Goal: Transaction & Acquisition: Obtain resource

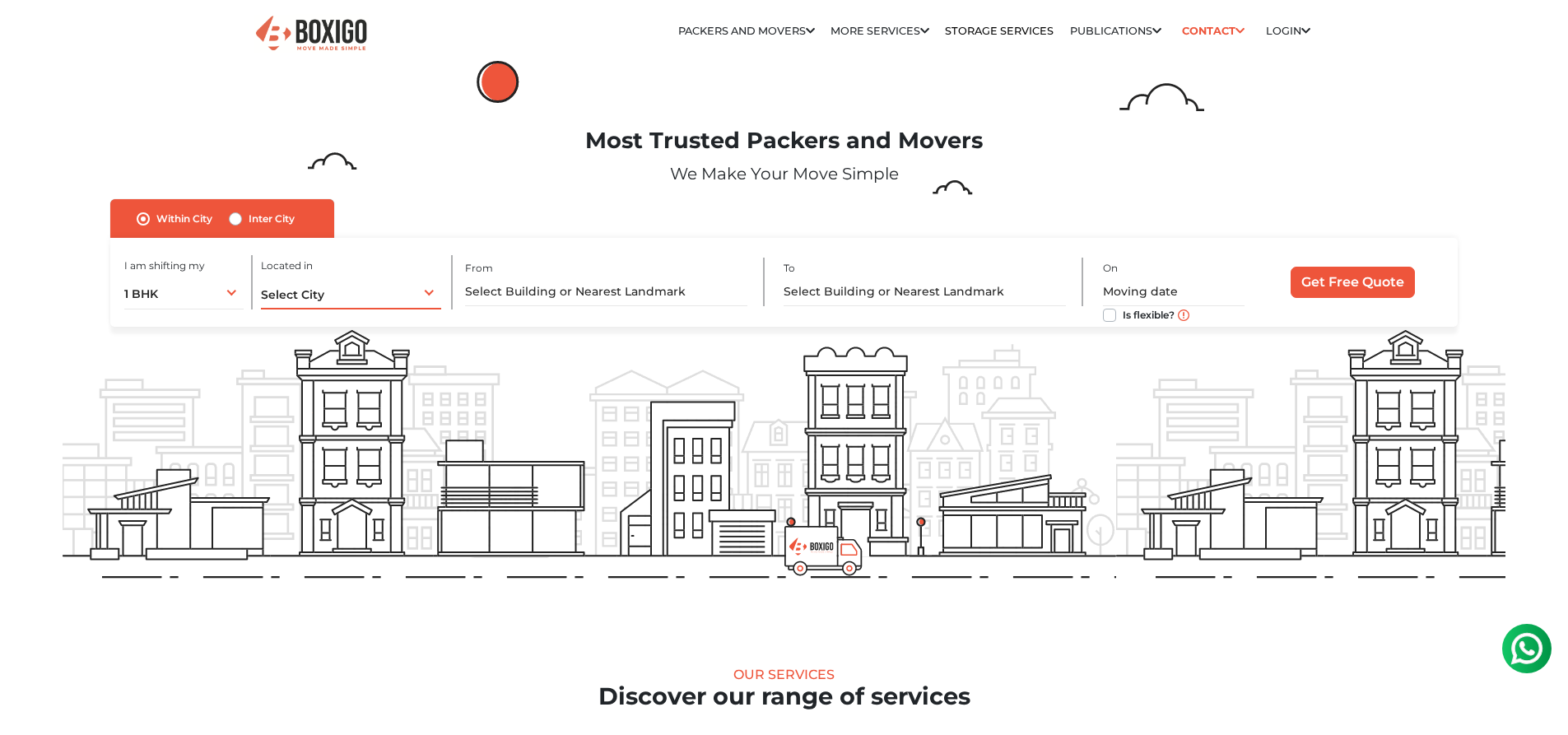
click at [272, 296] on span "Select City" at bounding box center [293, 295] width 64 height 15
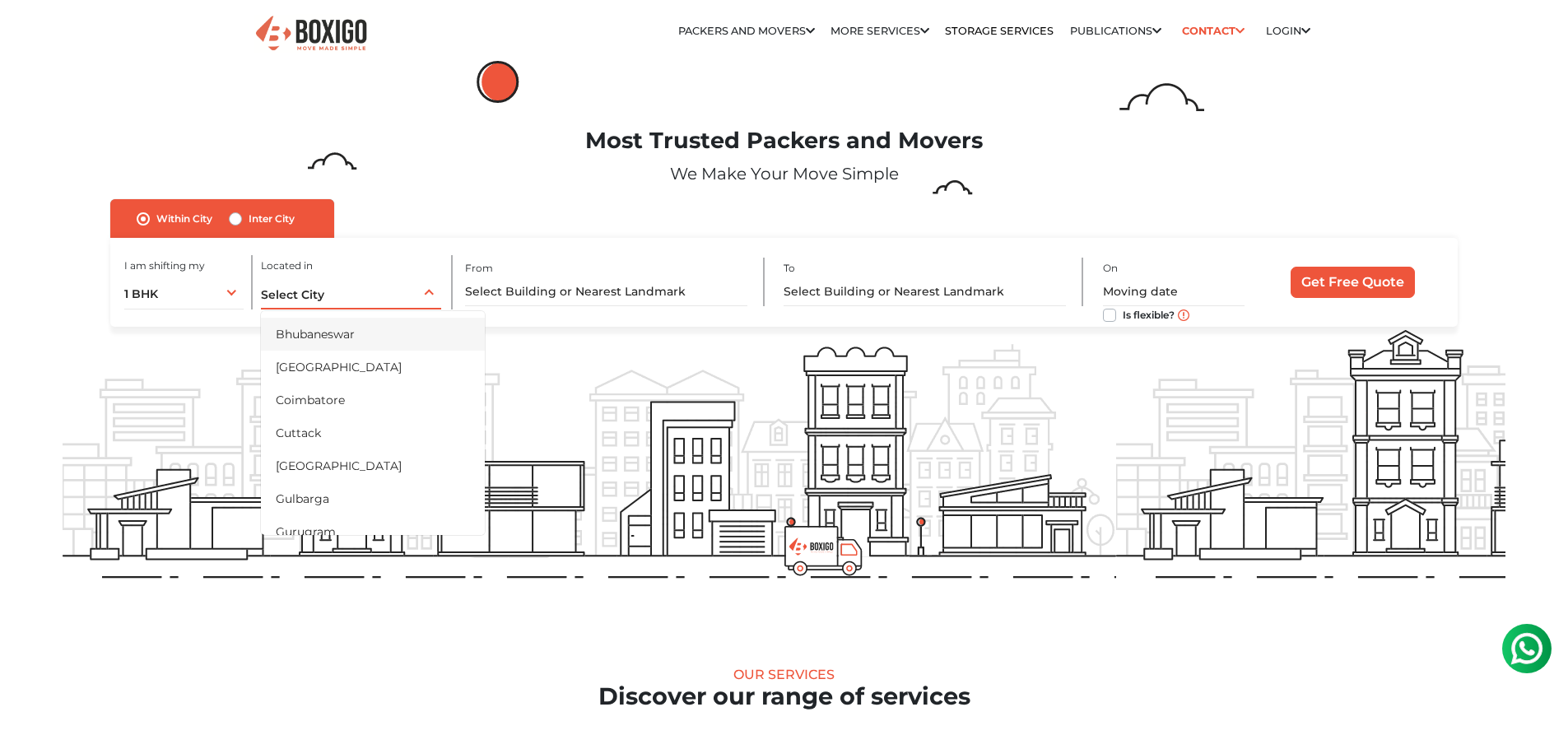
scroll to position [165, 0]
click at [328, 288] on div "Select City Select City [GEOGRAPHIC_DATA] [GEOGRAPHIC_DATA] [GEOGRAPHIC_DATA] […" at bounding box center [351, 292] width 181 height 35
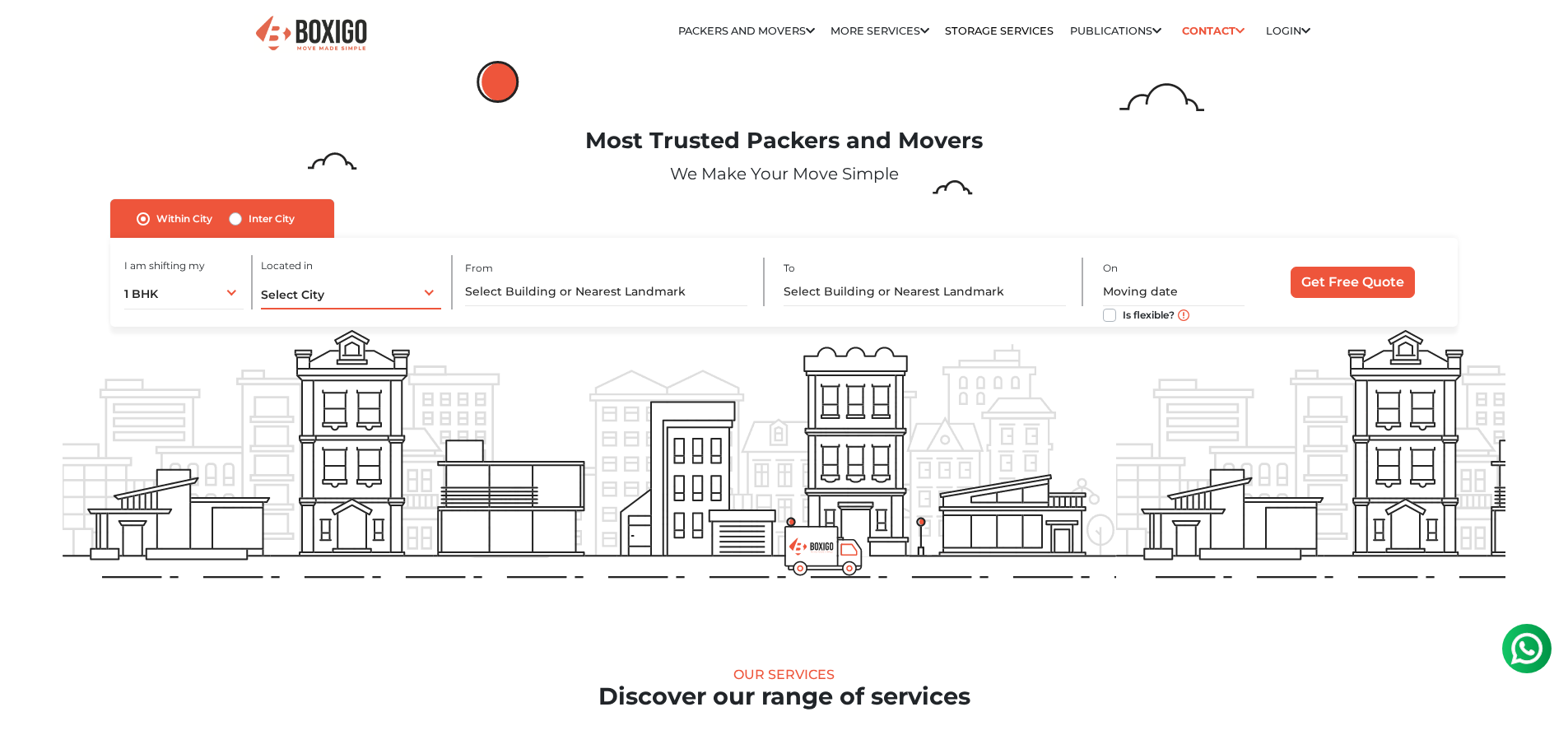
click at [330, 281] on div "Select City Select City [GEOGRAPHIC_DATA] [GEOGRAPHIC_DATA] [GEOGRAPHIC_DATA] […" at bounding box center [351, 292] width 181 height 35
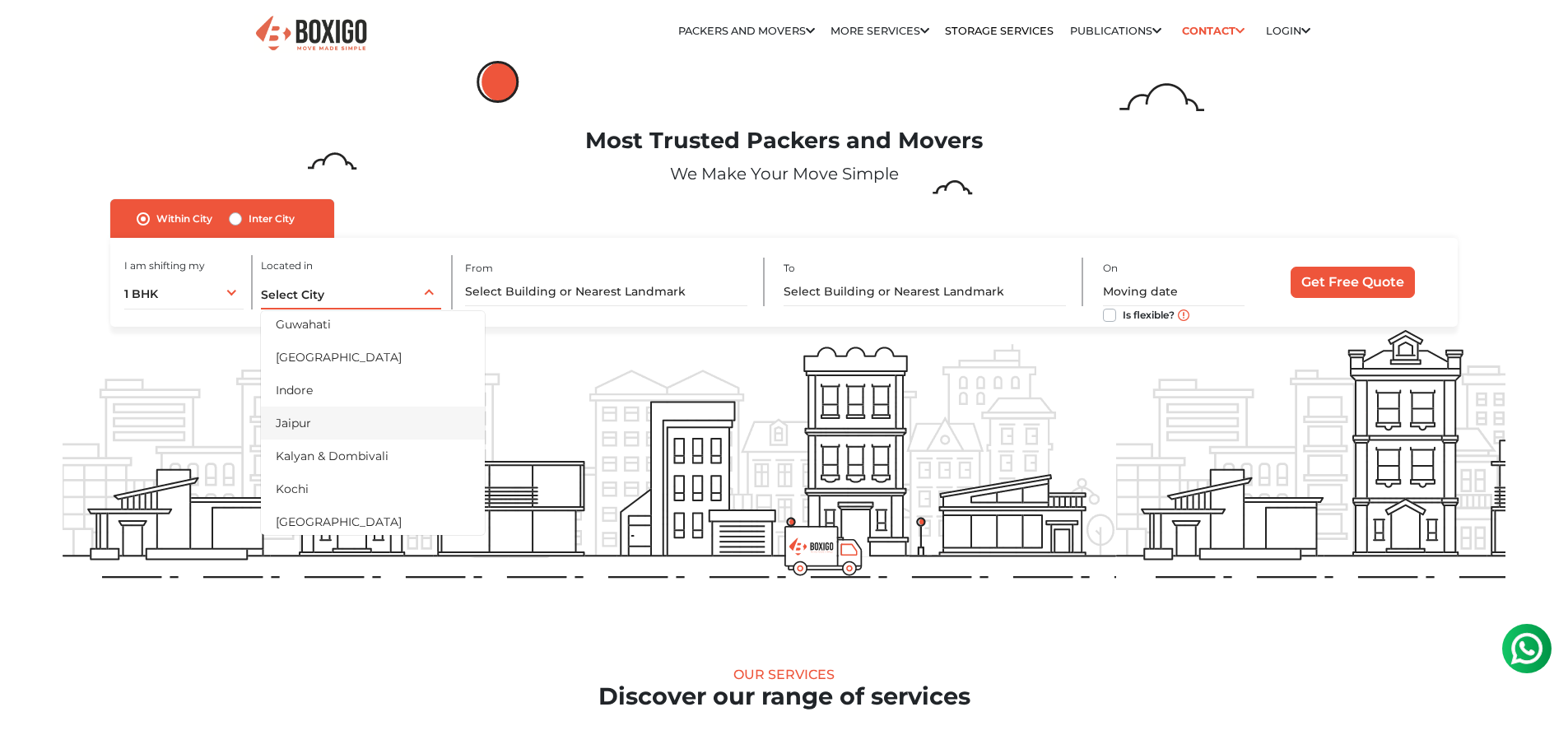
scroll to position [330, 0]
click at [336, 396] on li "[GEOGRAPHIC_DATA]" at bounding box center [373, 393] width 224 height 33
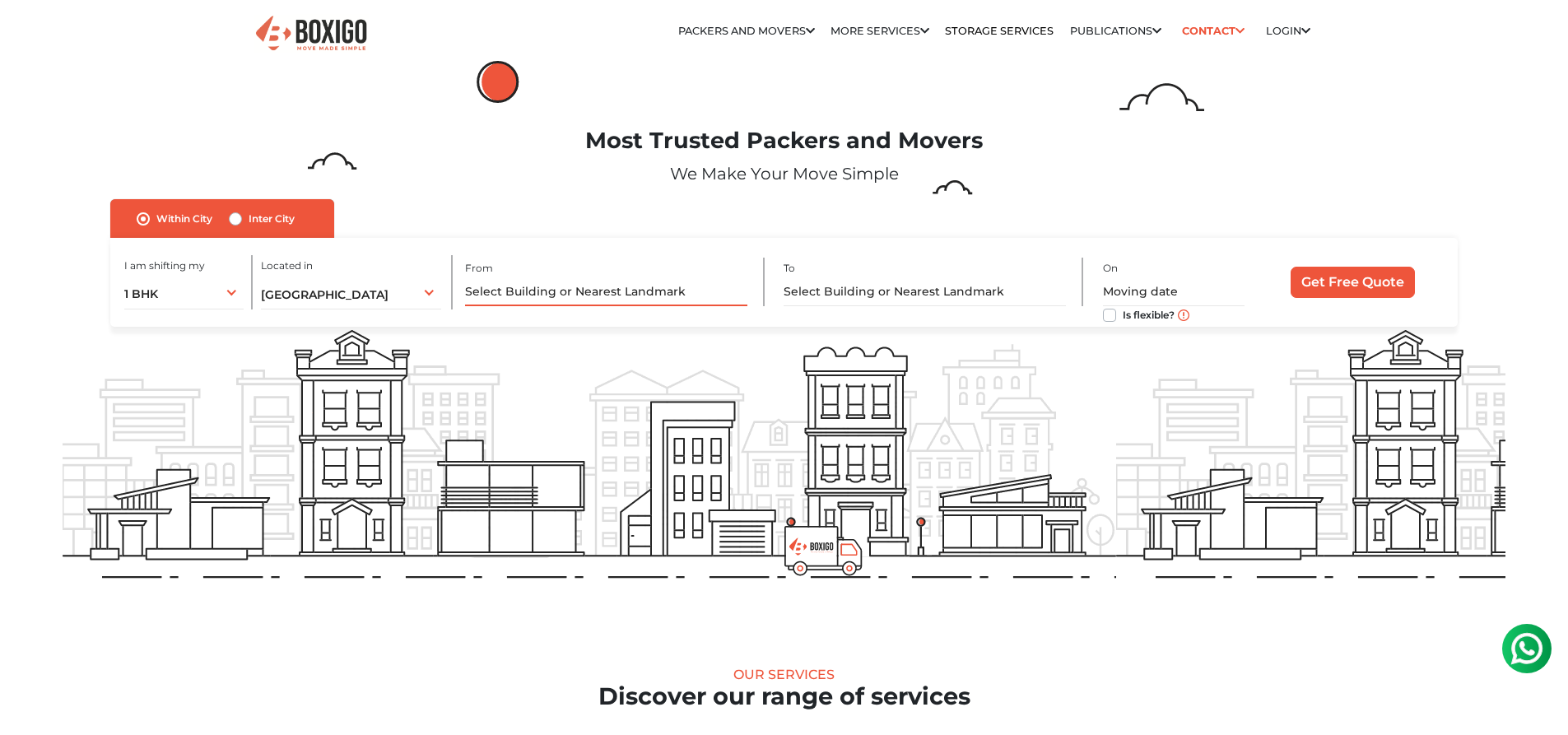
click at [561, 291] on input "text" at bounding box center [606, 291] width 282 height 29
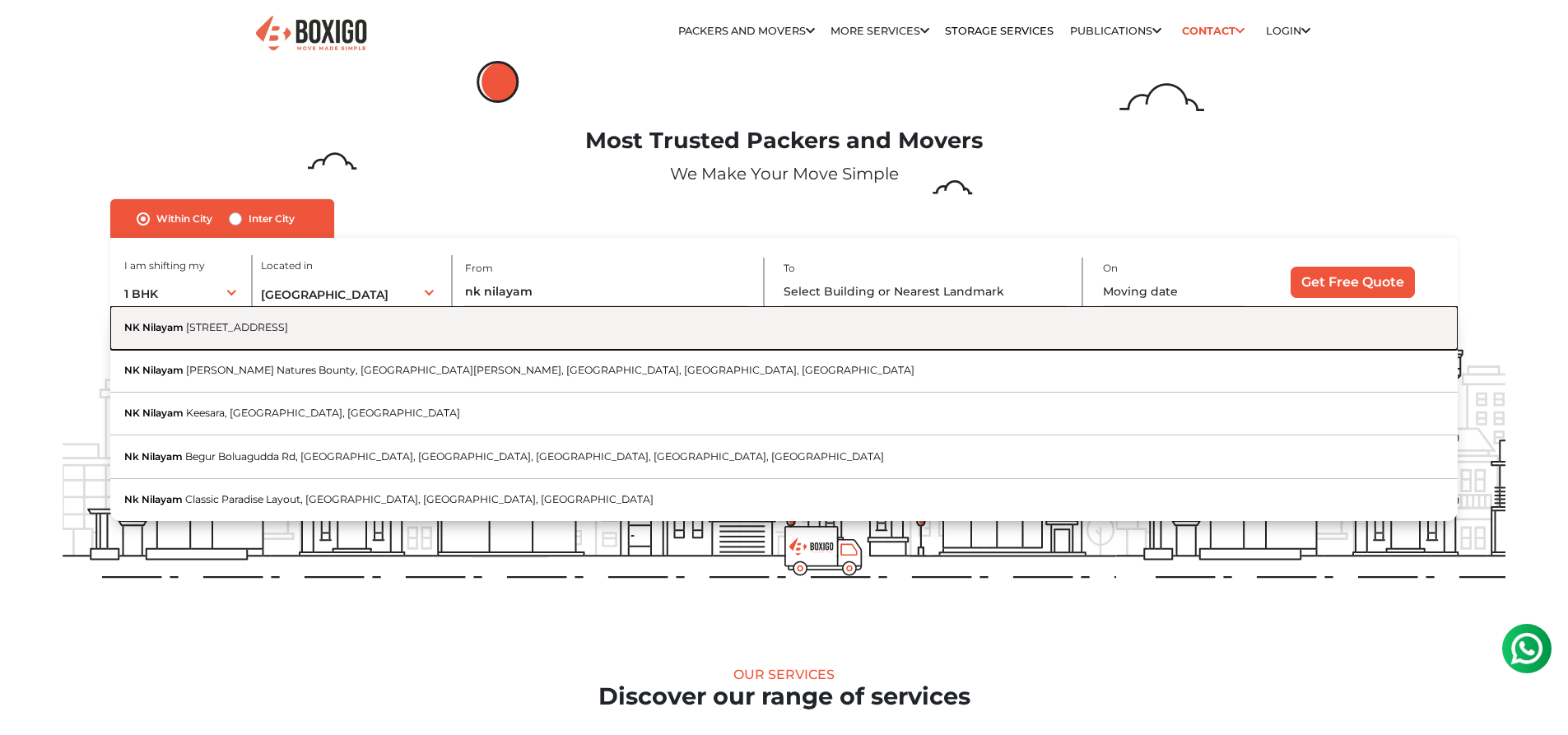
click at [489, 317] on button "[STREET_ADDRESS]" at bounding box center [784, 328] width 1347 height 43
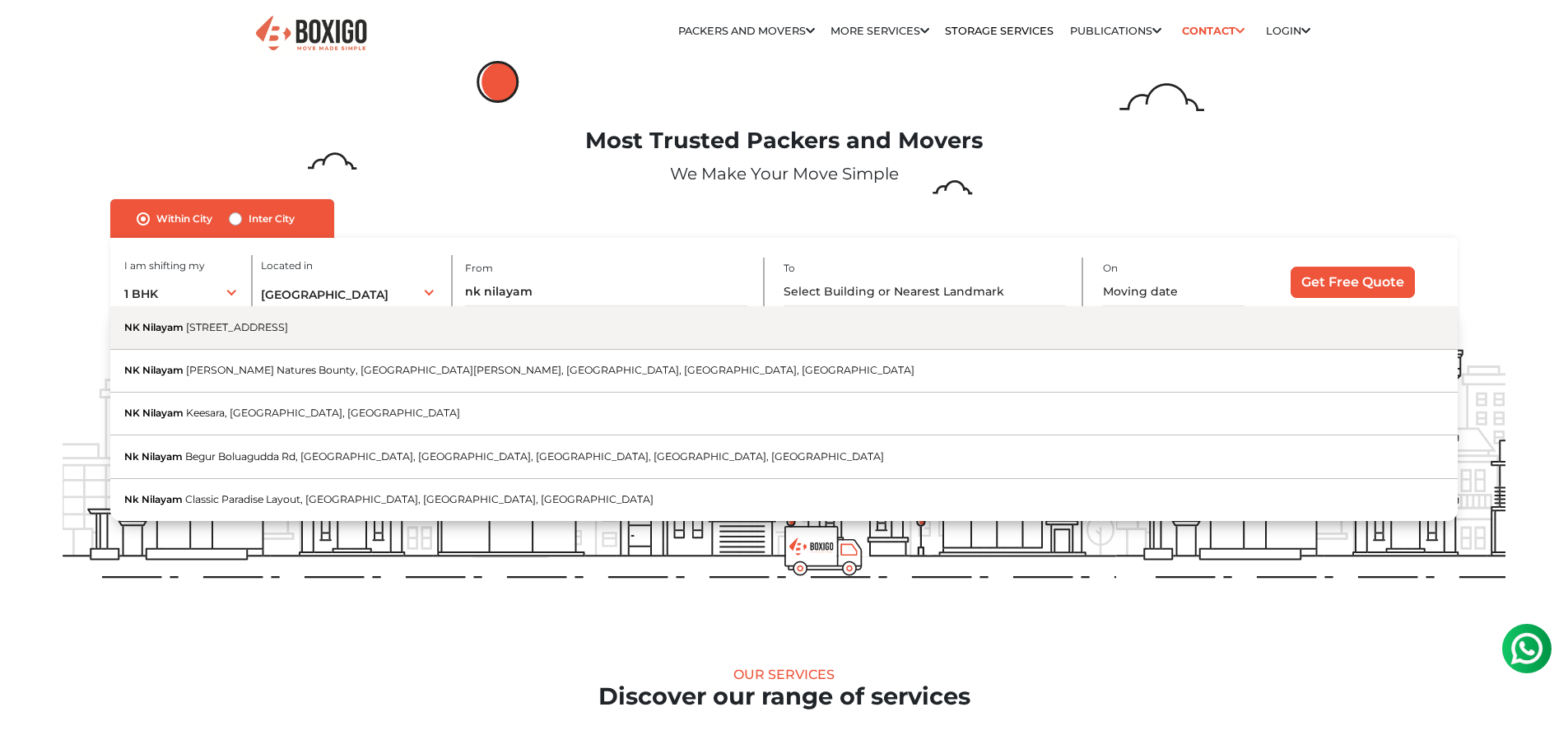
type input "NK Nilayam, [STREET_ADDRESS]"
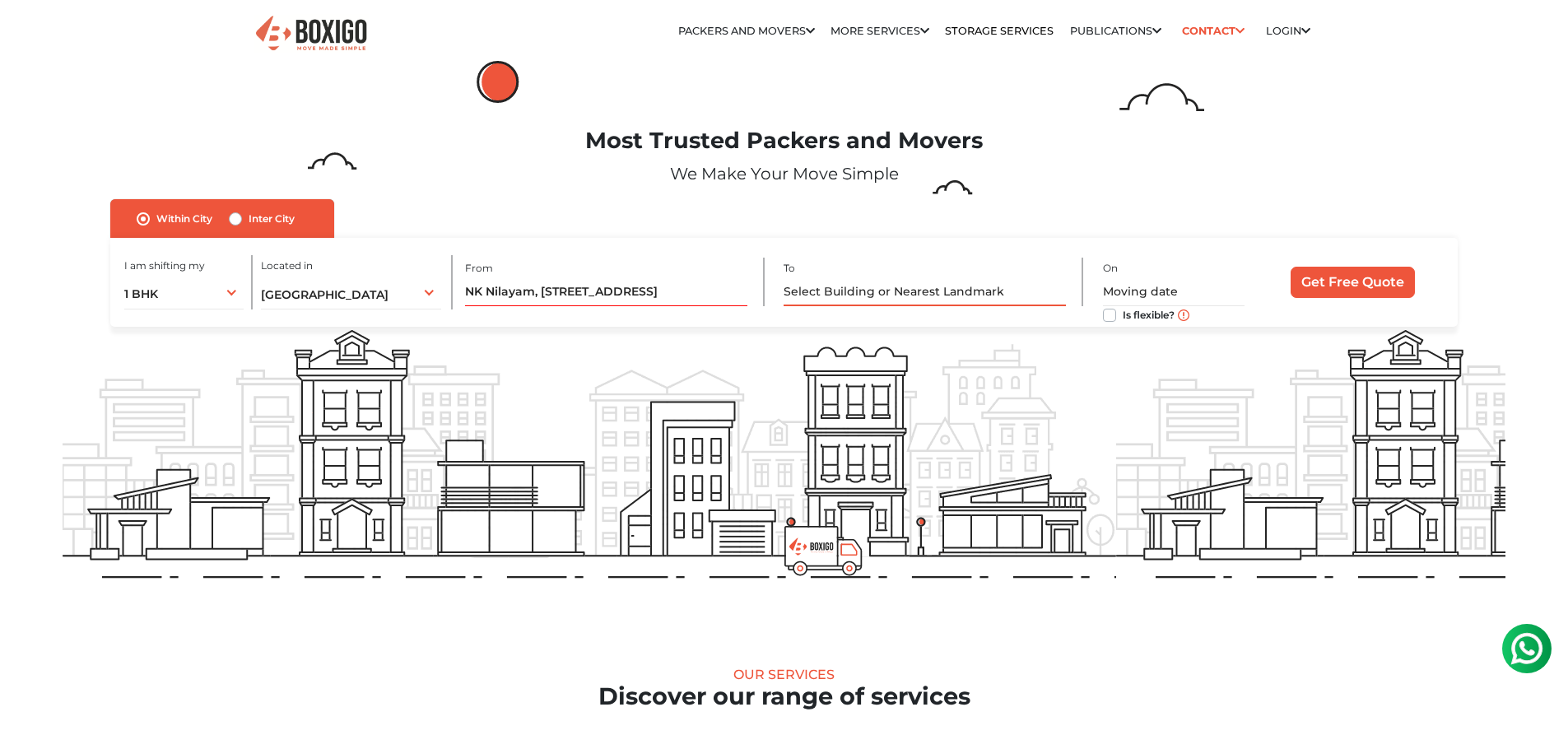
click at [936, 291] on input "text" at bounding box center [925, 291] width 282 height 29
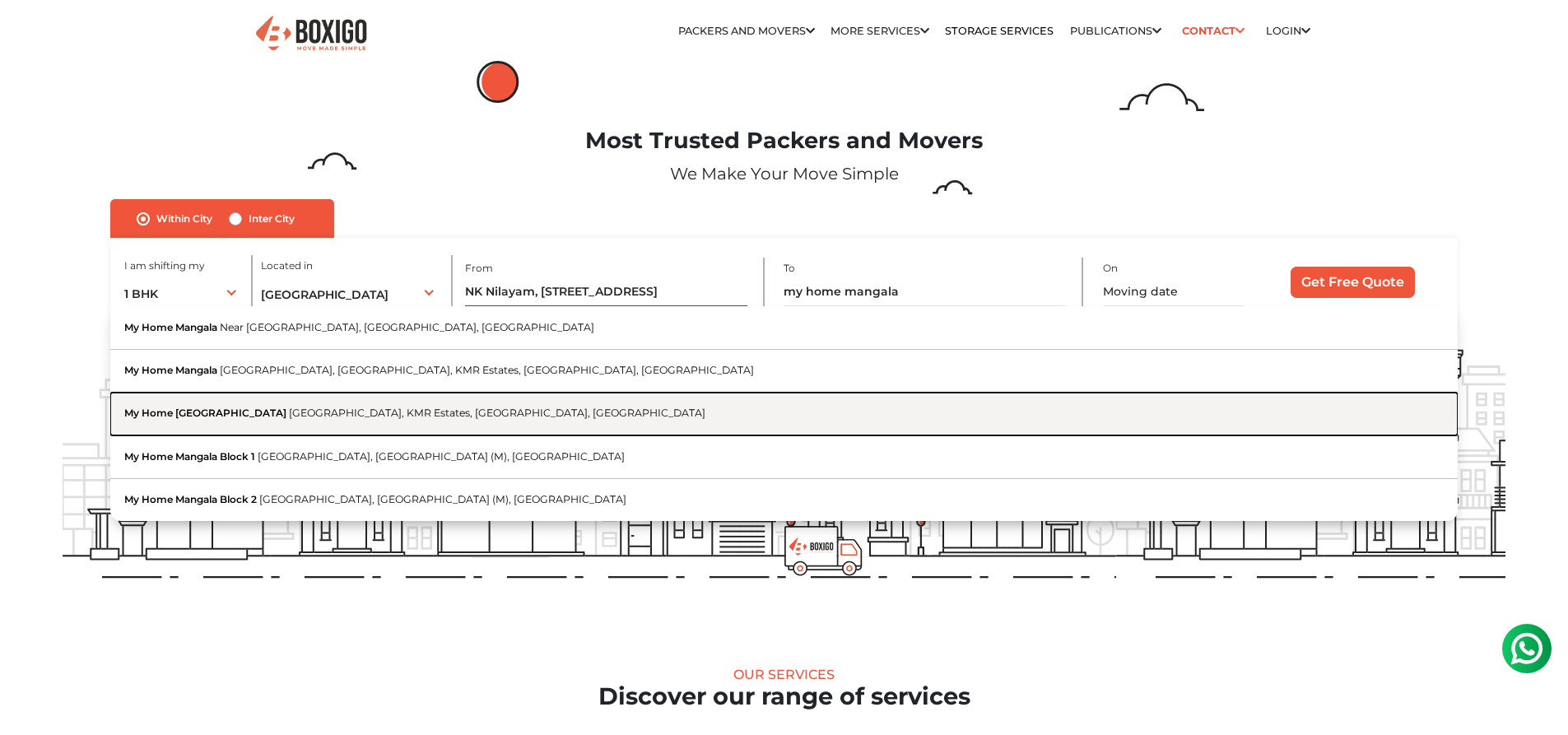
click at [889, 417] on button "My Home [GEOGRAPHIC_DATA], KMR Estates, [GEOGRAPHIC_DATA], [GEOGRAPHIC_DATA]" at bounding box center [784, 414] width 1347 height 43
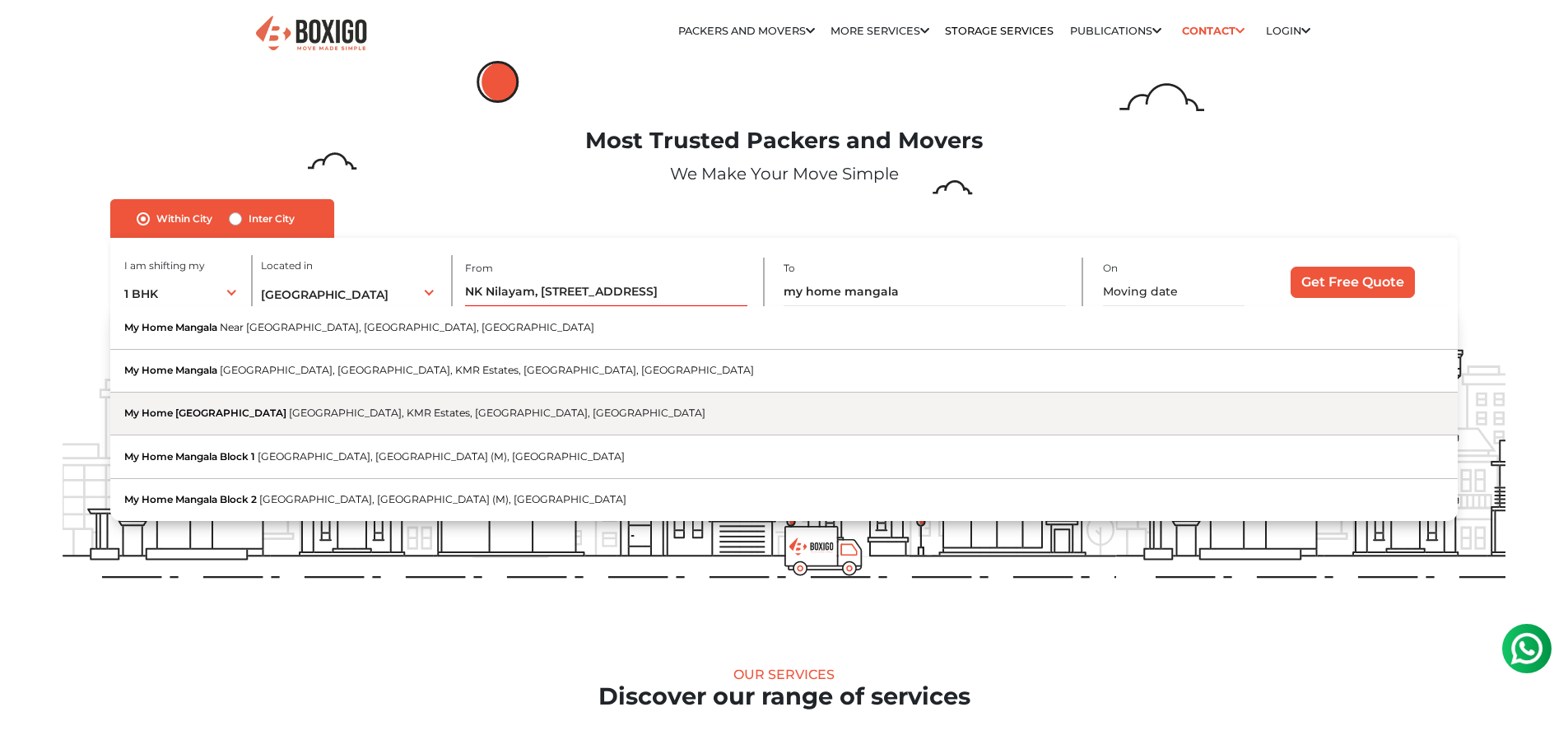
type input "My Home [GEOGRAPHIC_DATA], KMR Estates, [GEOGRAPHIC_DATA], [GEOGRAPHIC_DATA]"
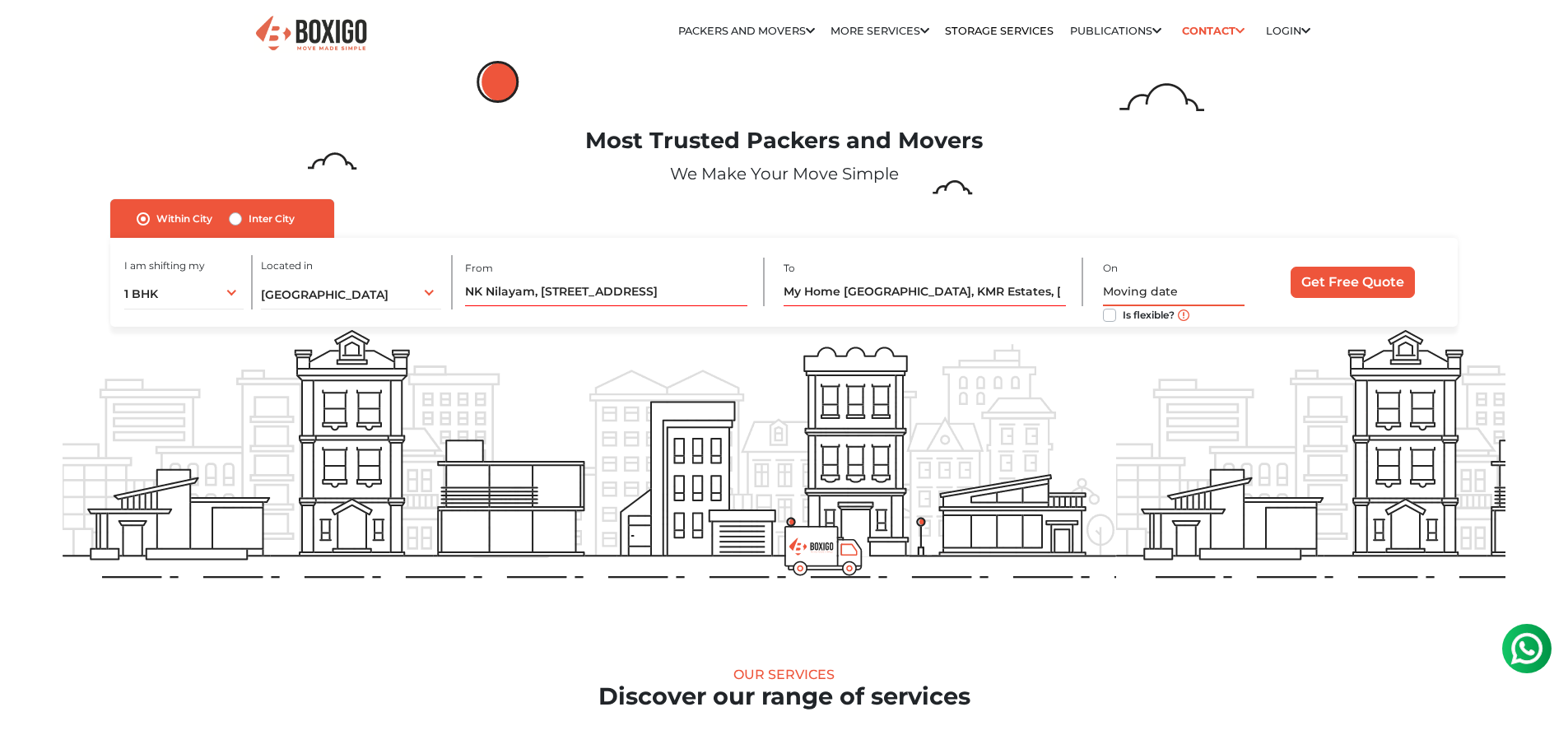
click at [1167, 287] on input "text" at bounding box center [1174, 291] width 141 height 29
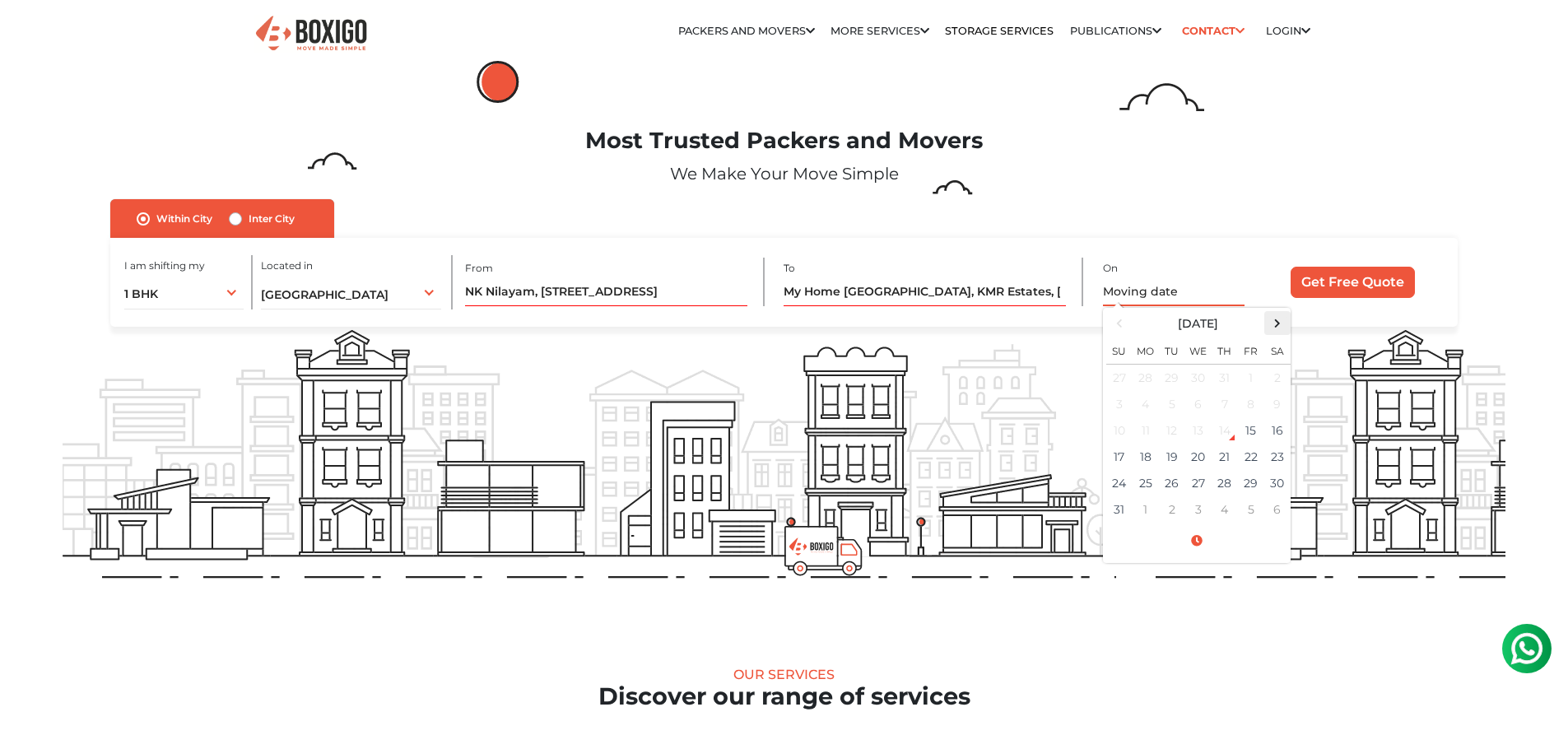
click at [1275, 323] on span at bounding box center [1278, 323] width 22 height 22
click at [1166, 375] on td "2" at bounding box center [1172, 377] width 26 height 27
type input "[DATE] 12:00 AM"
click at [1361, 276] on input "Get Free Quote" at bounding box center [1353, 282] width 125 height 31
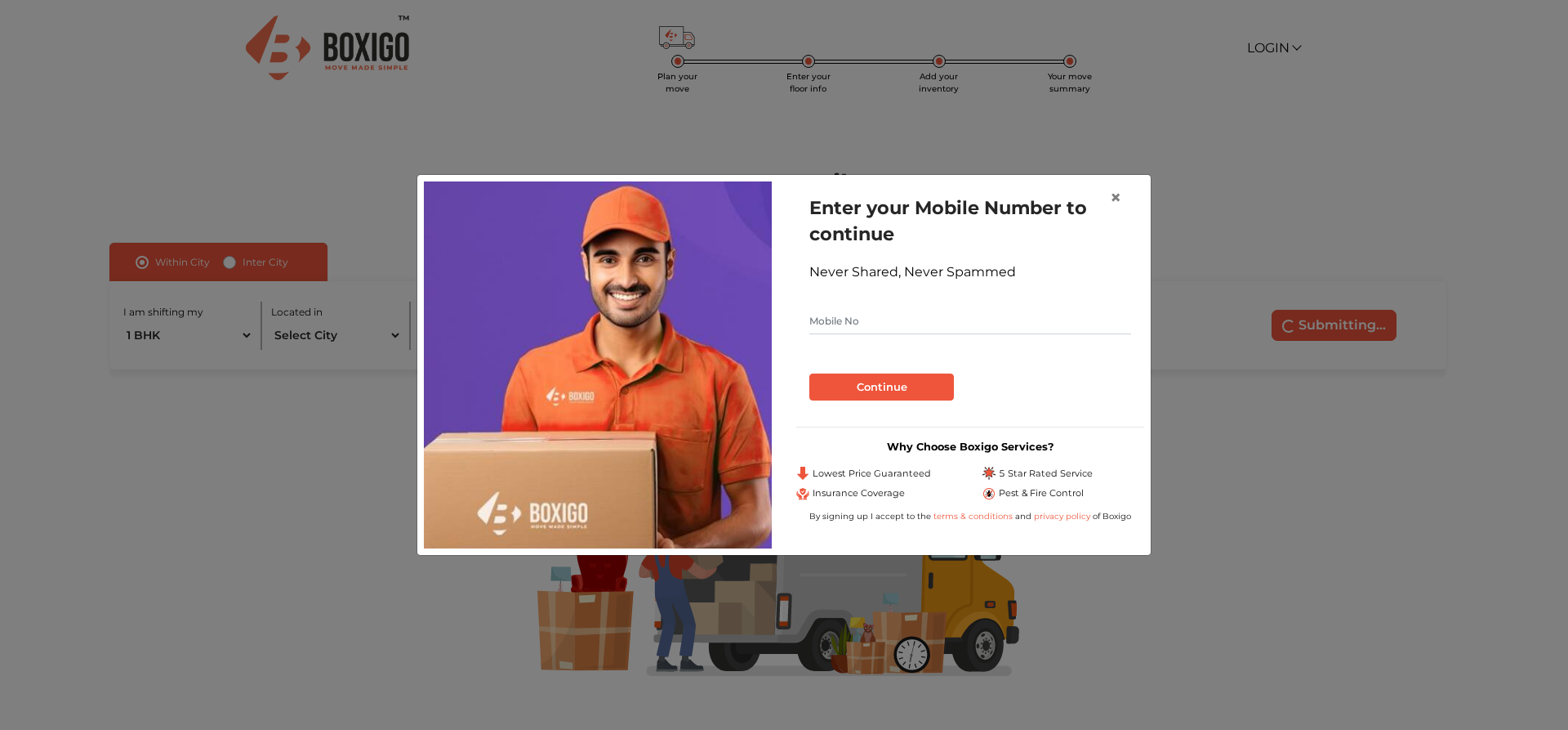
click at [913, 313] on input "text" at bounding box center [970, 321] width 322 height 26
type input "8122141983"
click at [810, 374] on button "Continue" at bounding box center [882, 388] width 145 height 28
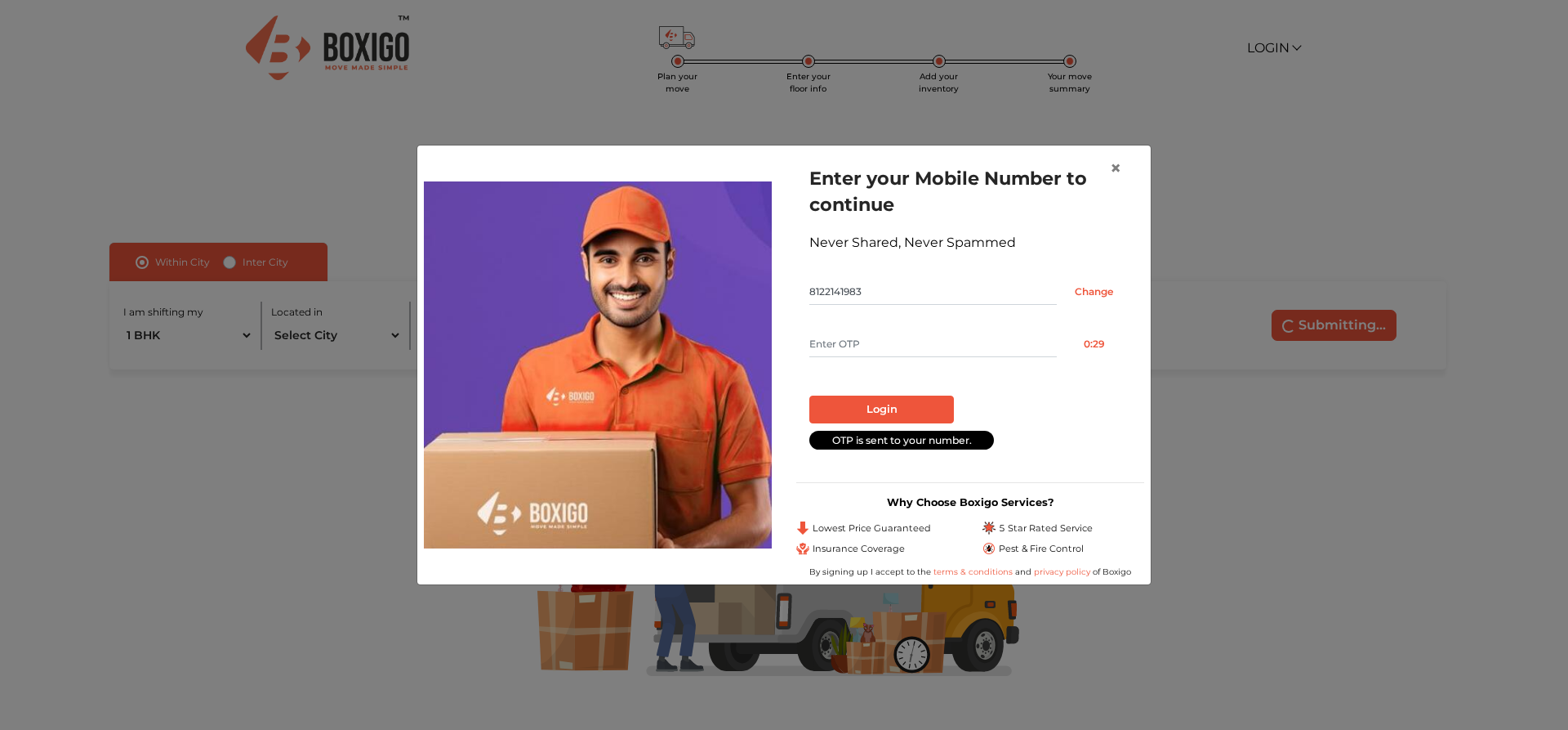
click at [910, 338] on input "text" at bounding box center [933, 344] width 247 height 26
type input "2715"
click at [909, 396] on button "Login" at bounding box center [882, 409] width 145 height 28
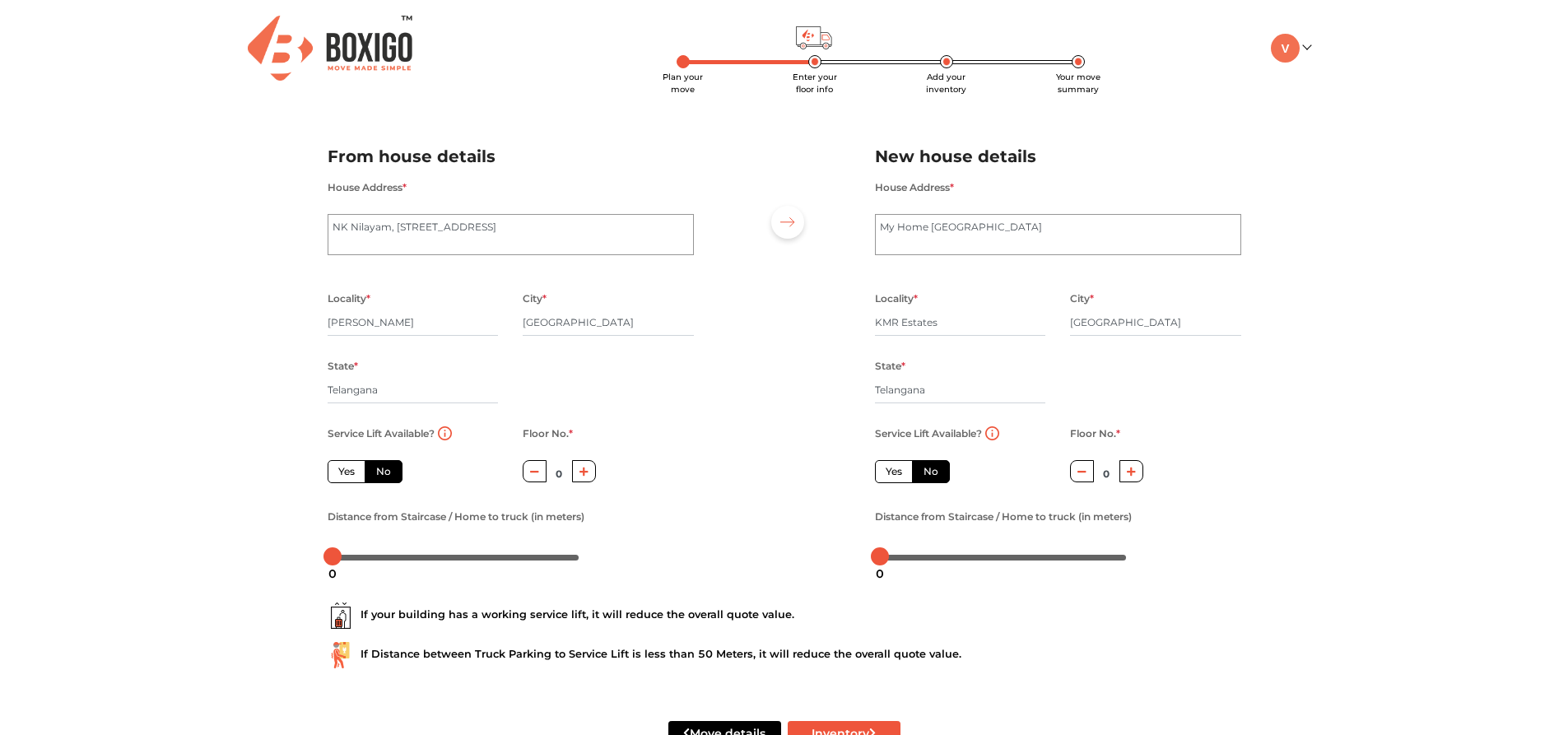
click at [352, 465] on label "Yes" at bounding box center [347, 471] width 37 height 23
click at [349, 465] on input "Yes" at bounding box center [343, 469] width 10 height 10
radio input "true"
drag, startPoint x: 350, startPoint y: 465, endPoint x: 342, endPoint y: 461, distance: 8.9
click at [343, 461] on label "Yes" at bounding box center [347, 471] width 37 height 23
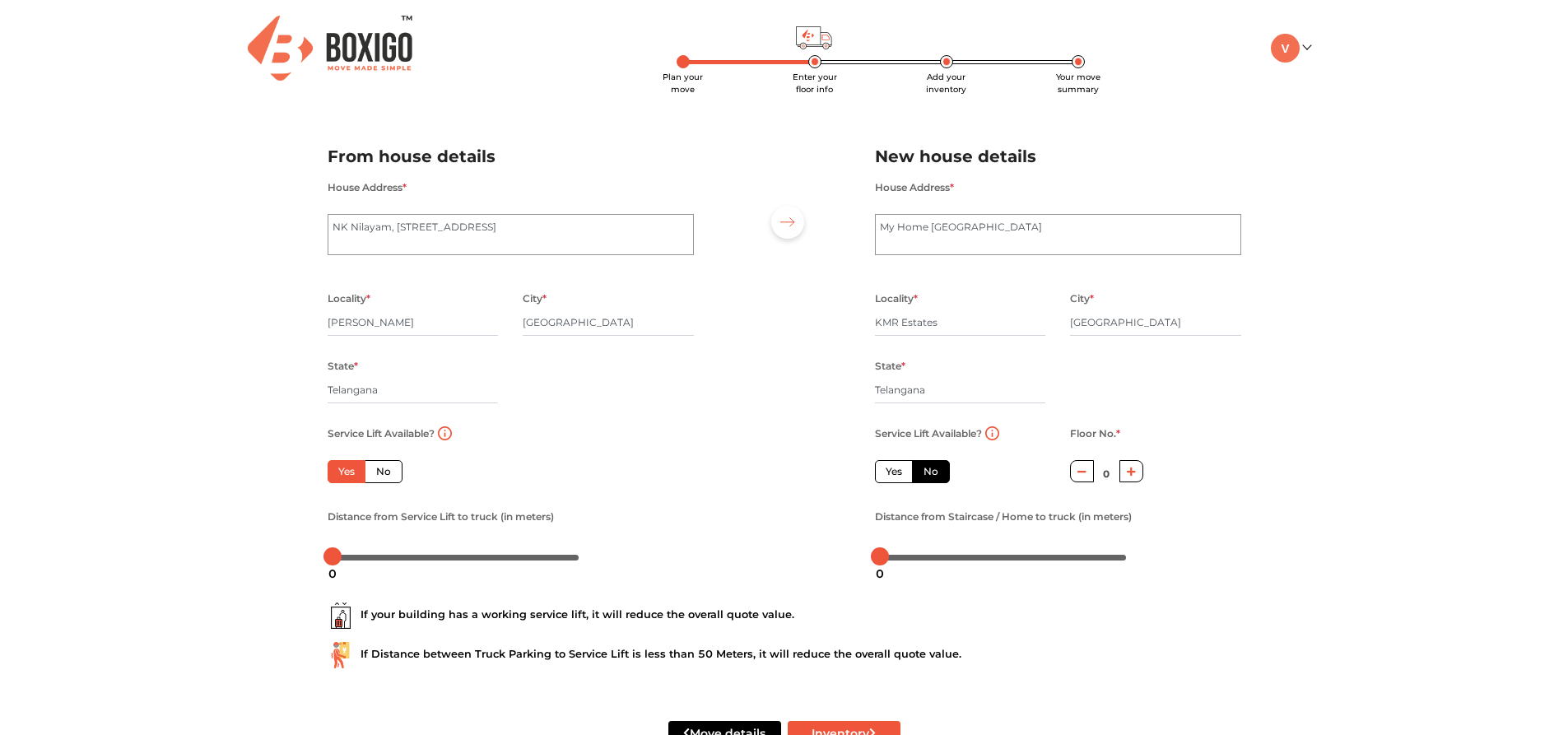
click at [343, 464] on input "Yes" at bounding box center [343, 469] width 10 height 10
drag, startPoint x: 895, startPoint y: 468, endPoint x: 852, endPoint y: 476, distance: 43.7
click at [894, 469] on label "Yes" at bounding box center [894, 471] width 37 height 23
click at [894, 469] on input "Yes" at bounding box center [891, 469] width 10 height 10
radio input "false"
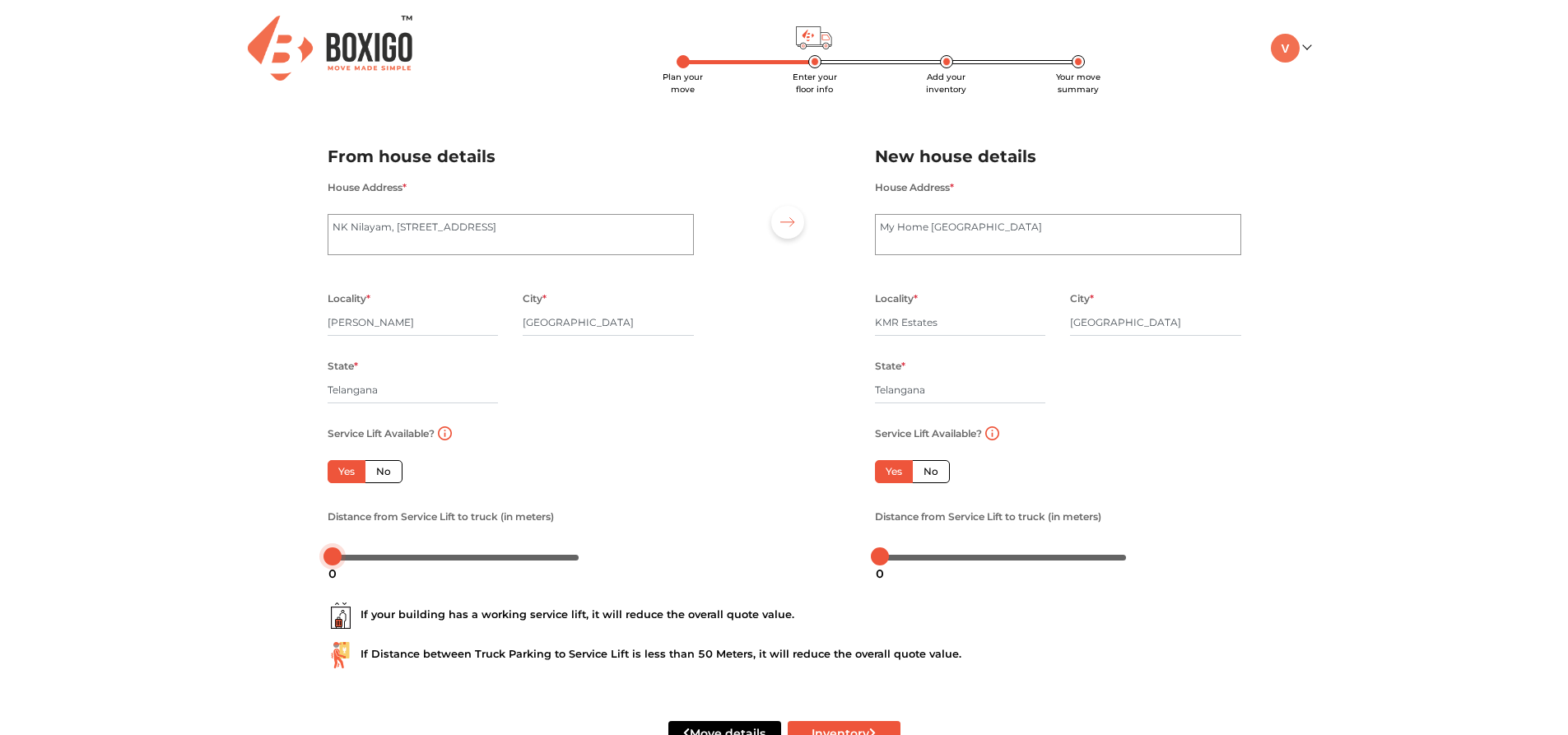
click at [342, 552] on div at bounding box center [456, 556] width 247 height 10
click at [345, 555] on div at bounding box center [341, 555] width 18 height 18
drag, startPoint x: 348, startPoint y: 555, endPoint x: 328, endPoint y: 556, distance: 20.0
click at [328, 556] on div at bounding box center [336, 555] width 18 height 18
drag, startPoint x: 328, startPoint y: 556, endPoint x: 377, endPoint y: 548, distance: 49.6
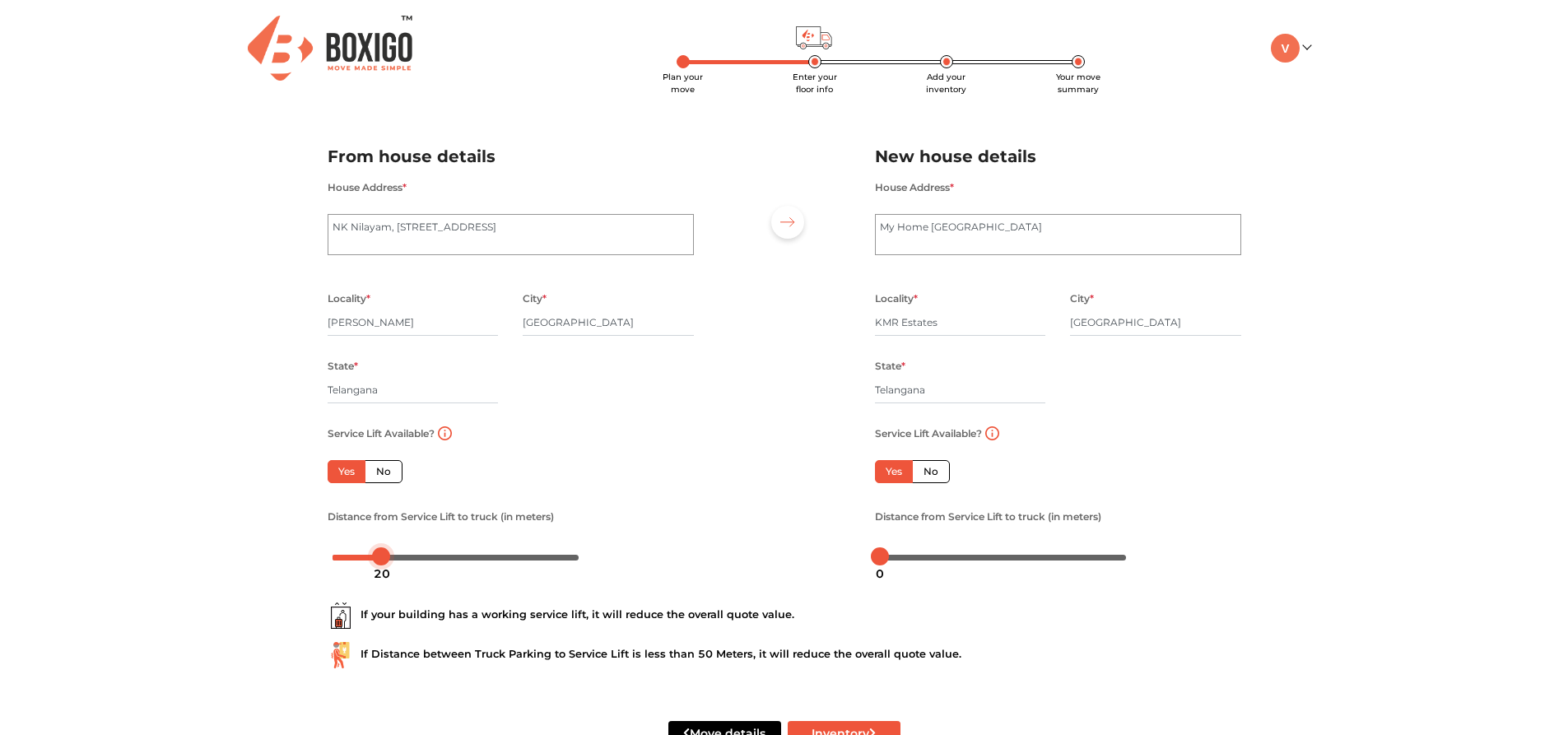
click at [377, 548] on div at bounding box center [380, 555] width 18 height 18
drag, startPoint x: 877, startPoint y: 558, endPoint x: 925, endPoint y: 559, distance: 48.0
click at [925, 559] on body "Plan your move Enter your floor info Add your inventory Your move summary My Mo…" at bounding box center [784, 367] width 1568 height 735
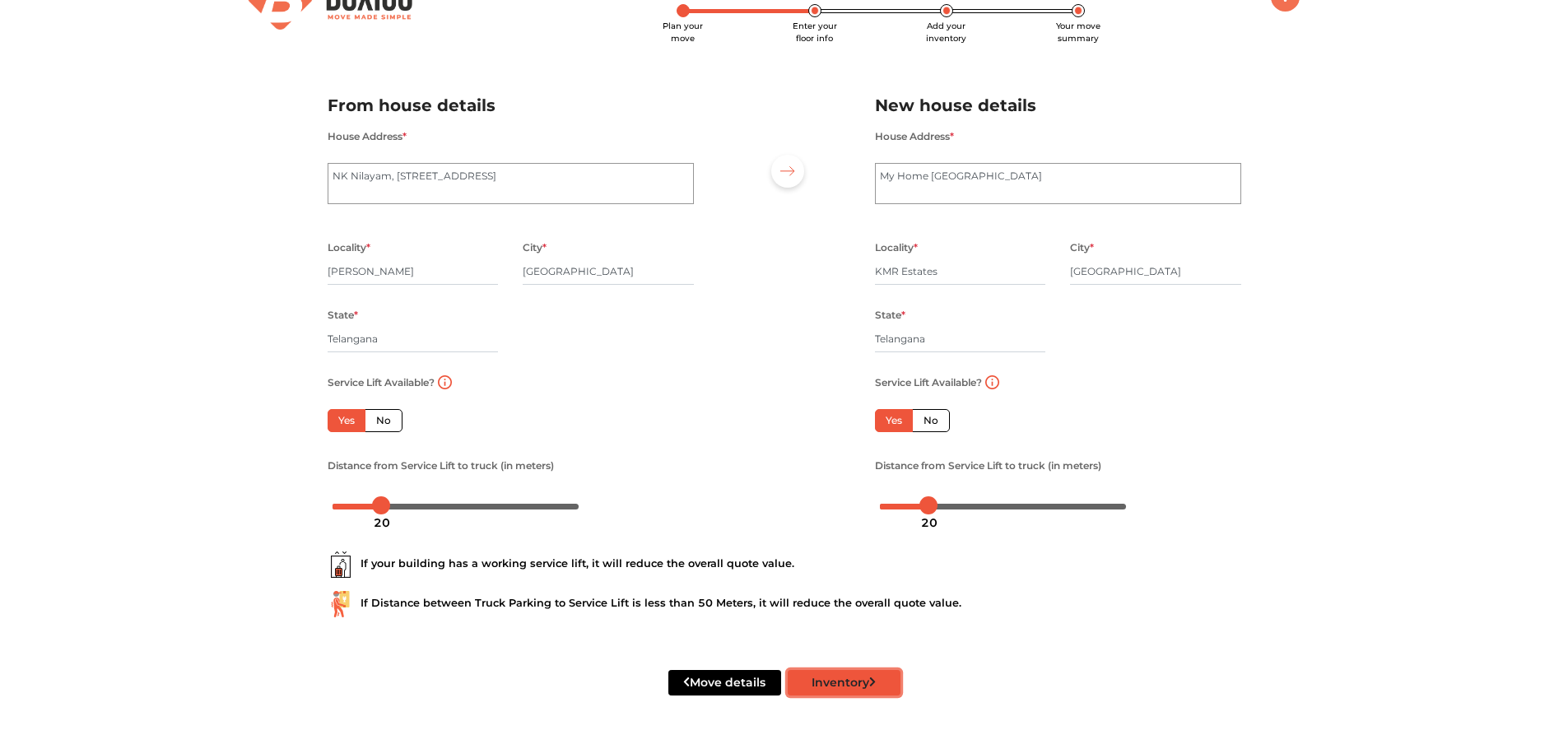
click at [824, 683] on button "Inventory" at bounding box center [844, 682] width 112 height 25
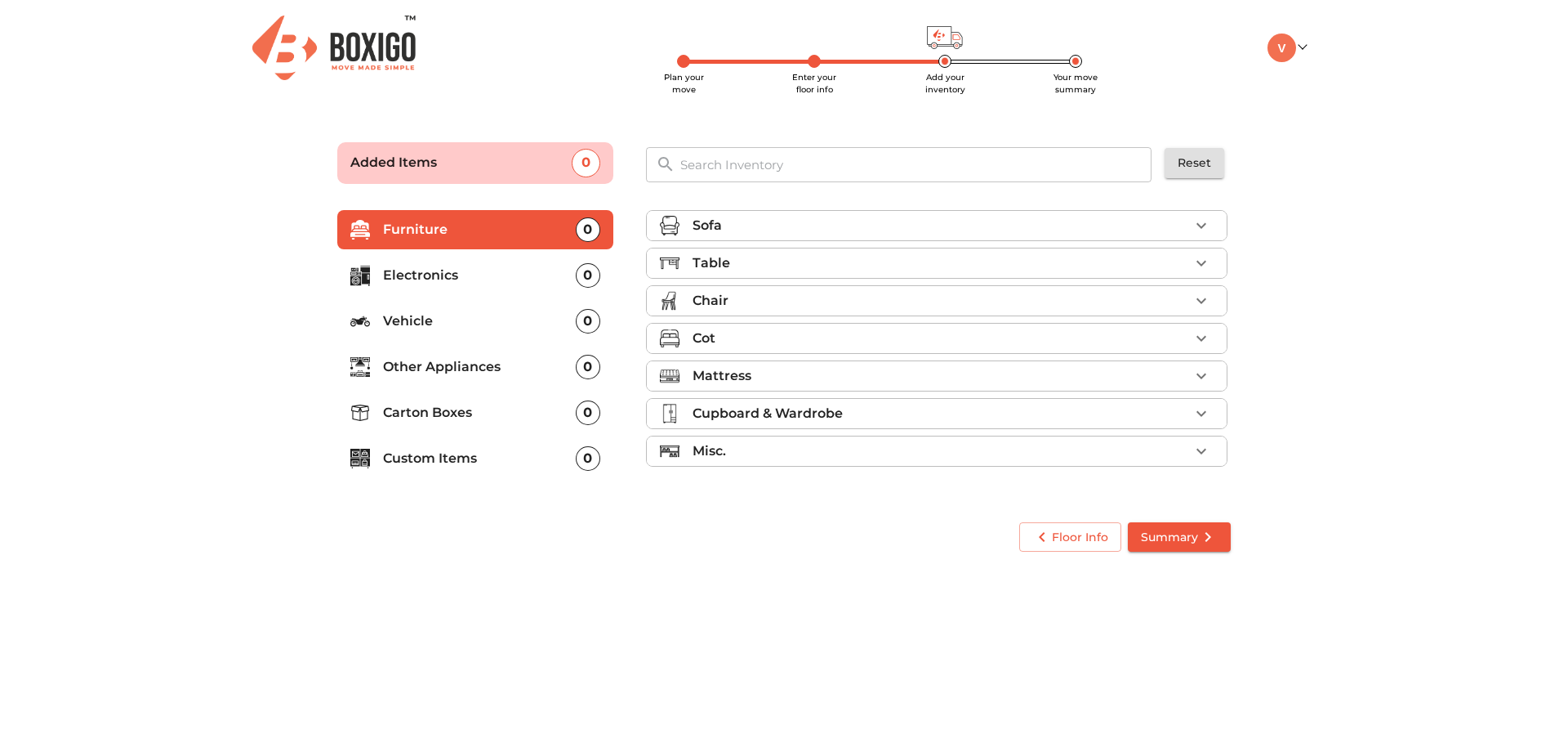
click at [951, 234] on div "Sofa" at bounding box center [941, 225] width 496 height 20
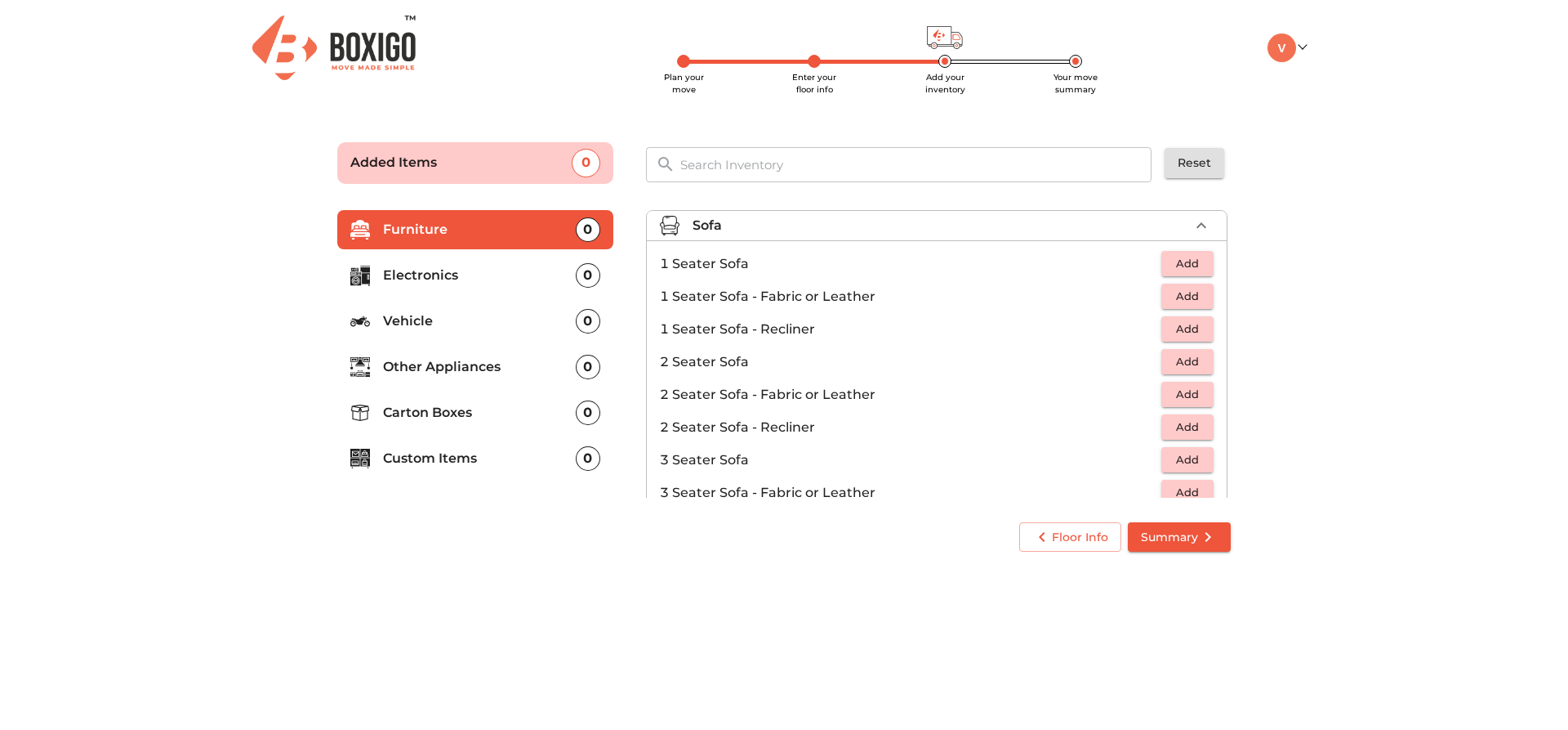
click at [951, 234] on div "Sofa" at bounding box center [941, 225] width 496 height 20
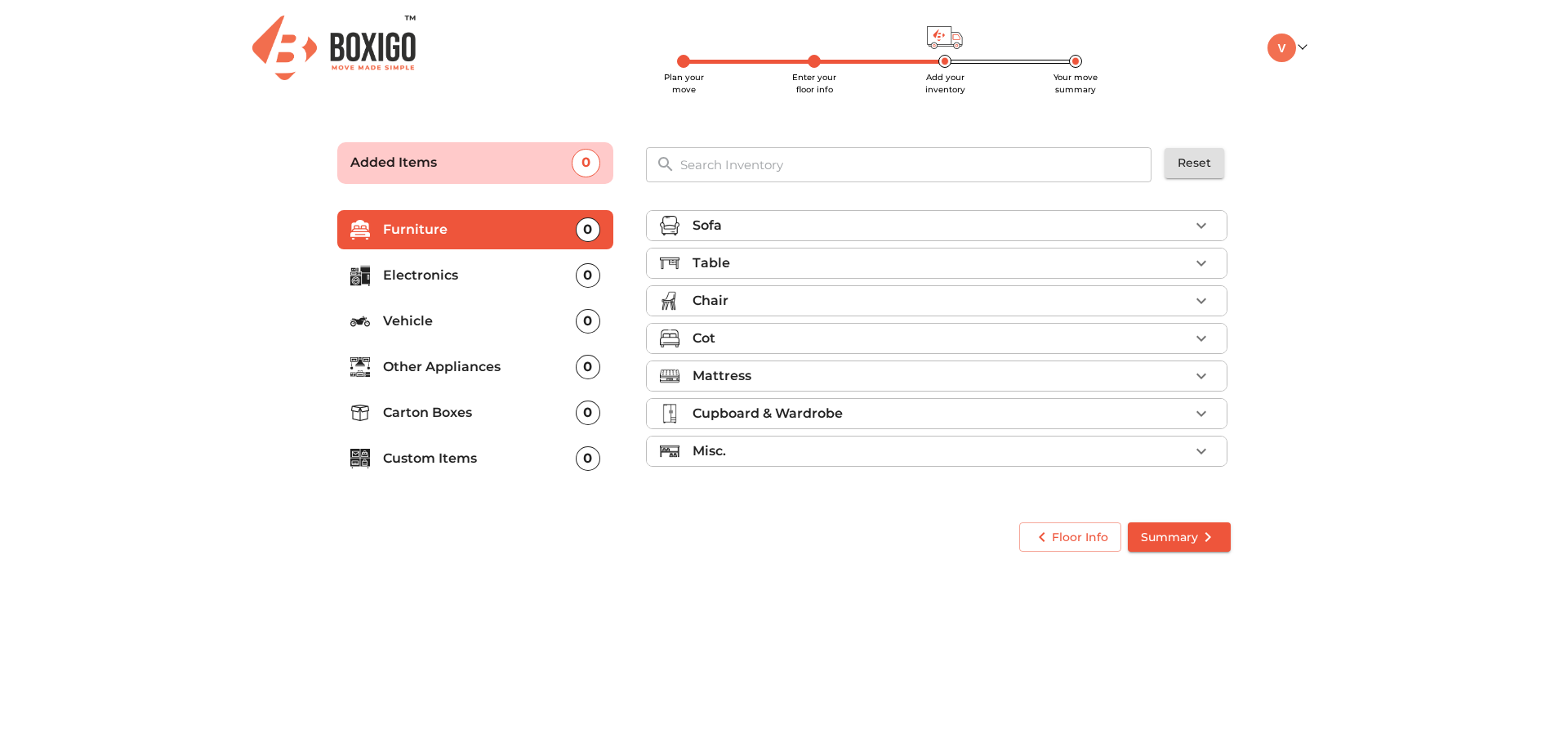
click at [951, 234] on div "Sofa" at bounding box center [941, 225] width 496 height 20
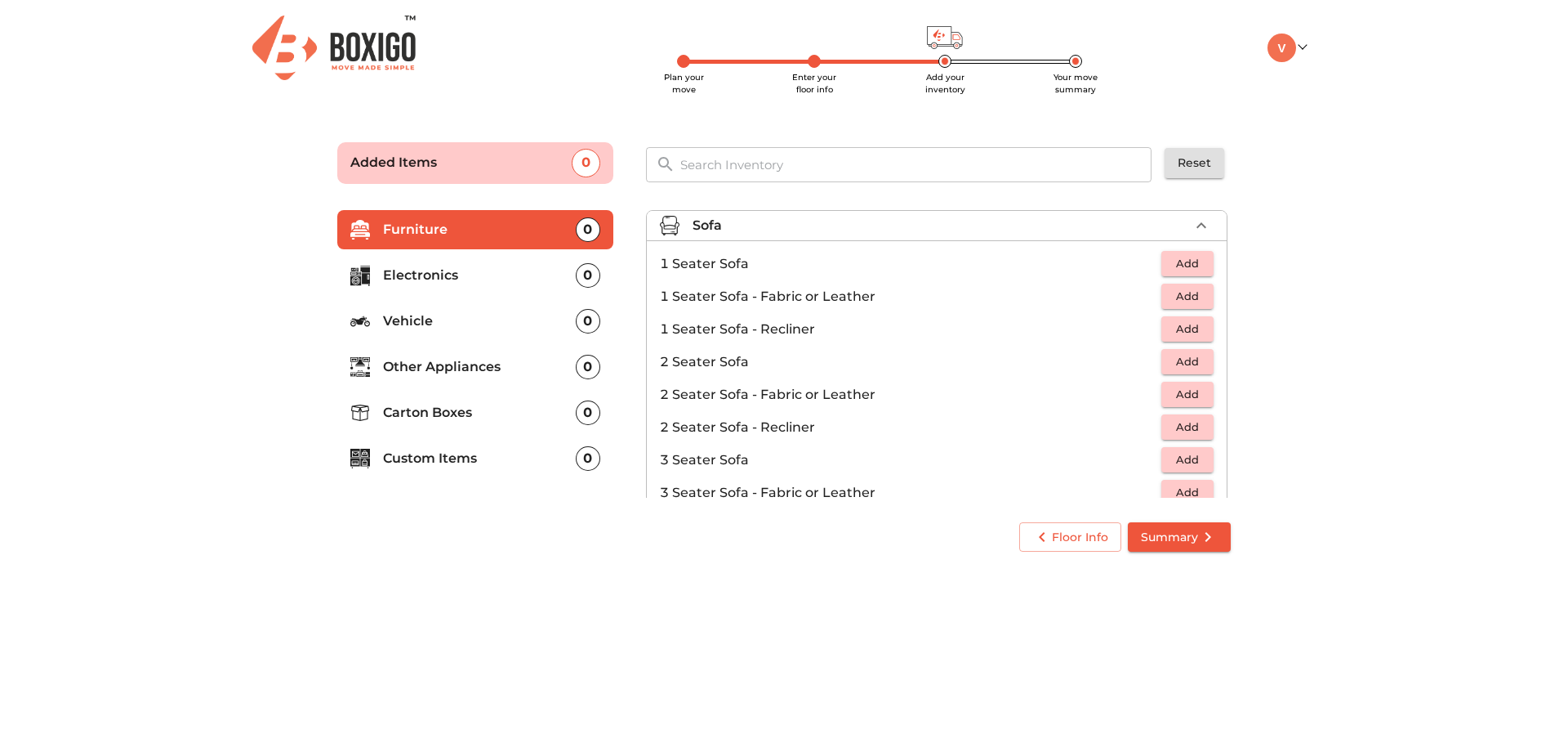
click at [959, 222] on div "Sofa" at bounding box center [941, 225] width 496 height 20
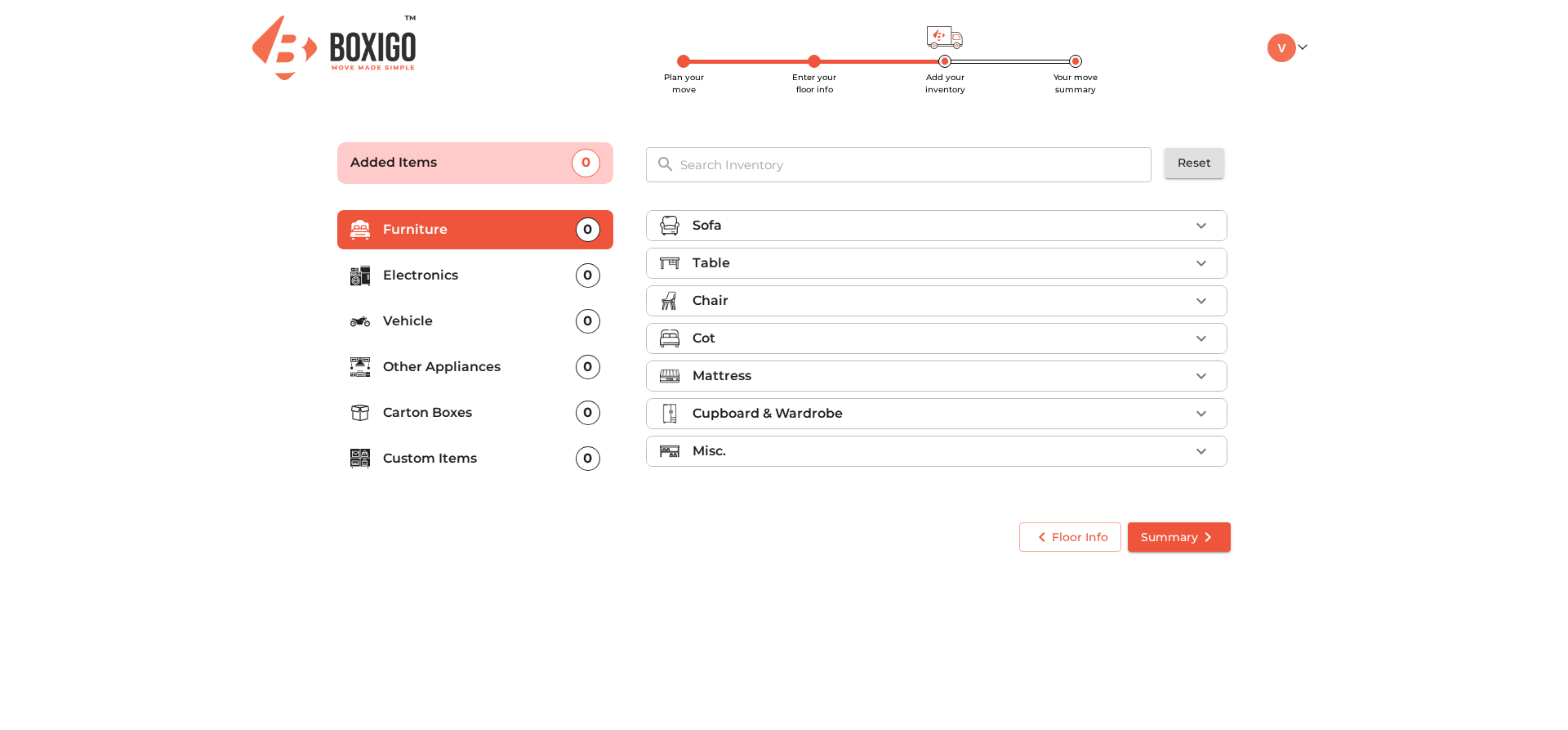
click at [958, 218] on div "Sofa" at bounding box center [941, 225] width 496 height 20
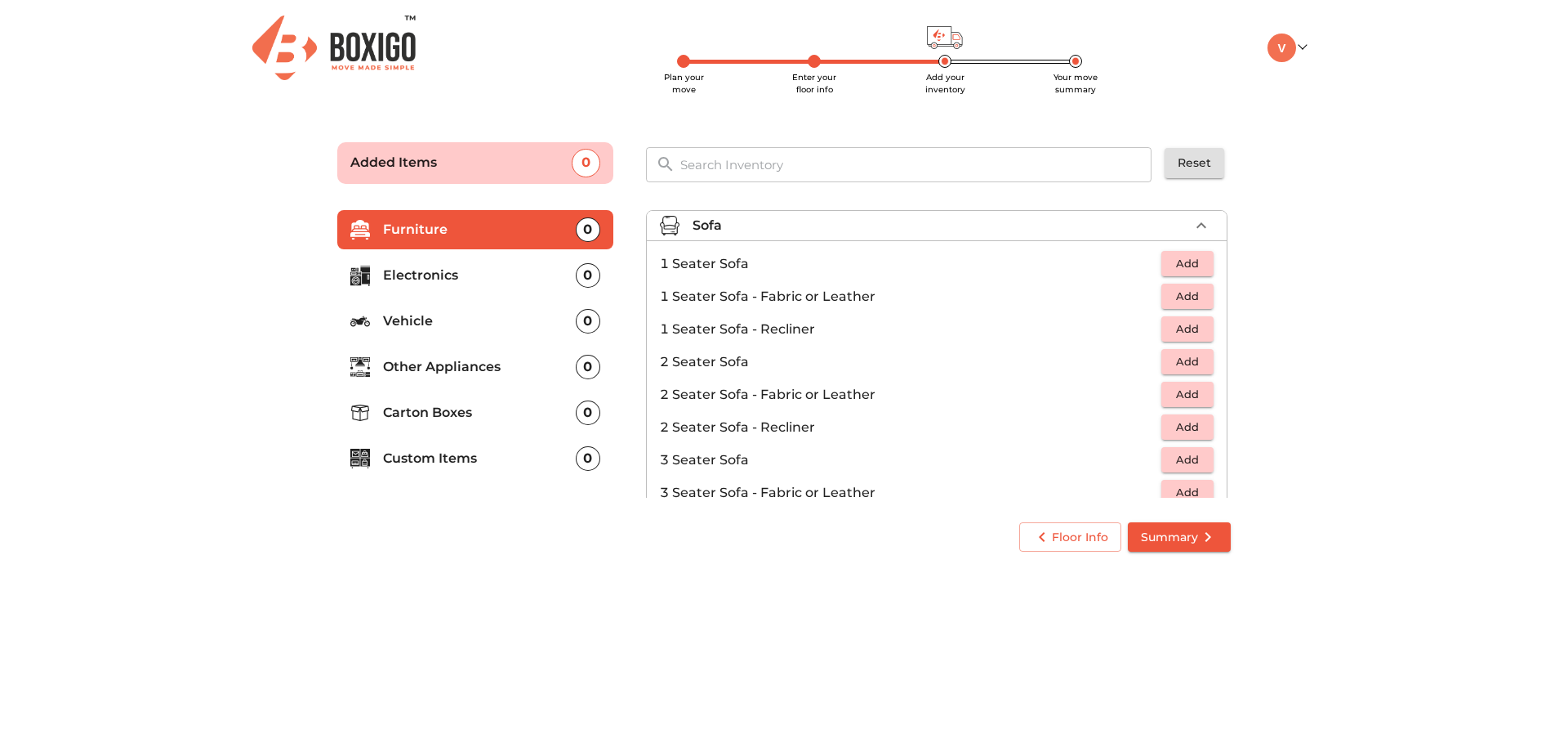
click at [958, 218] on div "Sofa" at bounding box center [941, 225] width 496 height 20
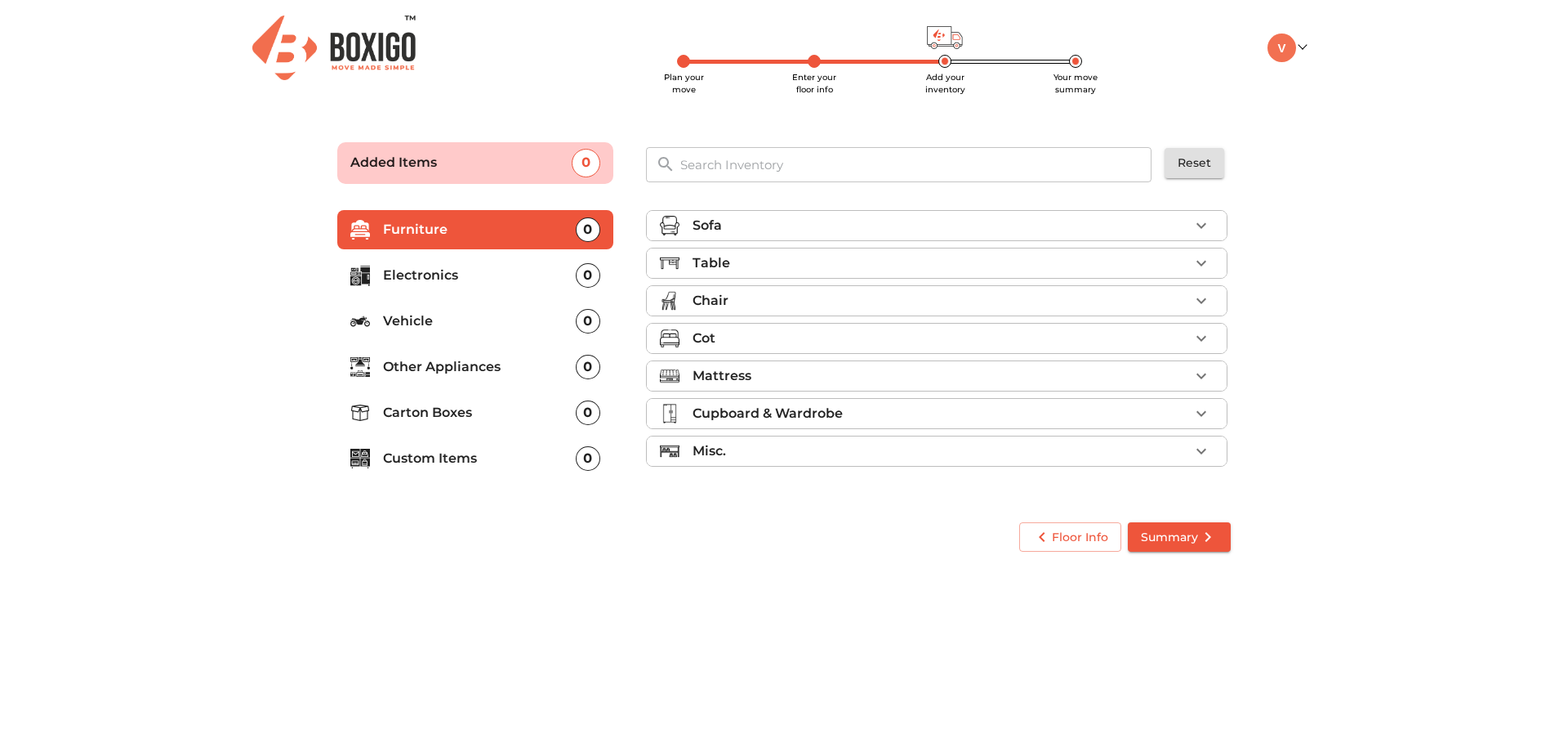
click at [957, 256] on div "Table" at bounding box center [941, 262] width 496 height 20
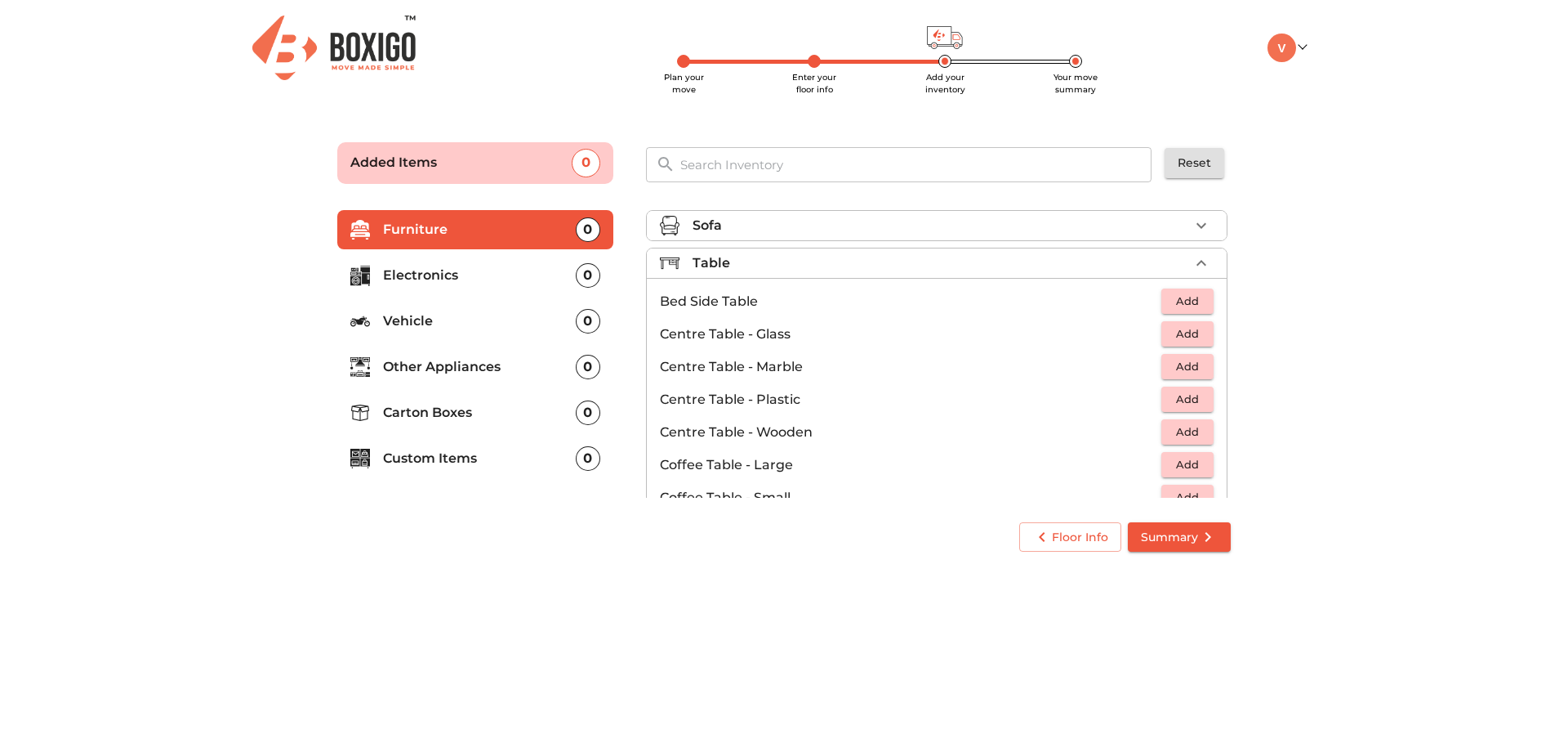
click at [957, 256] on div "Table" at bounding box center [941, 262] width 496 height 20
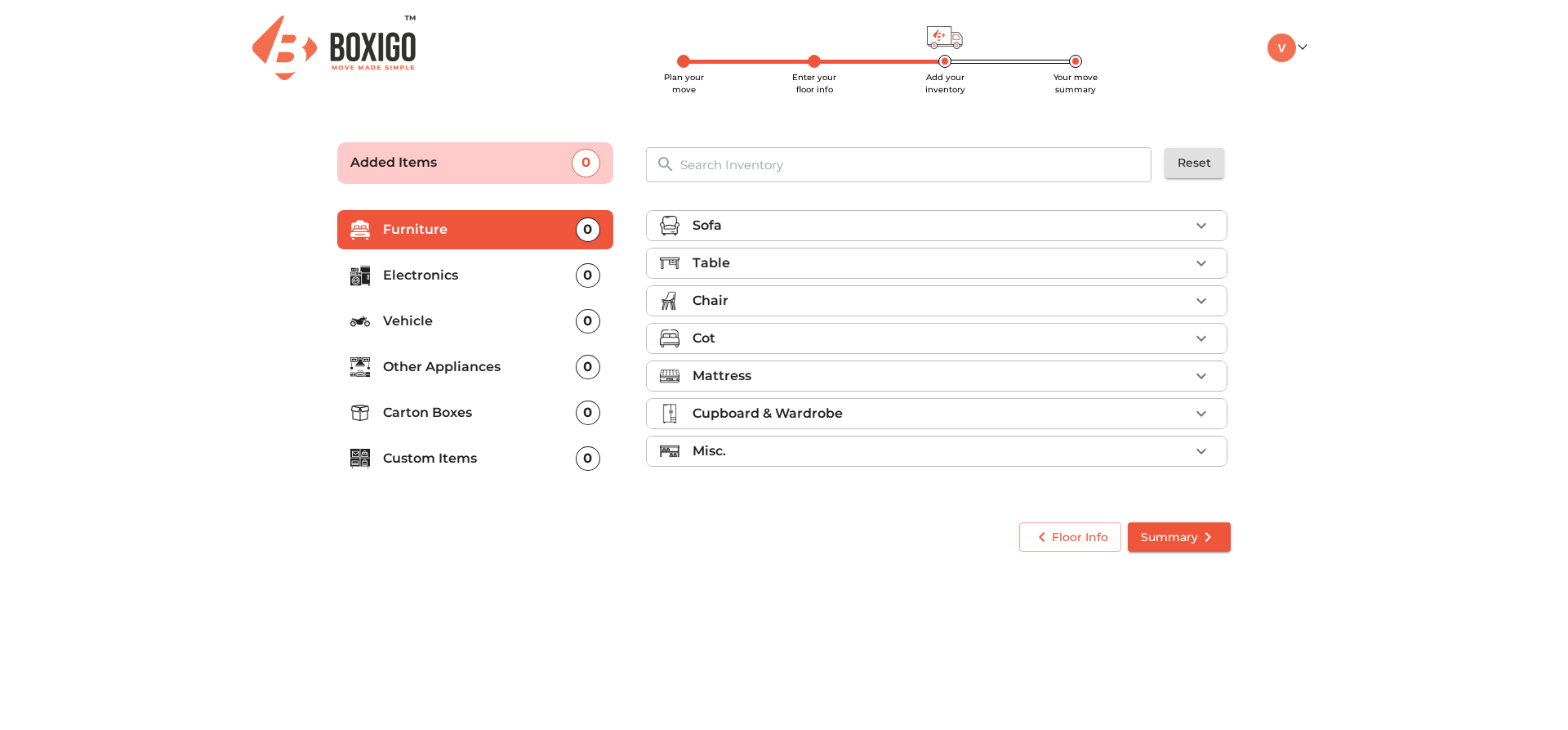
click at [957, 256] on div "Table" at bounding box center [941, 262] width 496 height 20
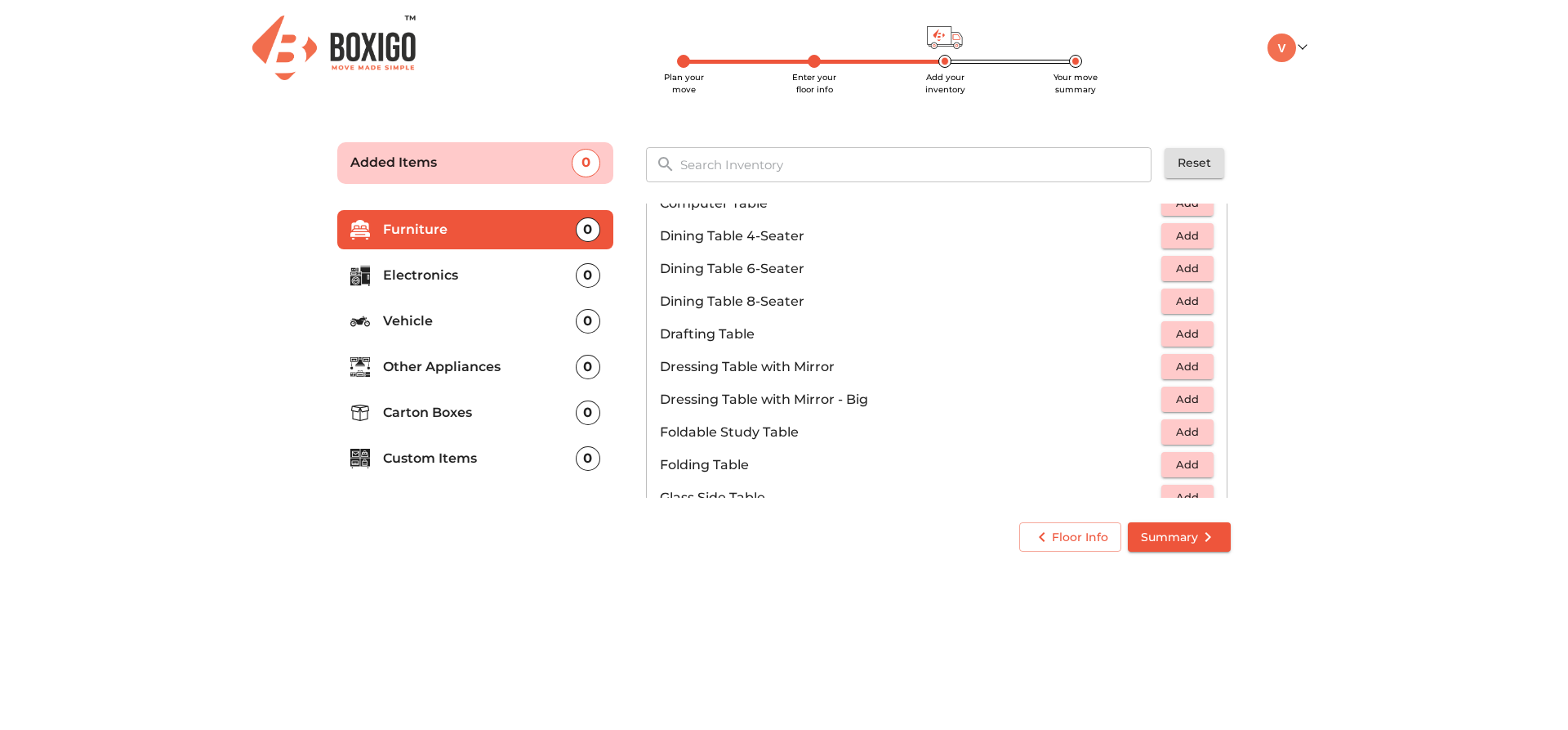
scroll to position [408, 0]
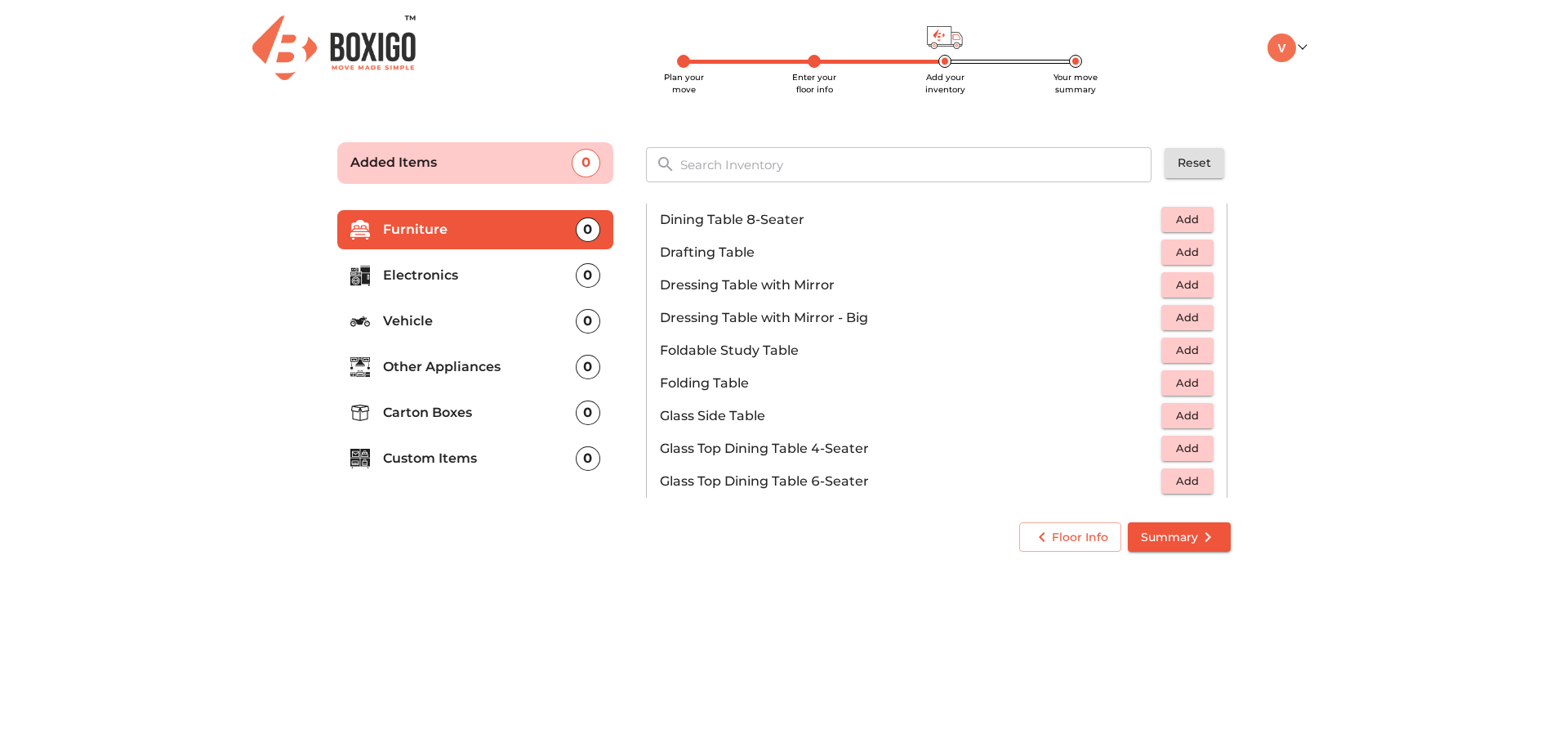
click at [1170, 351] on span "Add" at bounding box center [1188, 350] width 36 height 19
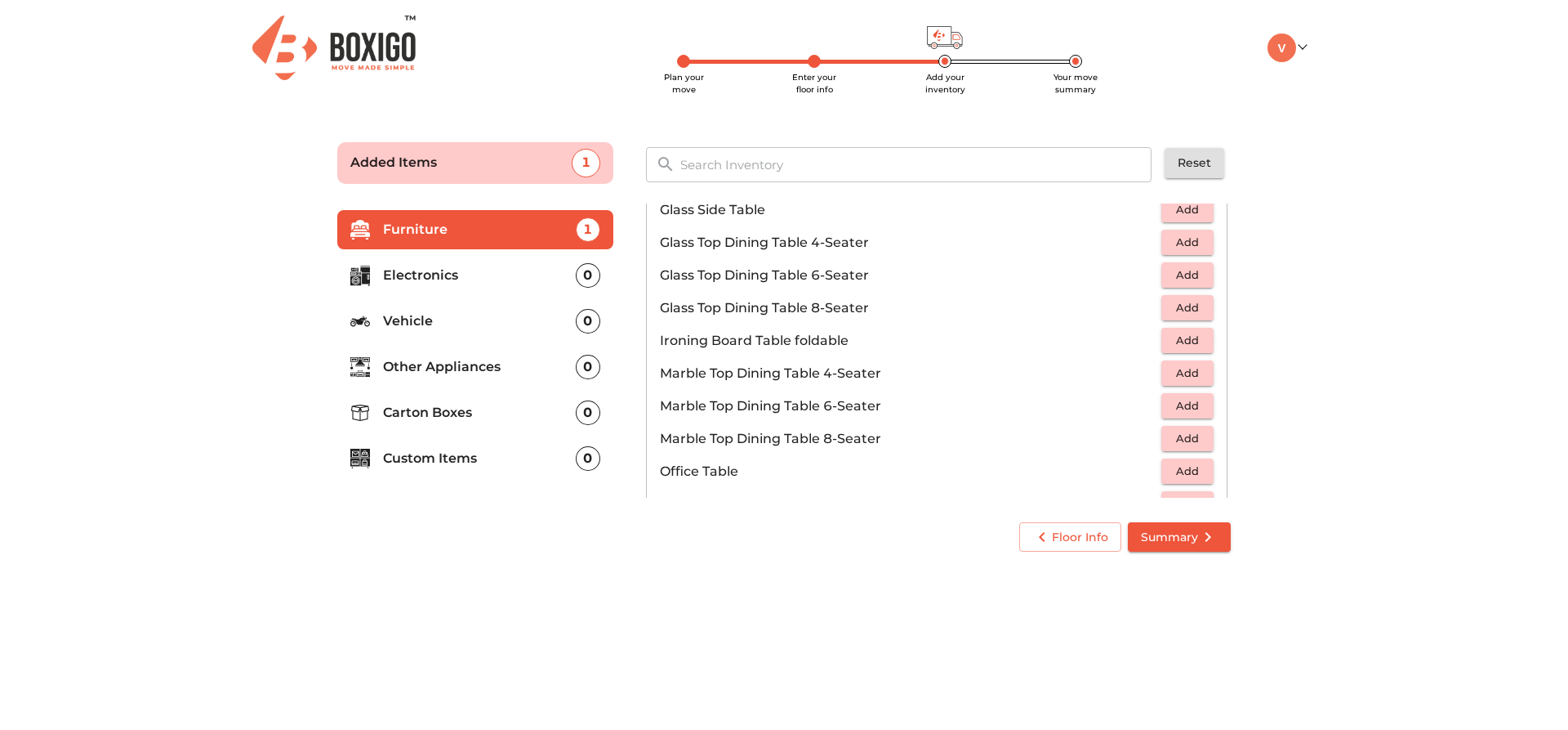
scroll to position [736, 0]
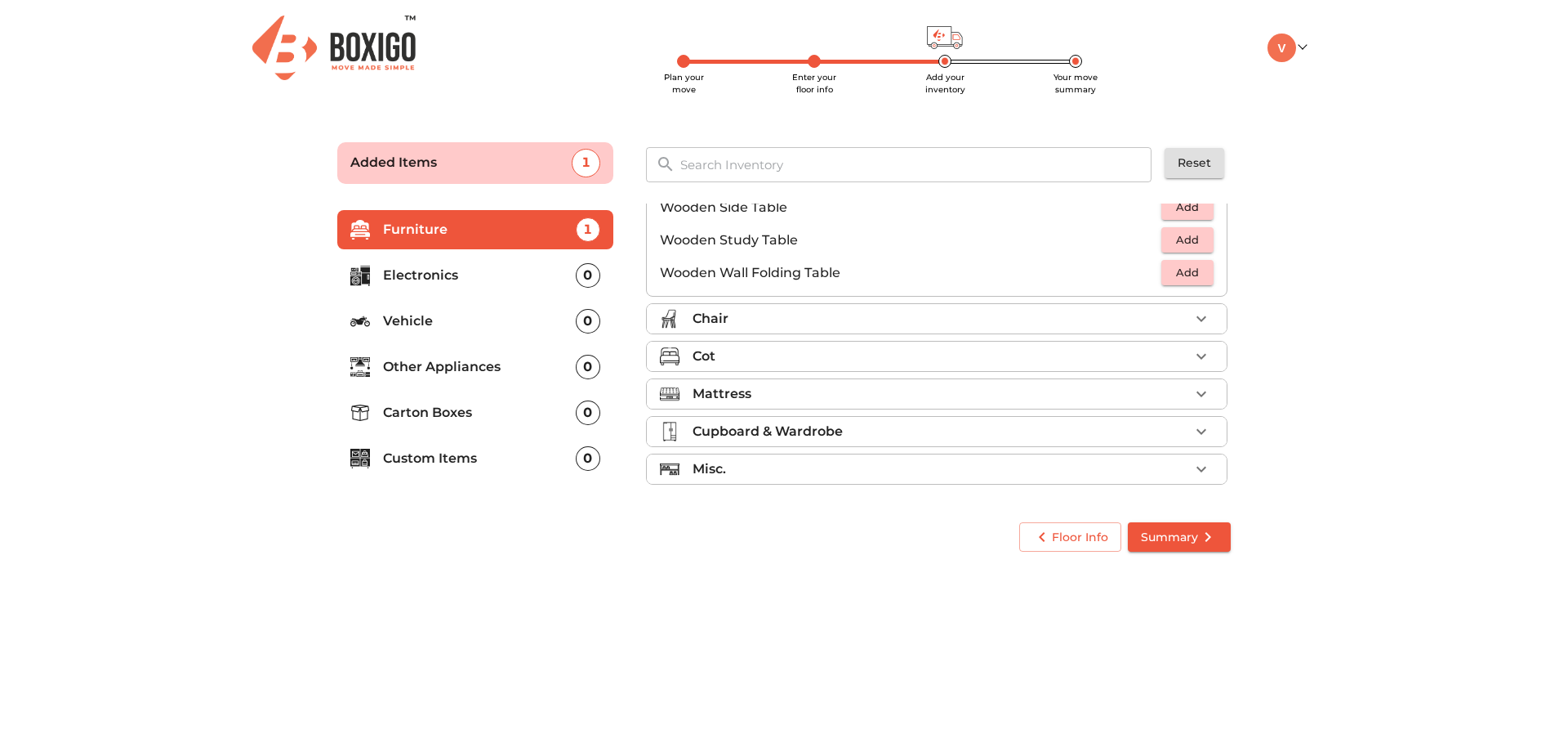
click at [1092, 304] on li "Chair" at bounding box center [937, 319] width 580 height 30
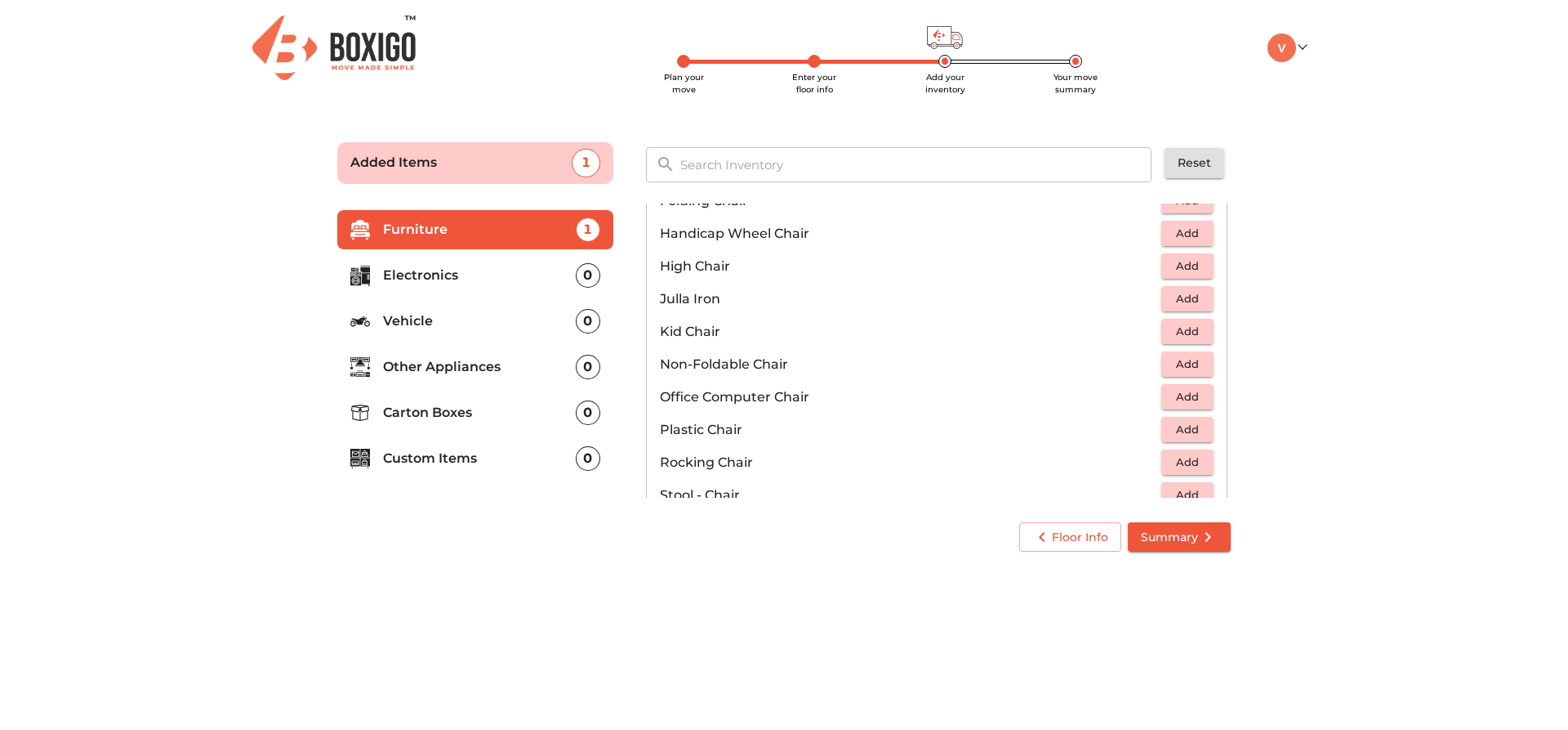
scroll to position [437, 0]
click at [1174, 395] on span "Add" at bounding box center [1188, 392] width 36 height 19
click at [1196, 394] on icon "button" at bounding box center [1202, 392] width 11 height 11
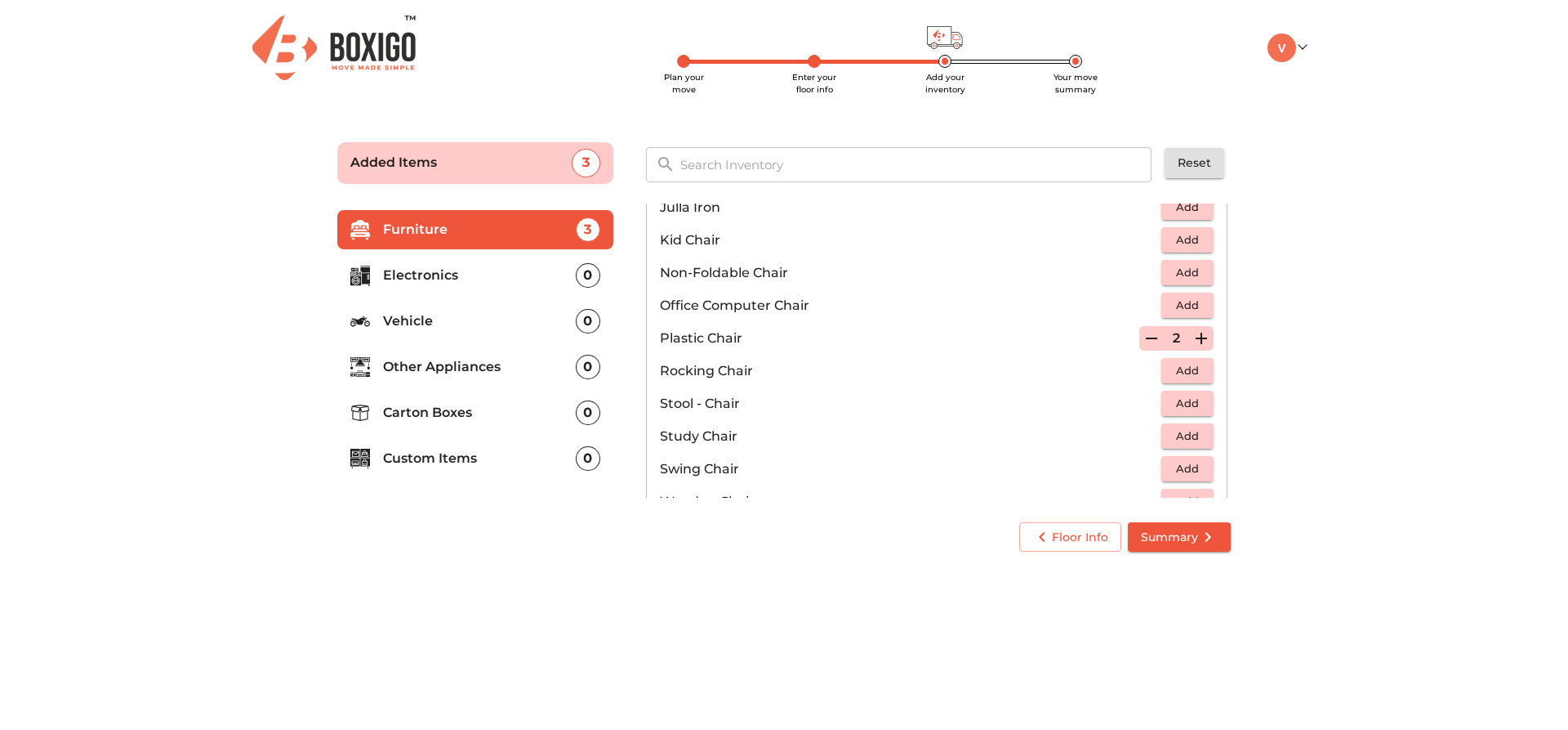
scroll to position [519, 0]
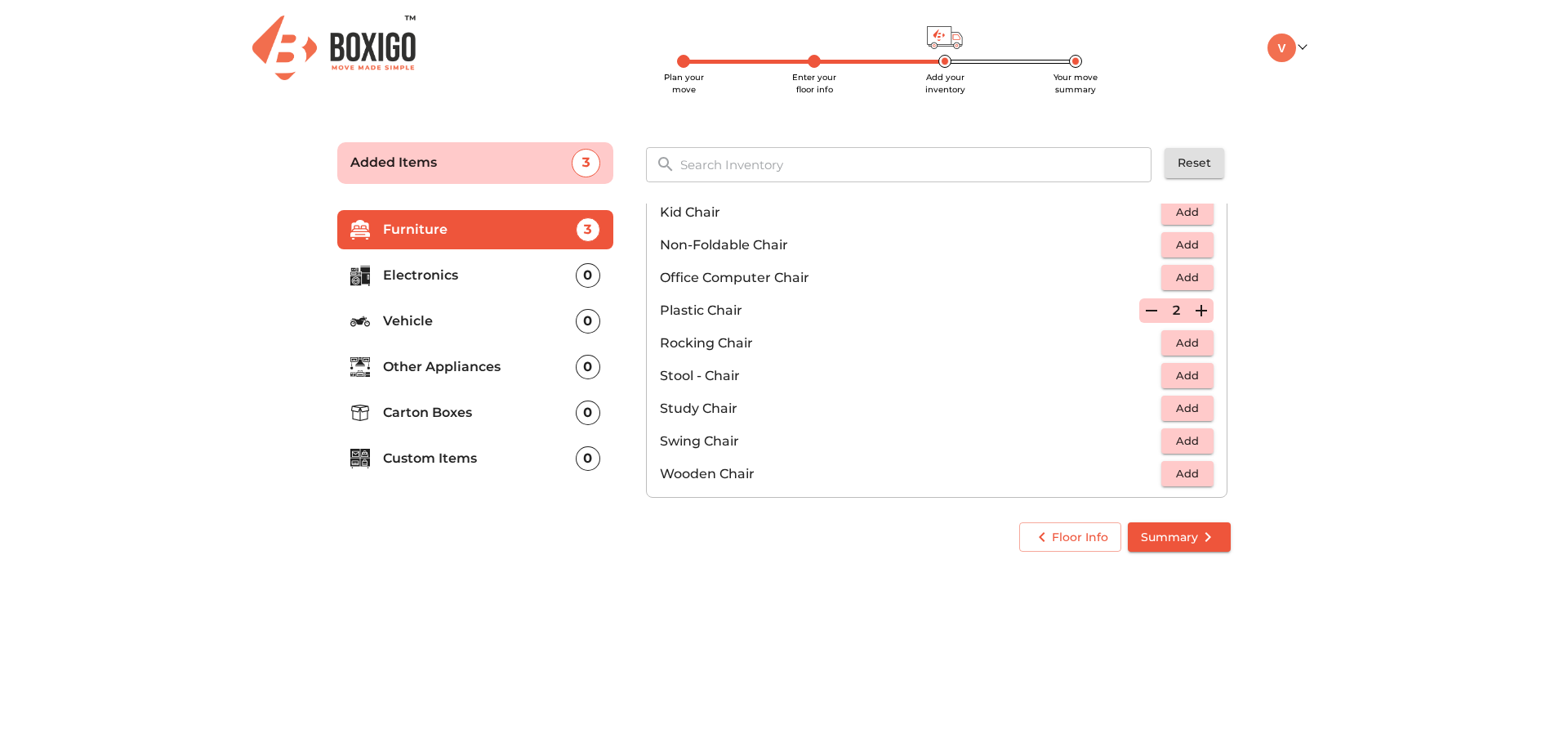
click at [1179, 378] on span "Add" at bounding box center [1188, 376] width 36 height 19
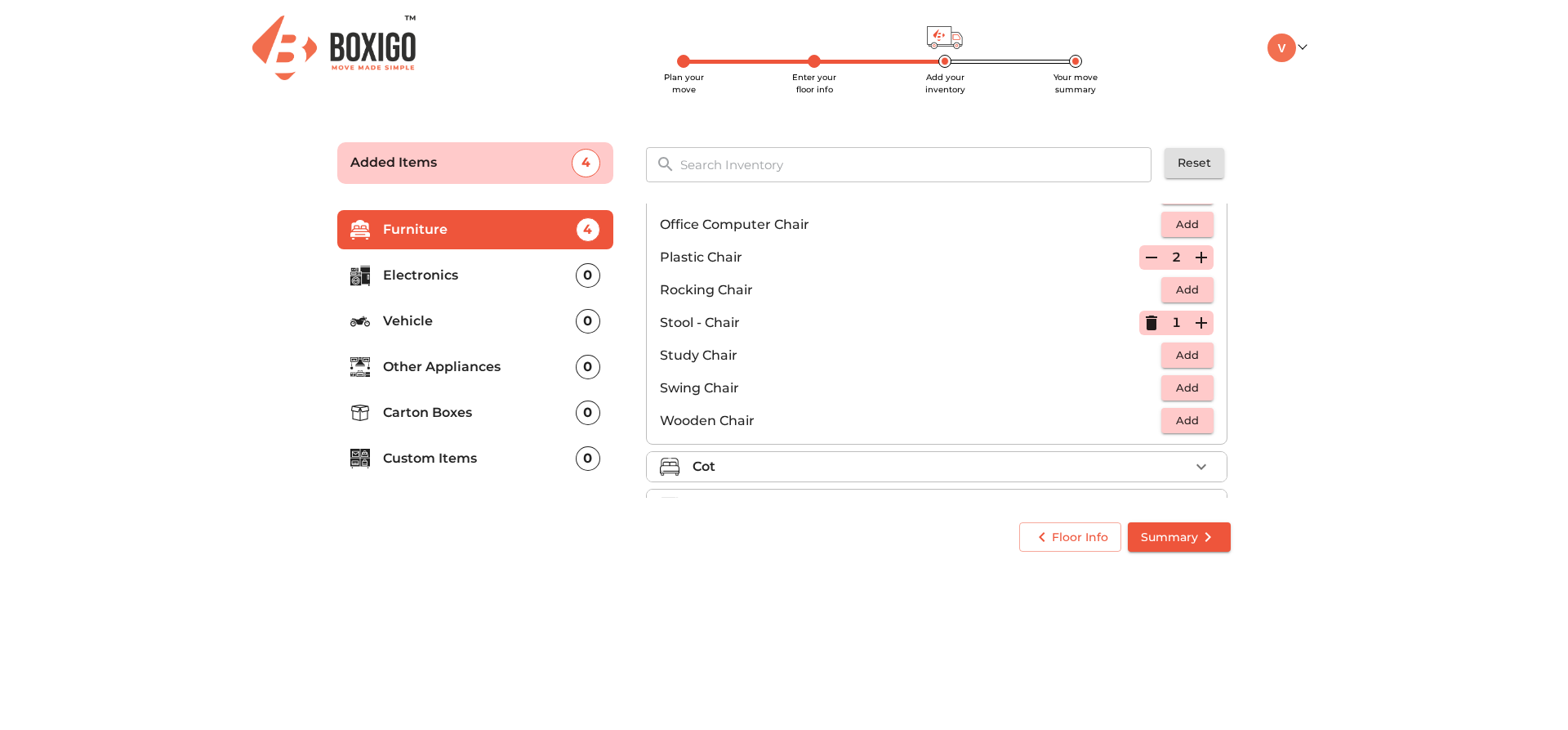
click at [1045, 457] on div "Cot" at bounding box center [941, 466] width 496 height 20
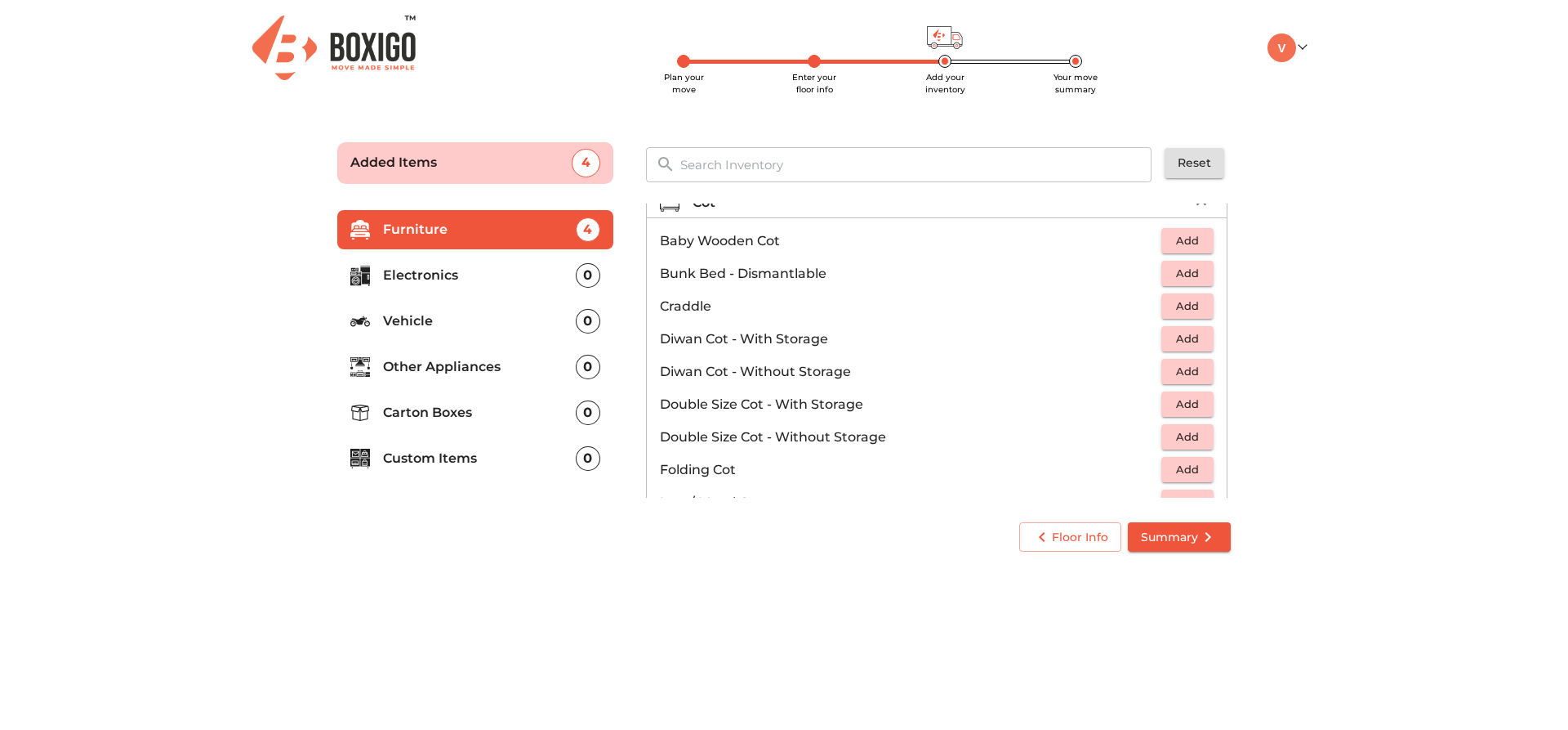
scroll to position [164, 0]
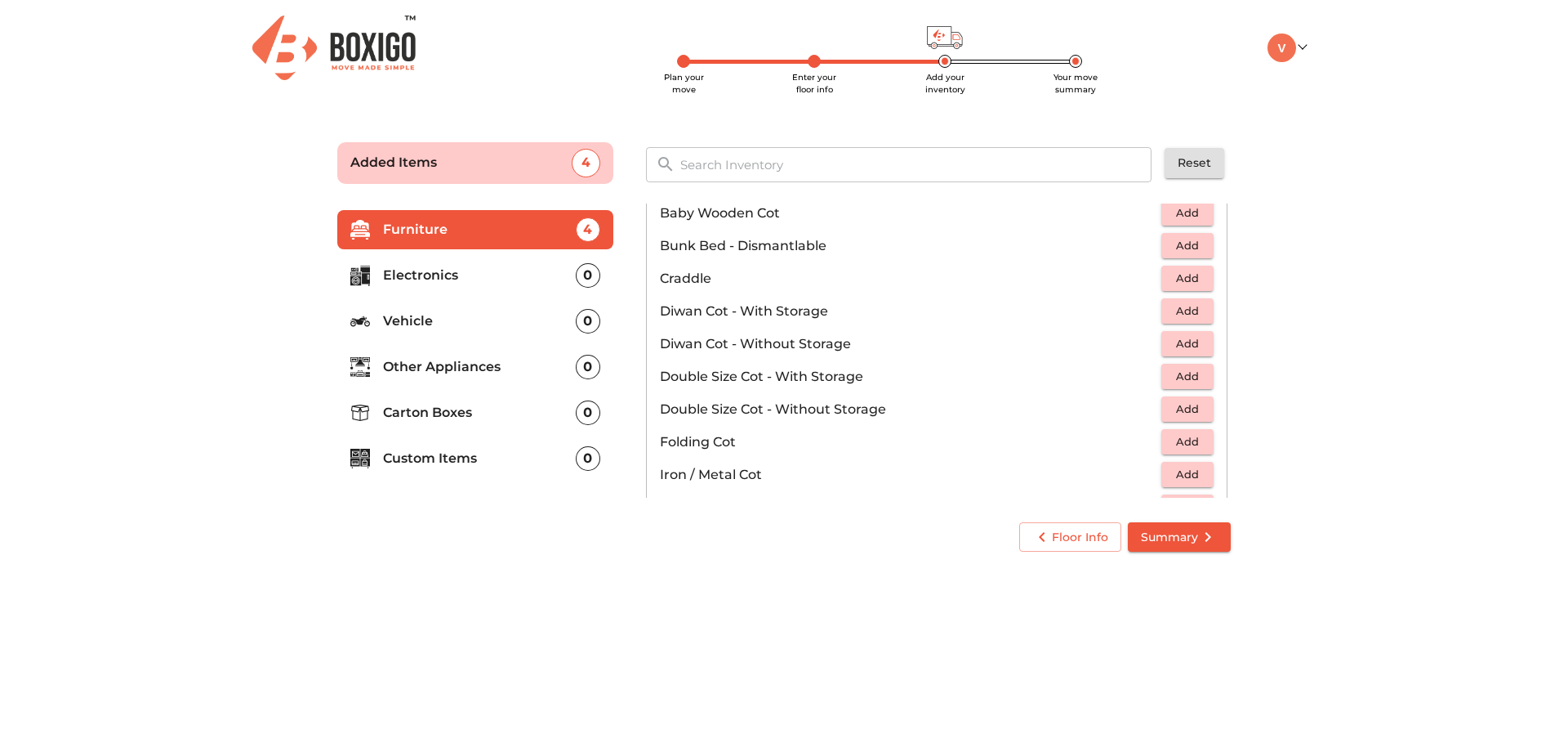
click at [1173, 406] on span "Add" at bounding box center [1188, 409] width 36 height 19
click at [1146, 408] on icon "button" at bounding box center [1152, 409] width 11 height 15
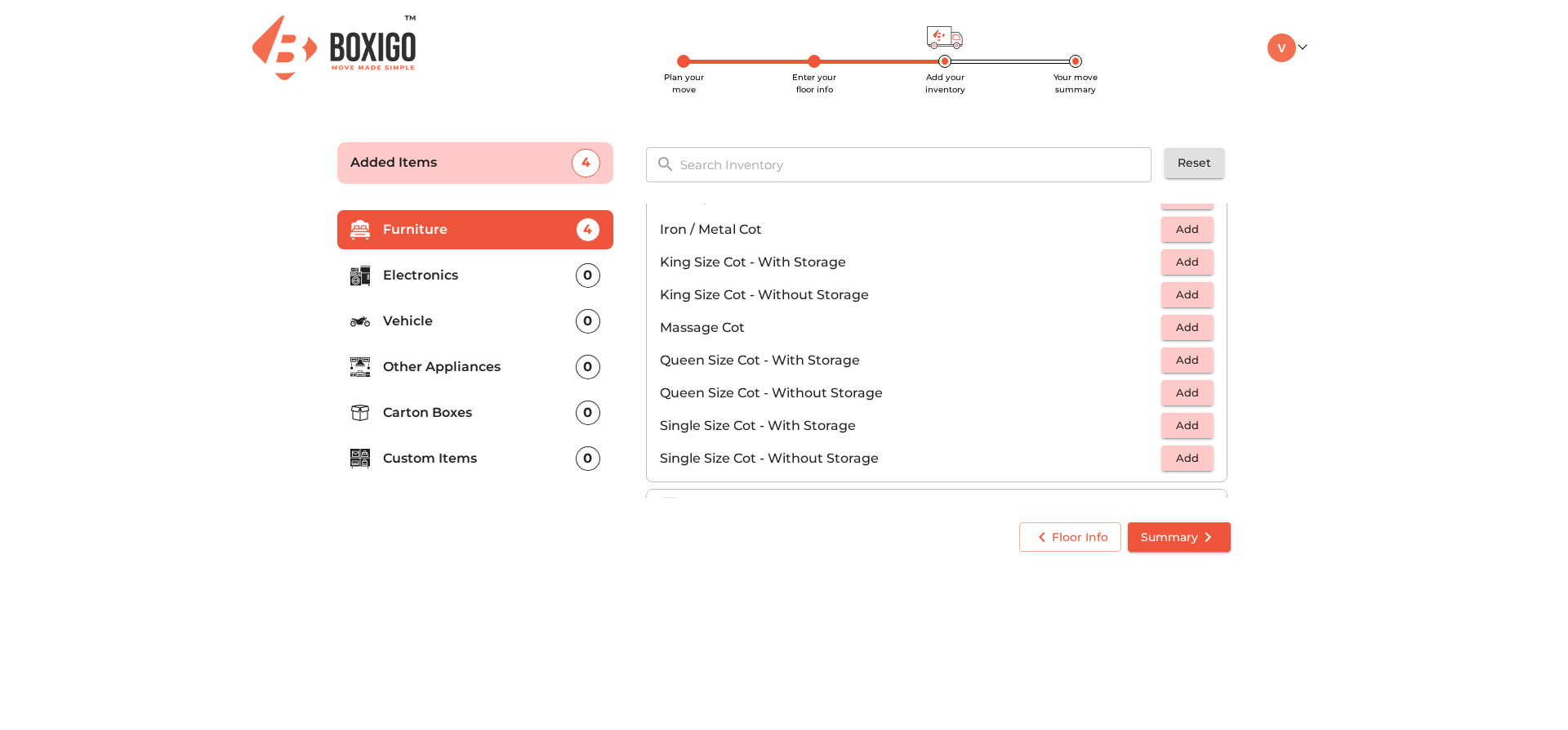
click at [1180, 366] on span "Add" at bounding box center [1188, 360] width 36 height 19
click at [1180, 366] on div "1" at bounding box center [1177, 360] width 74 height 24
click at [1154, 365] on button "button" at bounding box center [1152, 360] width 24 height 24
click at [1176, 360] on span "Add" at bounding box center [1188, 360] width 36 height 19
drag, startPoint x: 1365, startPoint y: 327, endPoint x: 1348, endPoint y: 326, distance: 17.0
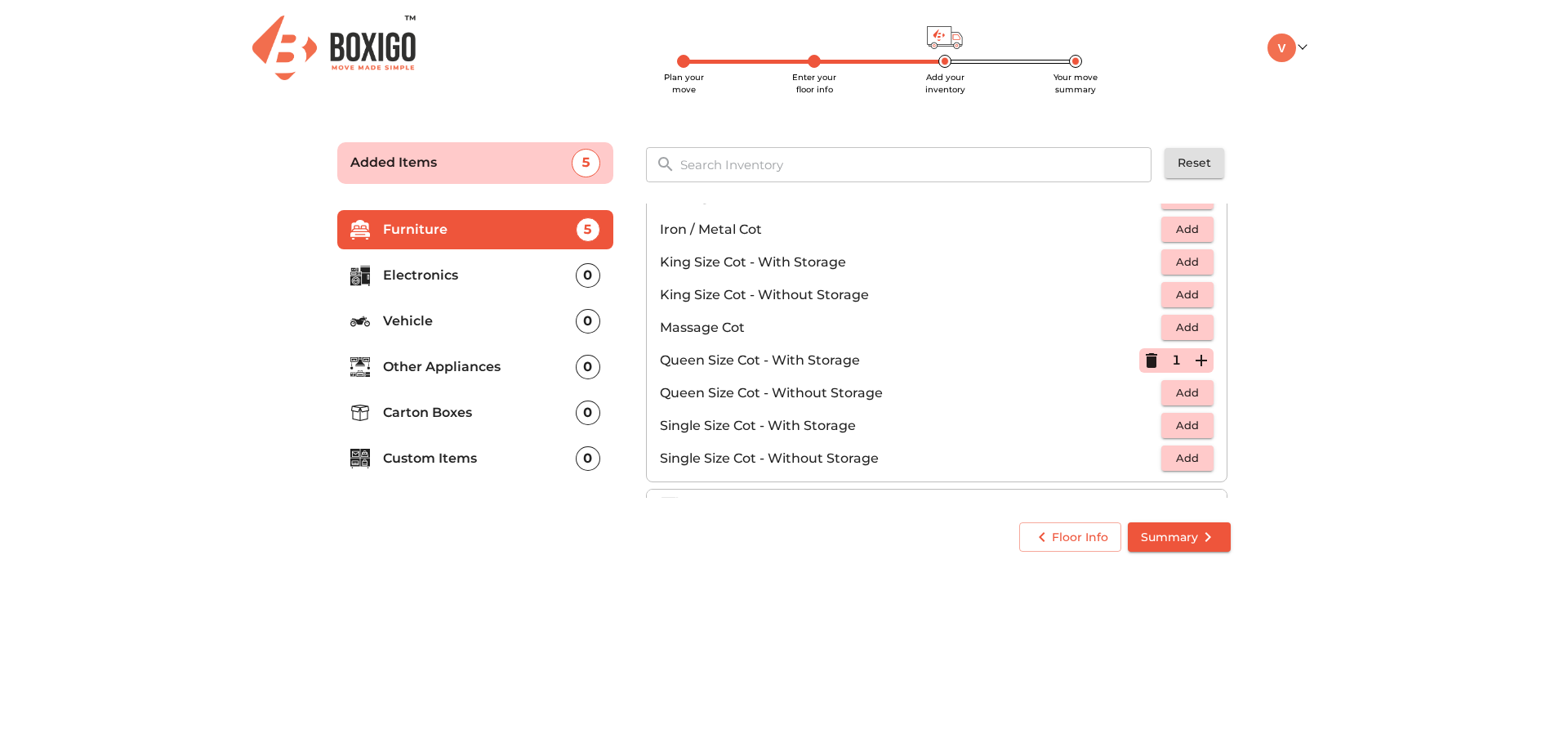
click at [1365, 326] on main "Plan your move Enter your floor info Add your inventory Your move summary Added…" at bounding box center [784, 343] width 1568 height 449
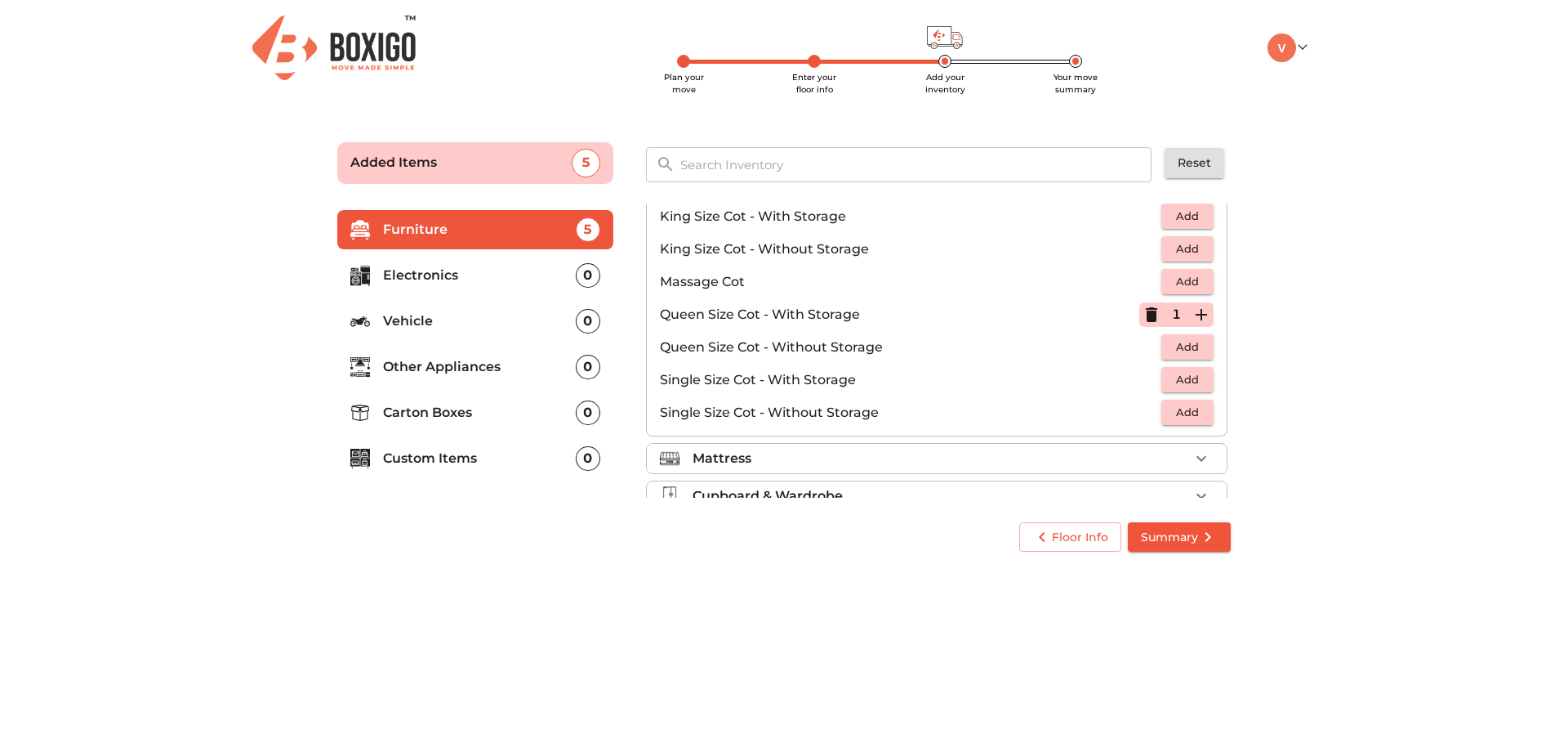
scroll to position [490, 0]
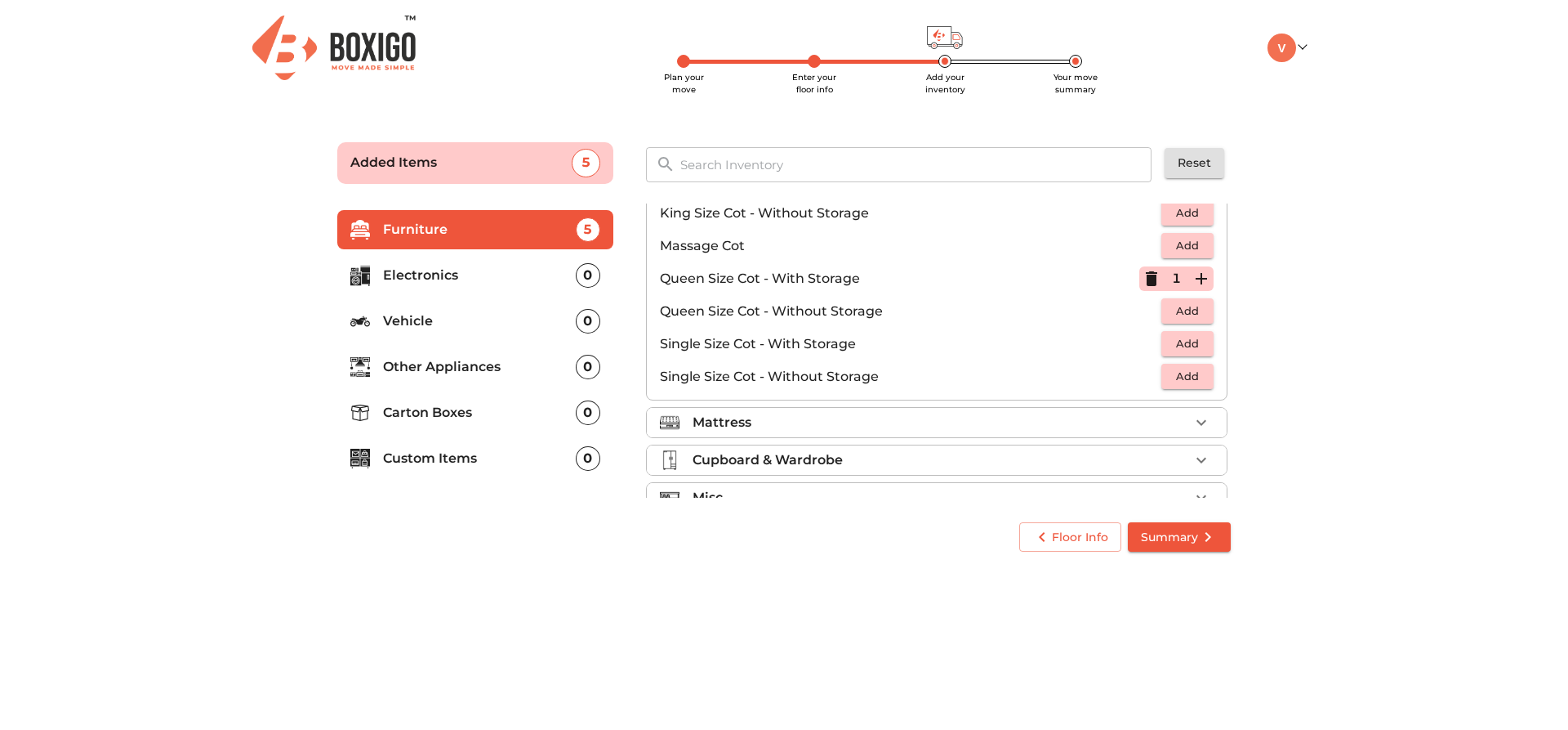
click at [929, 415] on div "Mattress" at bounding box center [941, 422] width 496 height 20
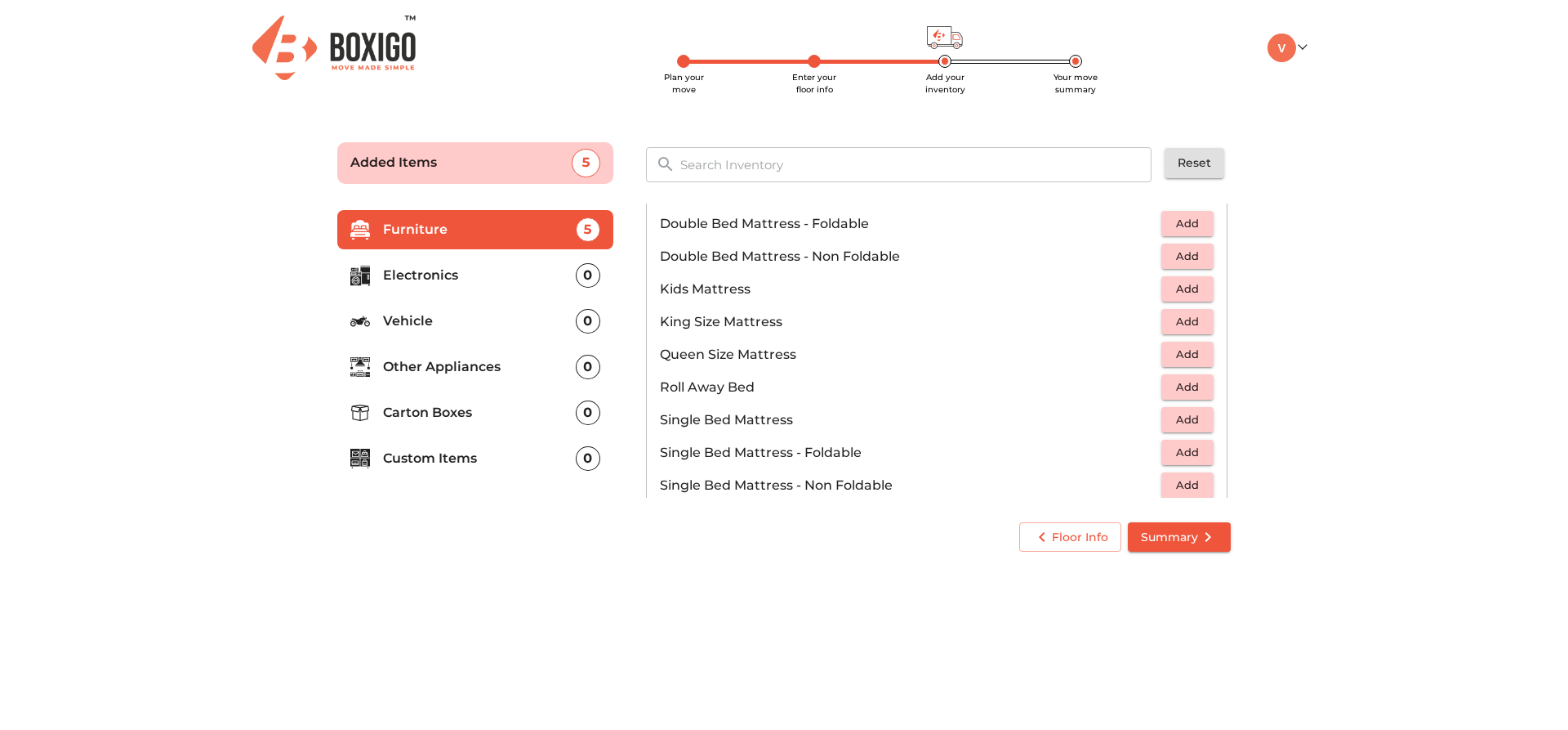
scroll to position [185, 0]
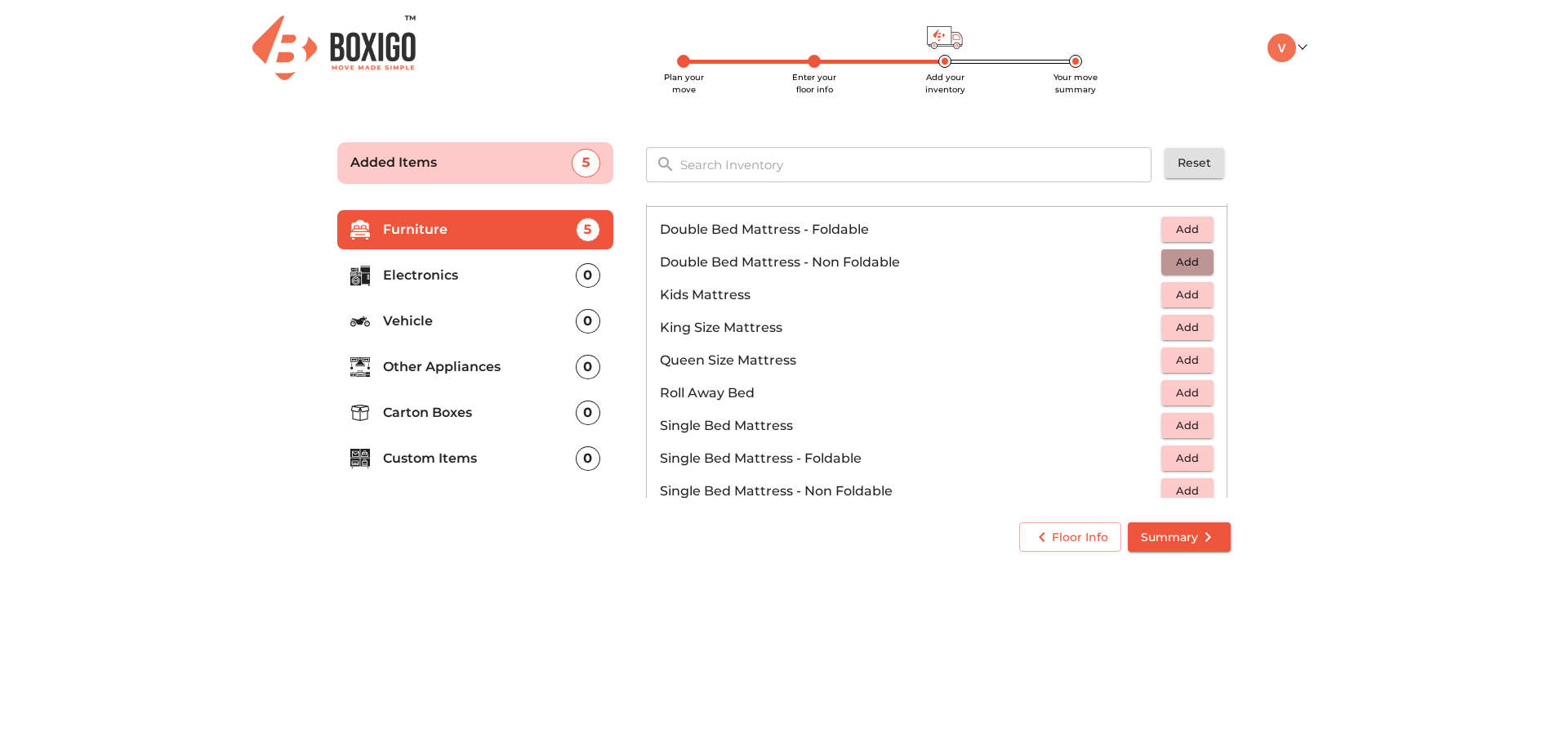
click at [1170, 257] on span "Add" at bounding box center [1188, 262] width 36 height 19
click at [1173, 257] on div "1" at bounding box center [1177, 262] width 74 height 24
drag, startPoint x: 1141, startPoint y: 257, endPoint x: 1173, endPoint y: 259, distance: 32.1
click at [1159, 257] on div "1" at bounding box center [1177, 262] width 74 height 24
click at [1146, 260] on icon "button" at bounding box center [1152, 262] width 11 height 15
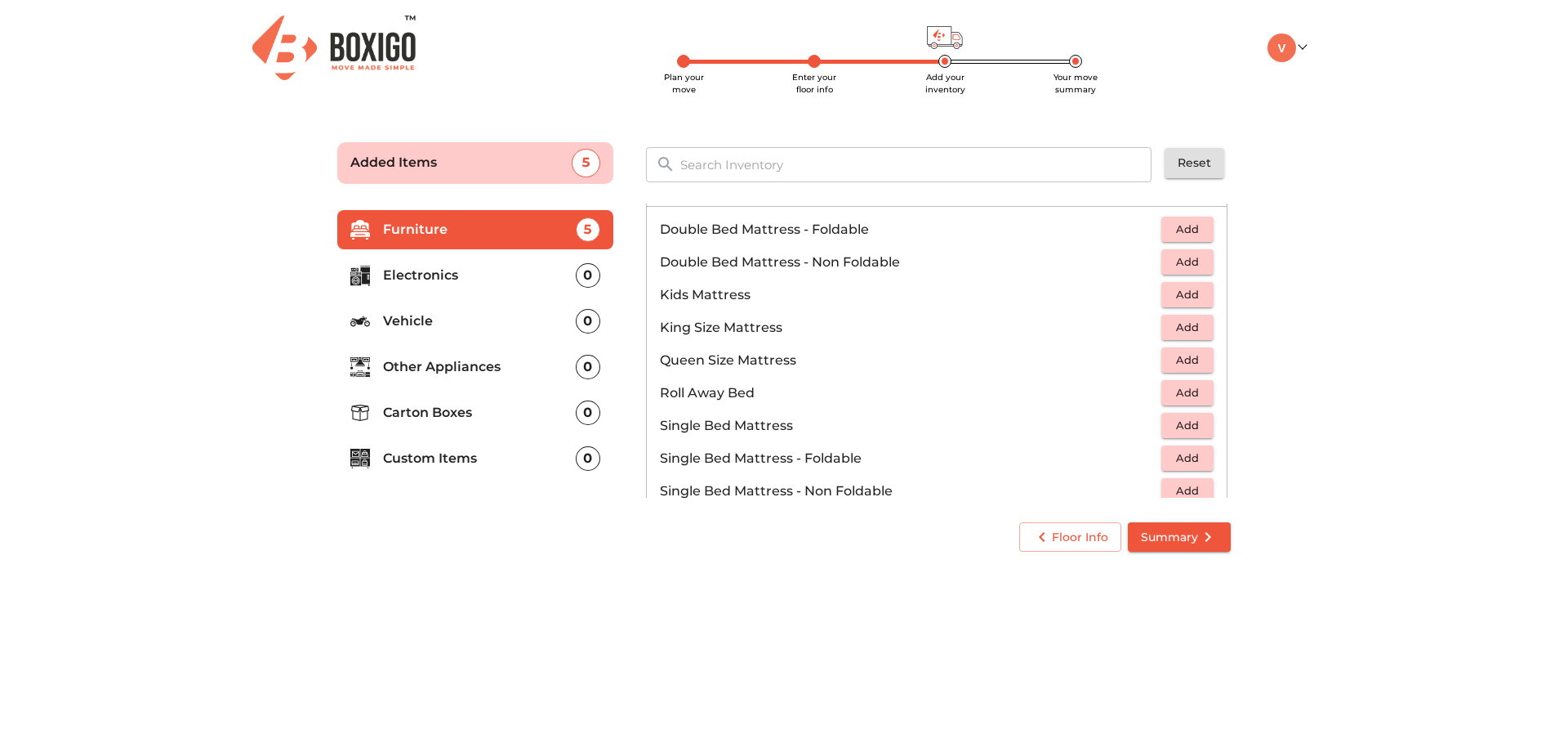
click at [1179, 257] on span "Add" at bounding box center [1188, 262] width 36 height 19
click at [1146, 259] on icon "button" at bounding box center [1152, 262] width 11 height 15
click at [1170, 359] on span "Add" at bounding box center [1188, 360] width 36 height 19
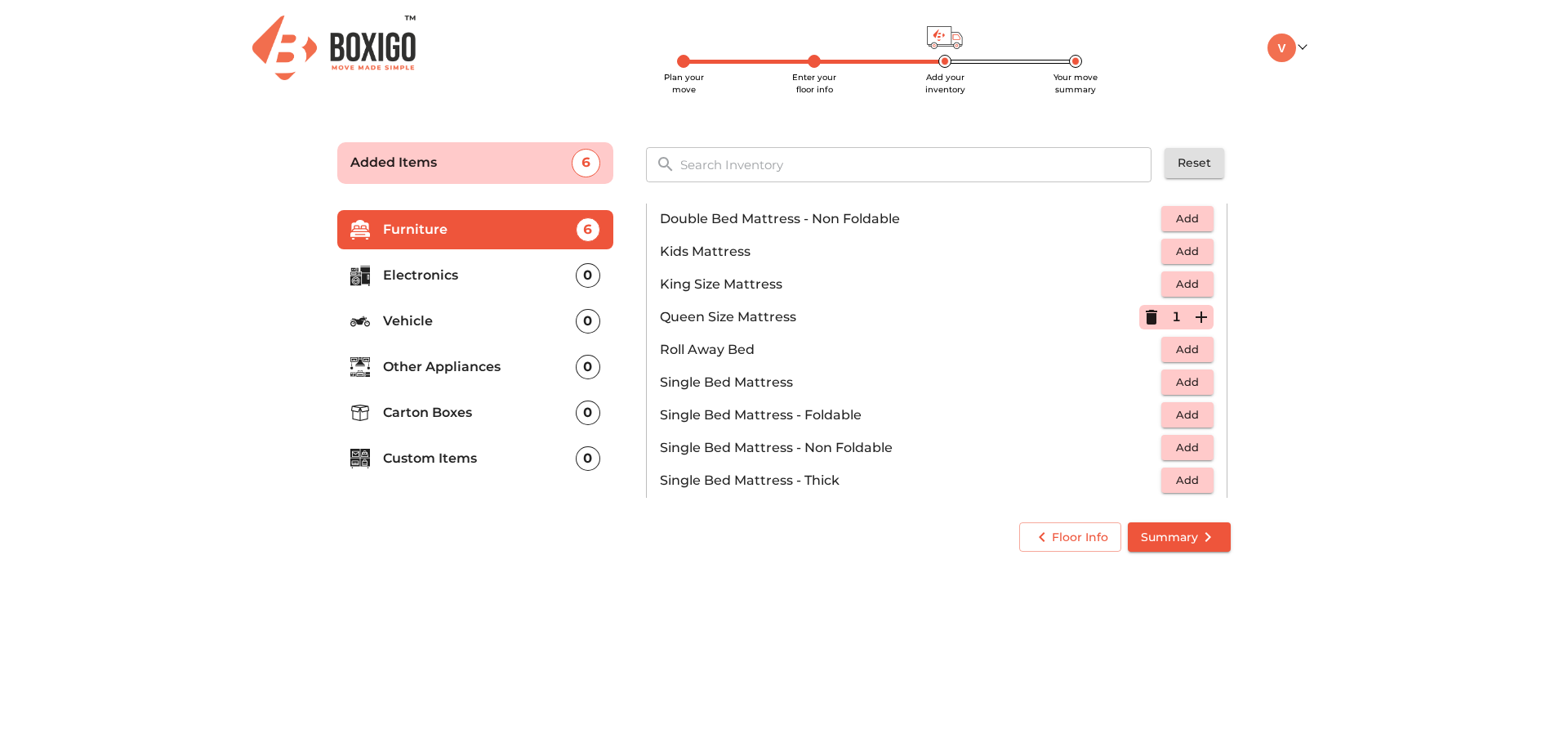
scroll to position [267, 0]
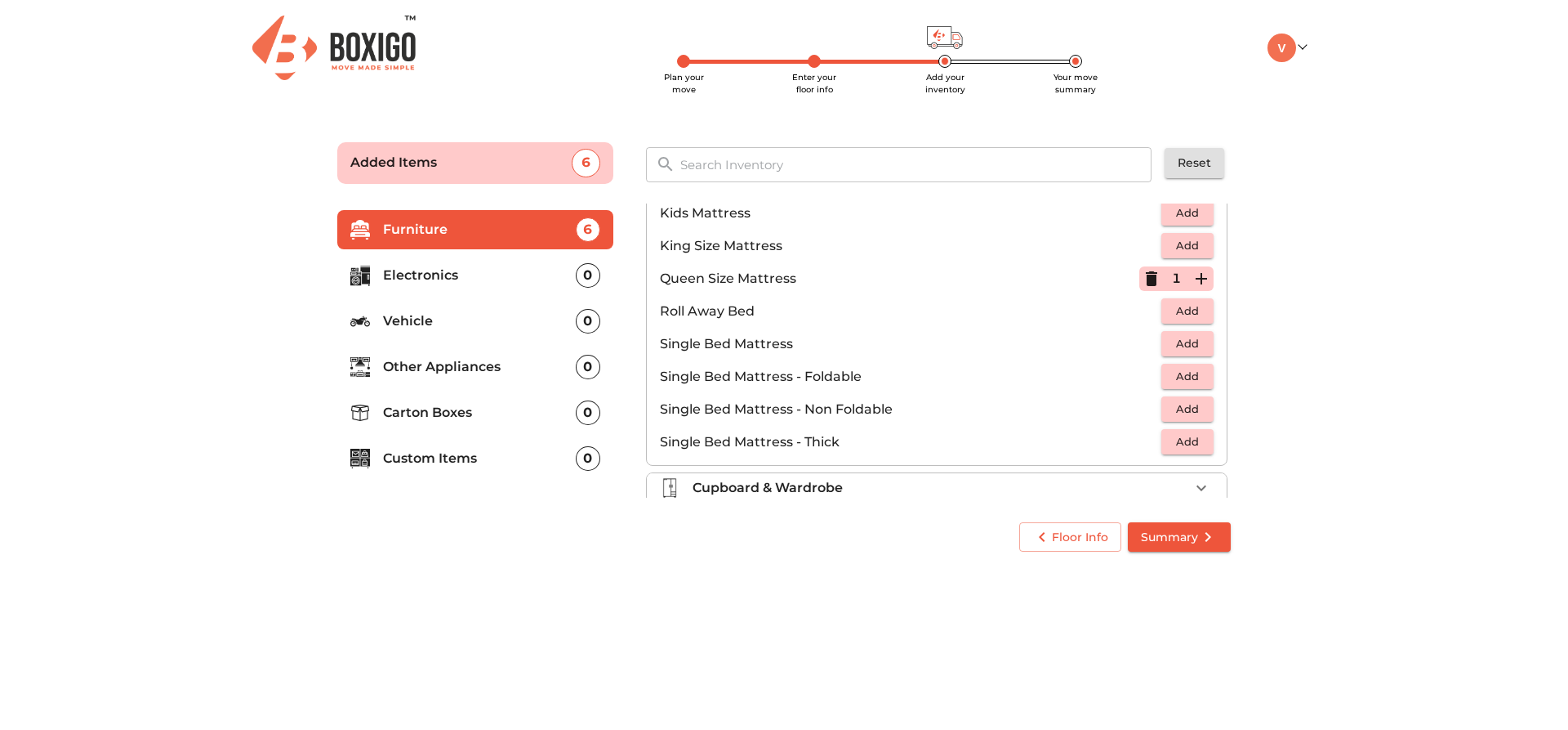
click at [1183, 406] on span "Add" at bounding box center [1188, 409] width 36 height 19
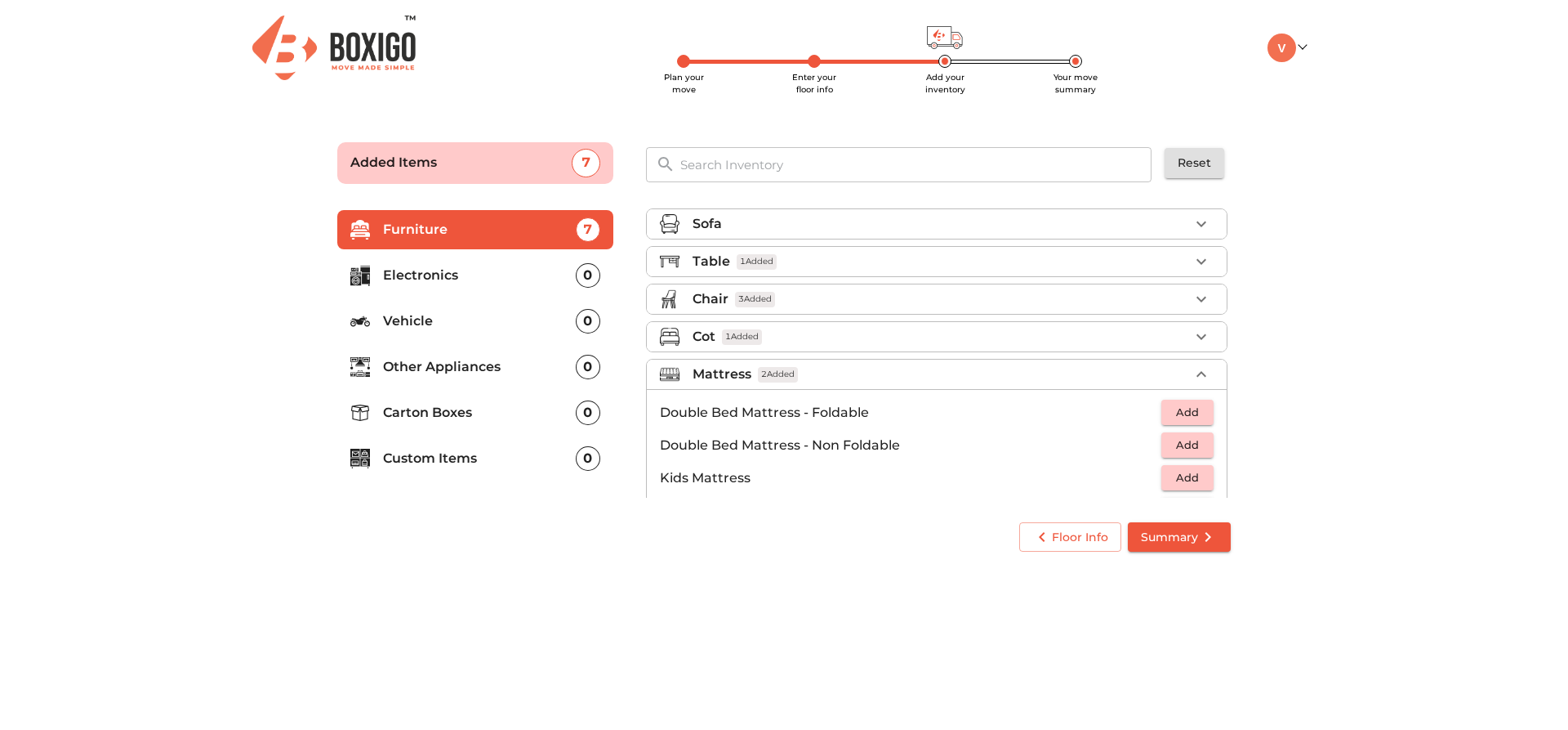
scroll to position [0, 0]
click at [965, 372] on div "Mattress 2 Added" at bounding box center [941, 376] width 496 height 20
click at [967, 415] on div "Cupboard & Wardrobe" at bounding box center [941, 413] width 496 height 20
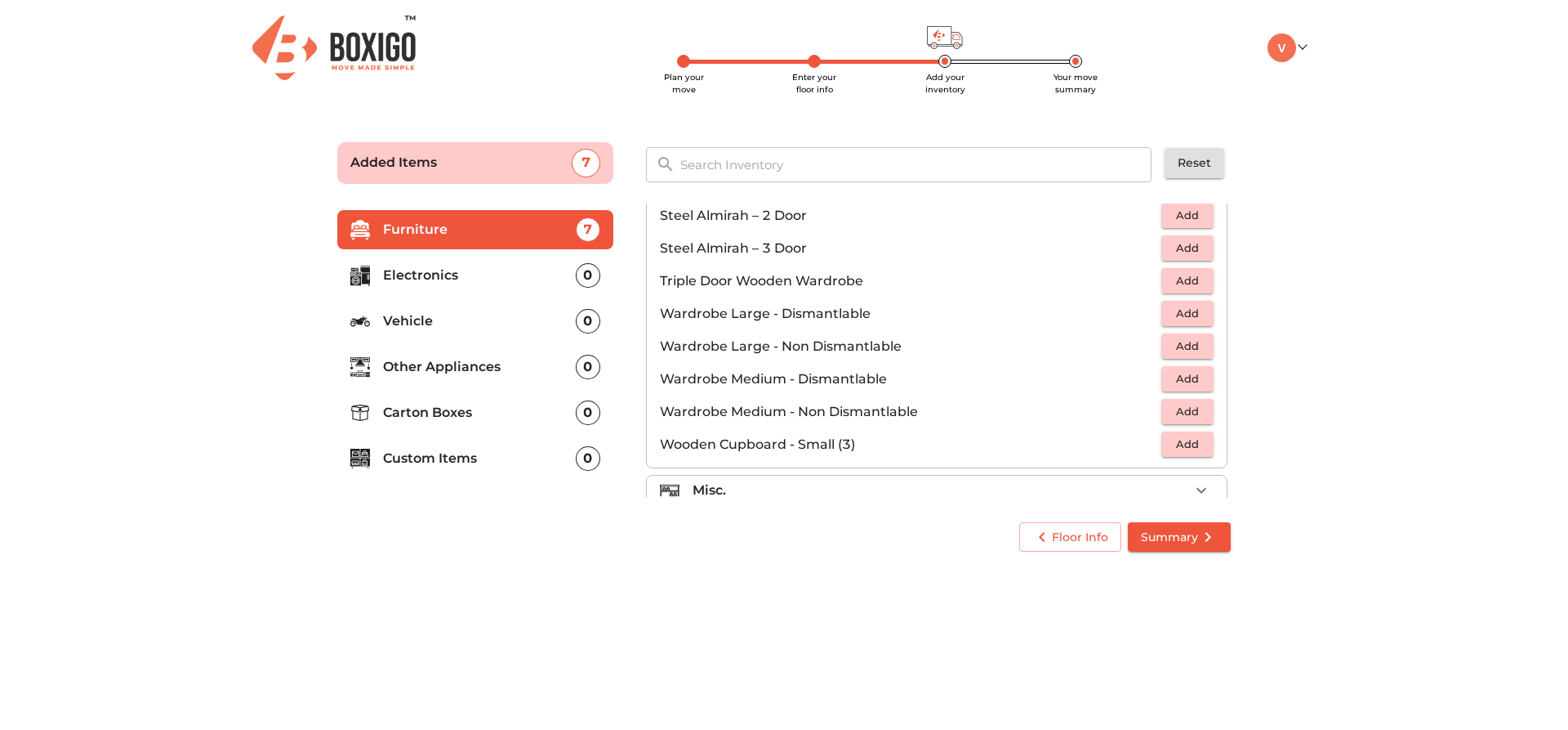
scroll to position [551, 0]
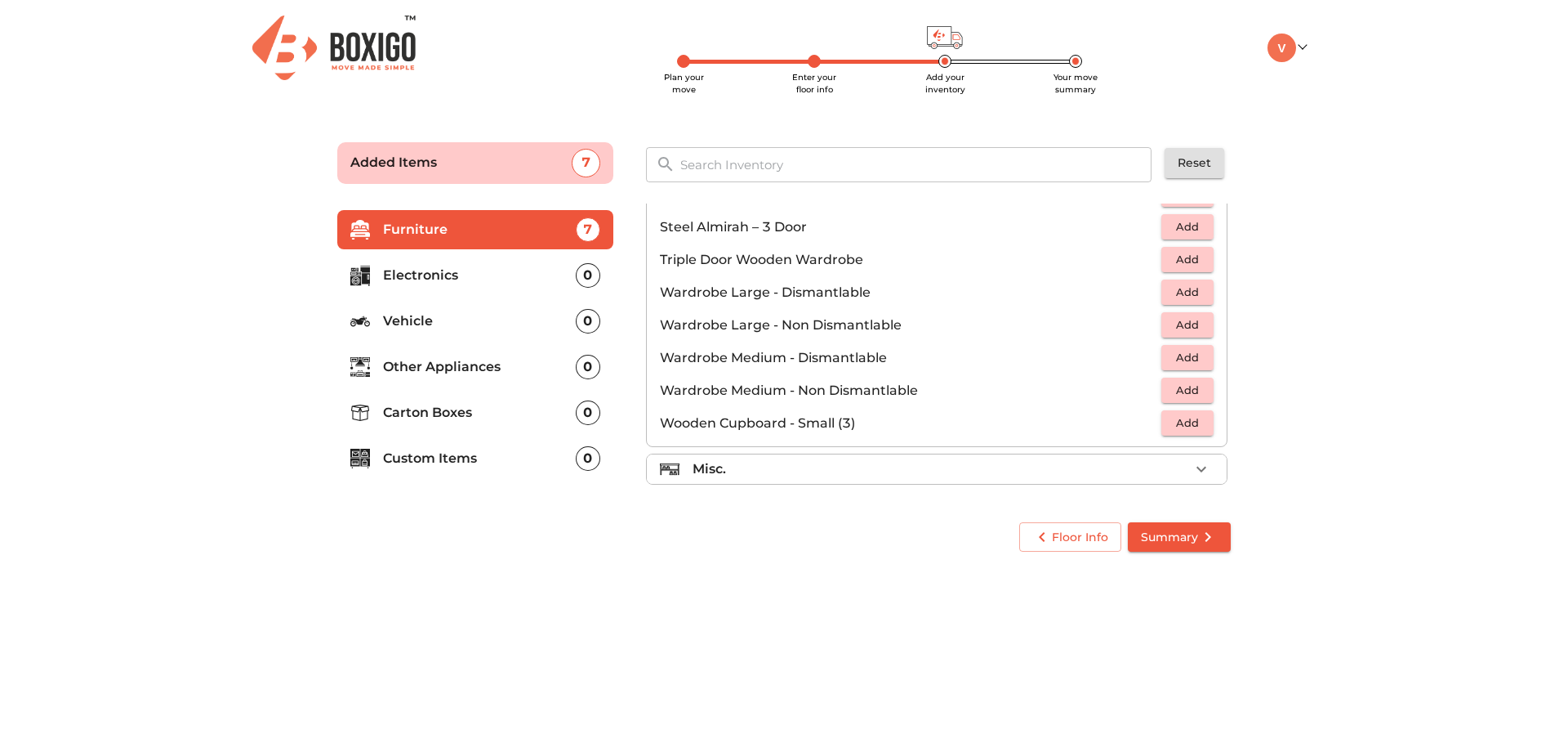
click at [996, 462] on div "Misc." at bounding box center [941, 469] width 496 height 20
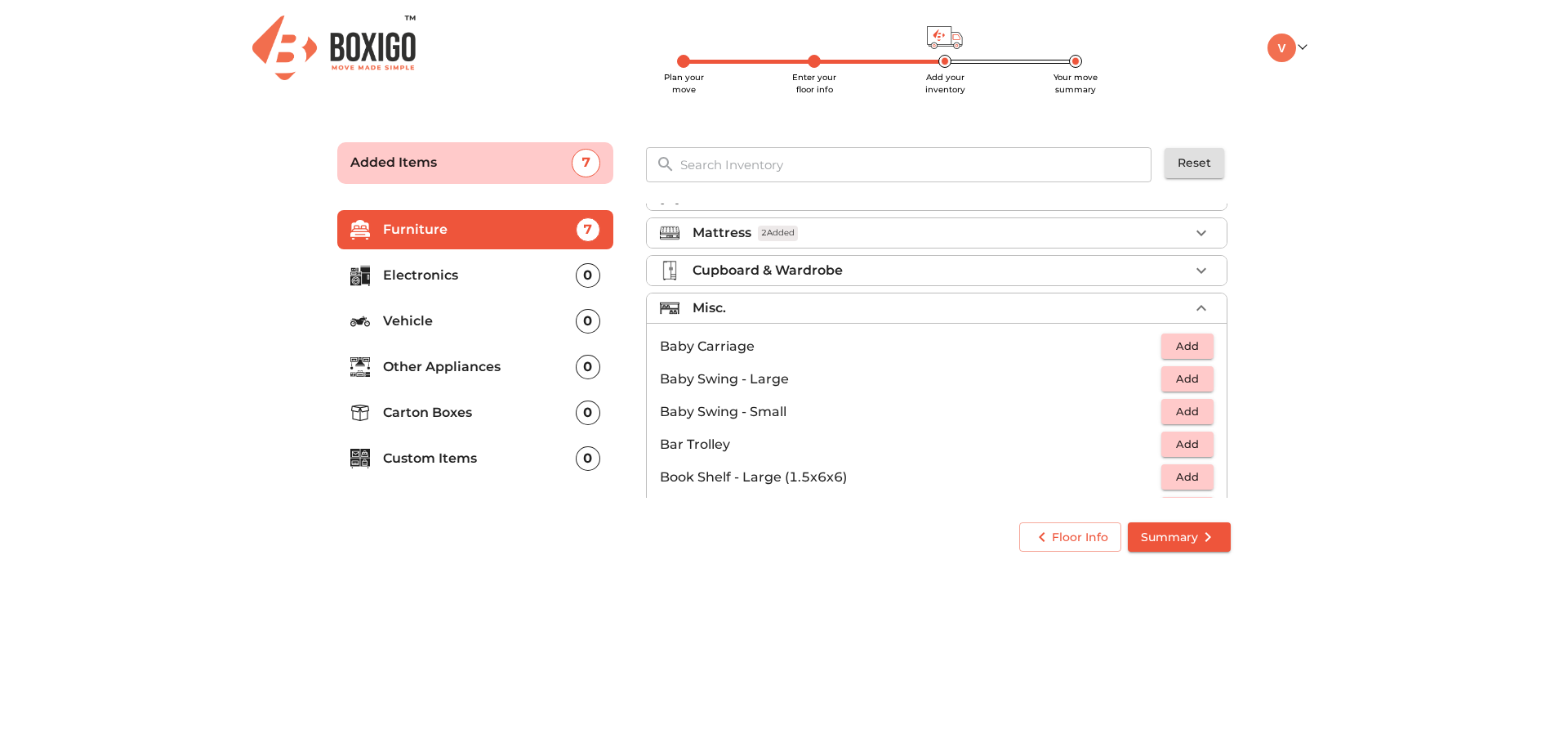
click at [970, 309] on div "Misc." at bounding box center [941, 308] width 496 height 20
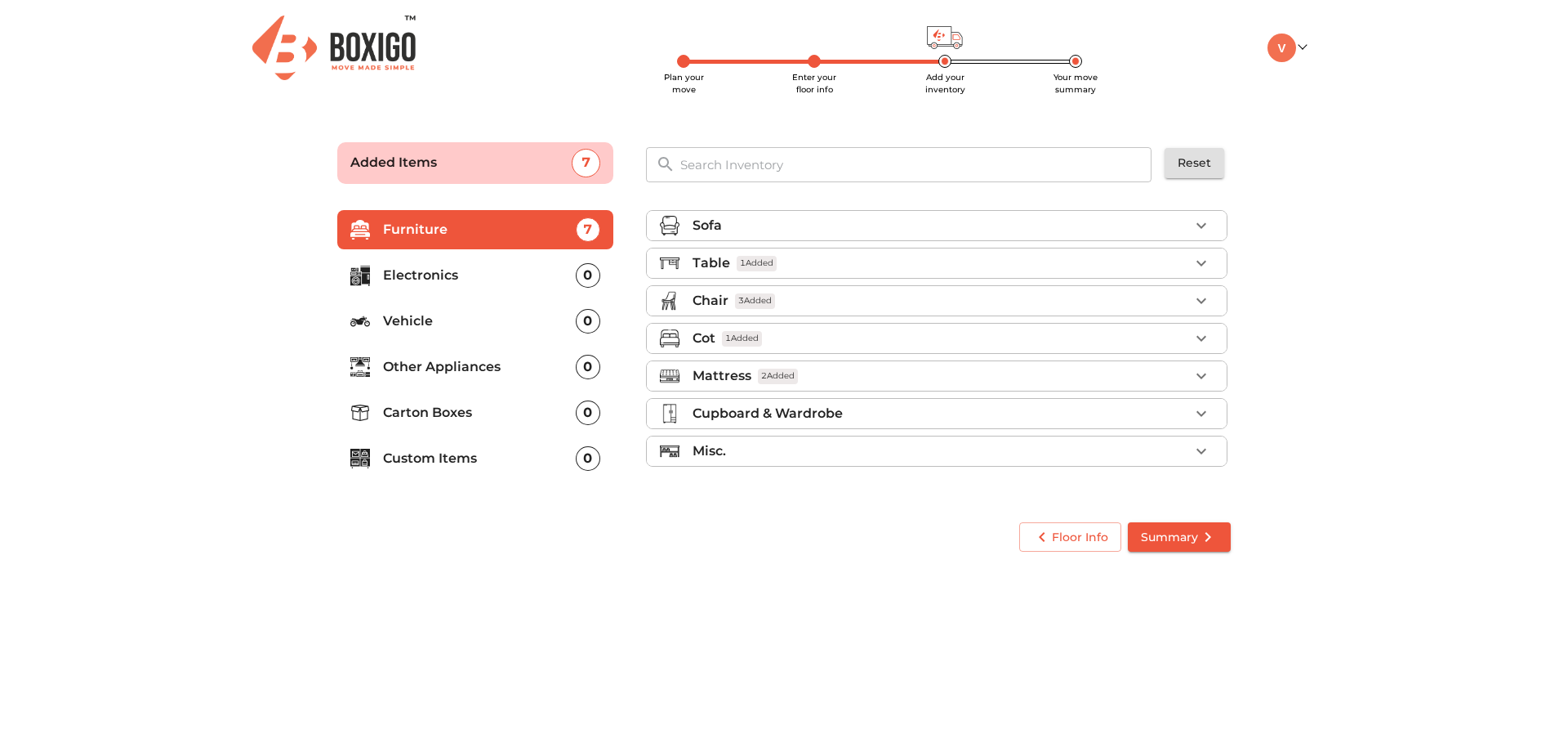
scroll to position [0, 0]
click at [988, 456] on div "Misc." at bounding box center [941, 451] width 496 height 20
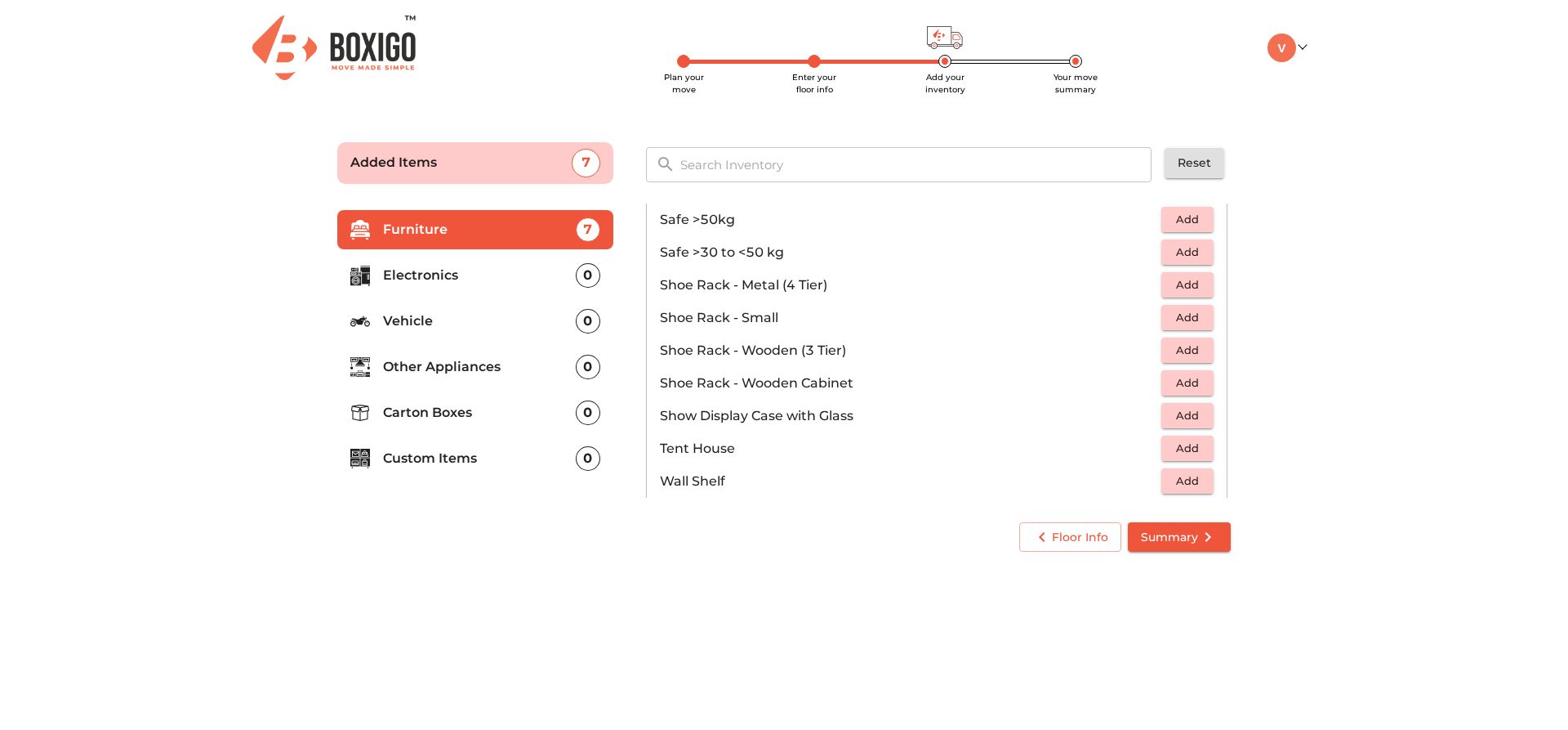
scroll to position [797, 0]
click at [1173, 378] on span "Add" at bounding box center [1188, 378] width 36 height 19
click at [1176, 378] on div "1" at bounding box center [1177, 379] width 74 height 24
click at [1146, 378] on icon "button" at bounding box center [1152, 379] width 11 height 15
click at [1174, 407] on span "Add" at bounding box center [1188, 411] width 36 height 19
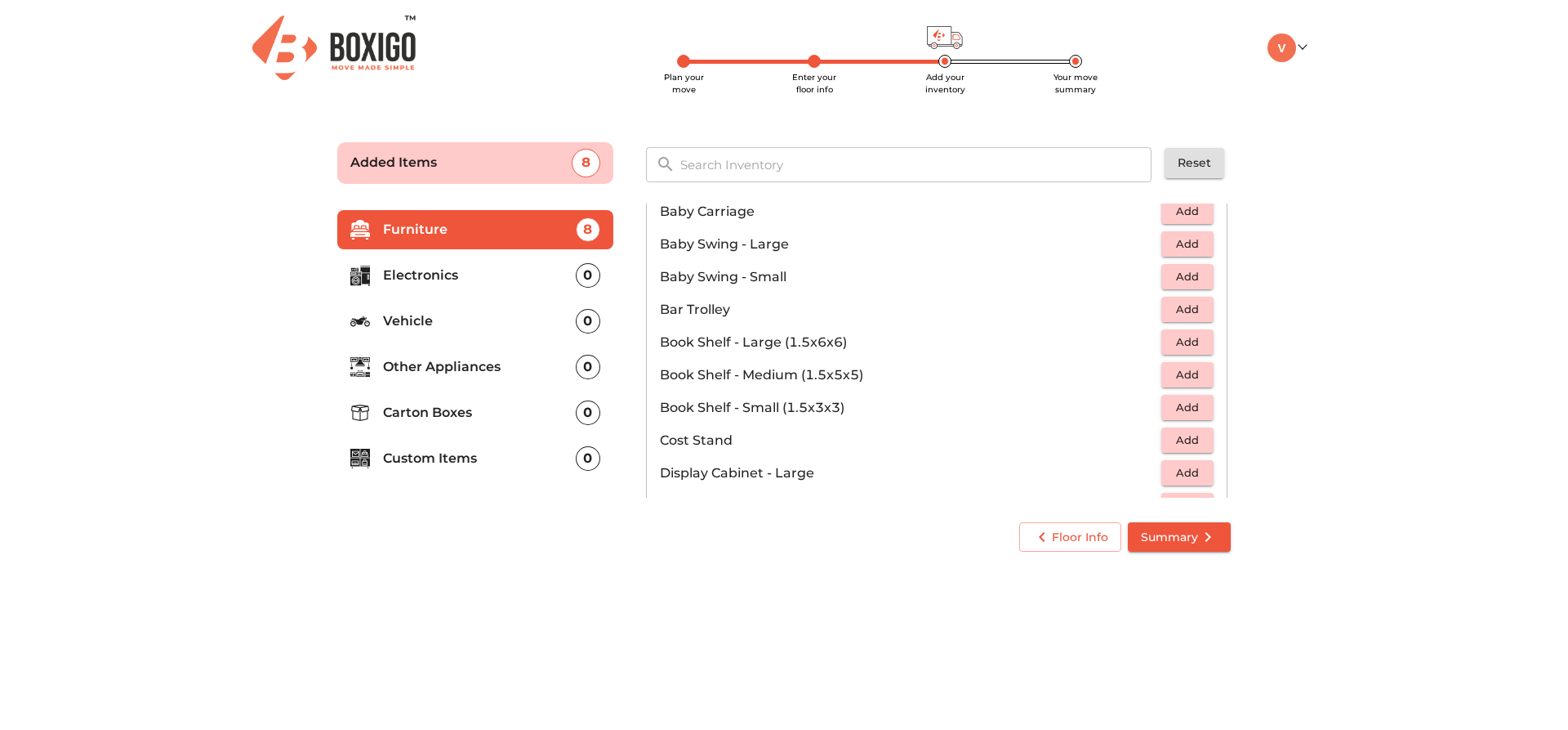
scroll to position [307, 0]
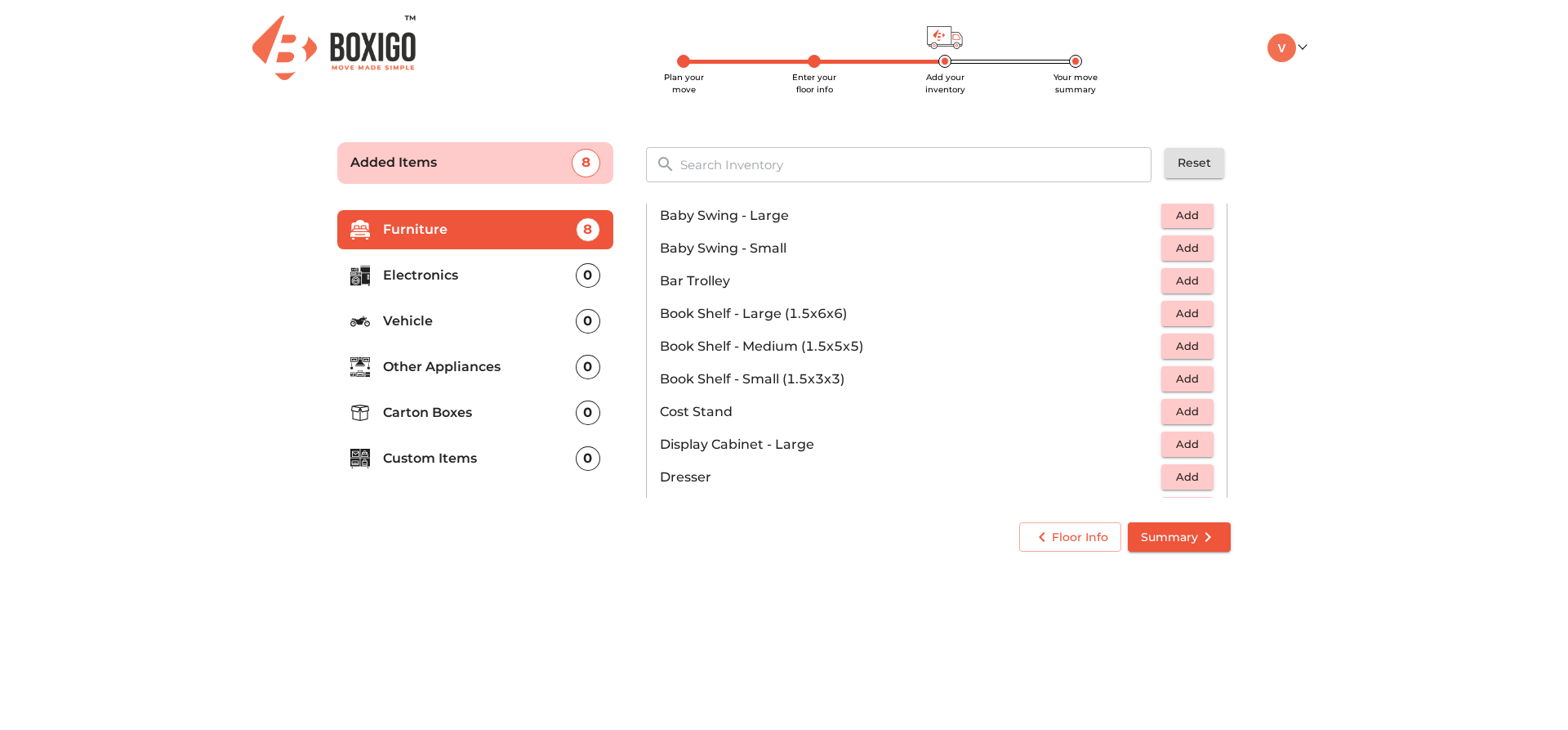
click at [1178, 481] on span "Add" at bounding box center [1188, 477] width 36 height 19
click at [460, 278] on p "Electronics" at bounding box center [479, 275] width 192 height 20
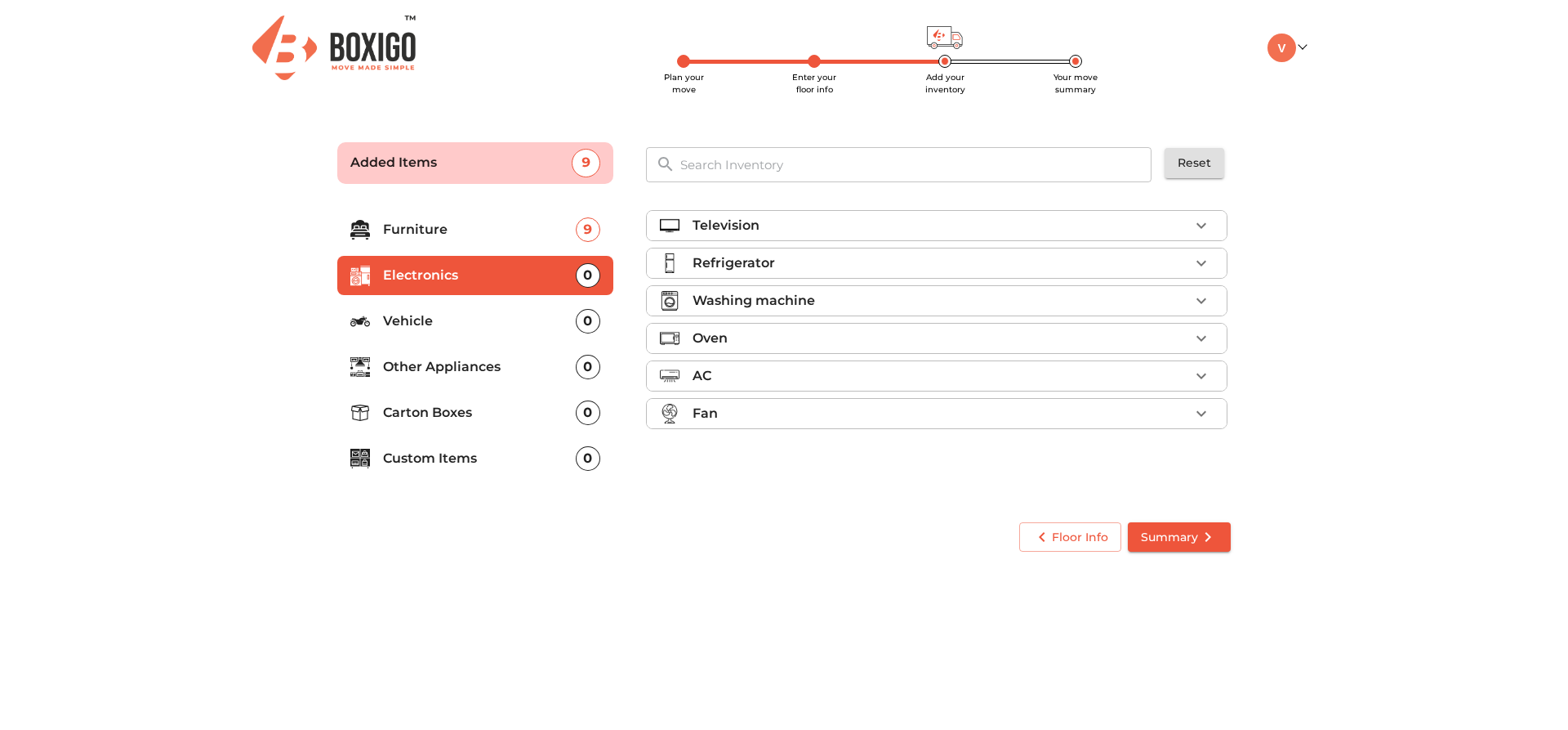
scroll to position [0, 0]
click at [767, 259] on p "Refrigerator" at bounding box center [733, 262] width 83 height 20
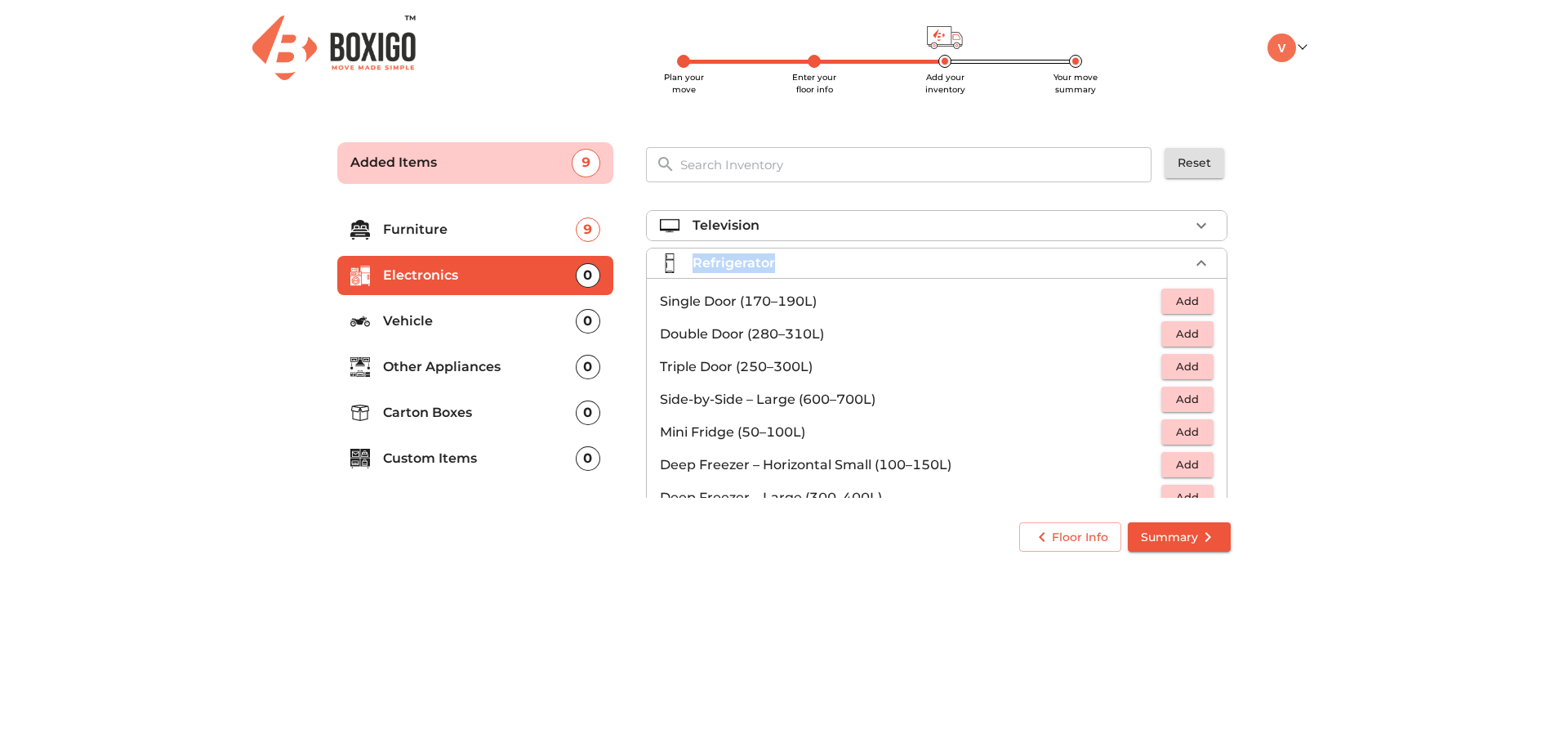
click at [767, 259] on p "Refrigerator" at bounding box center [733, 262] width 83 height 20
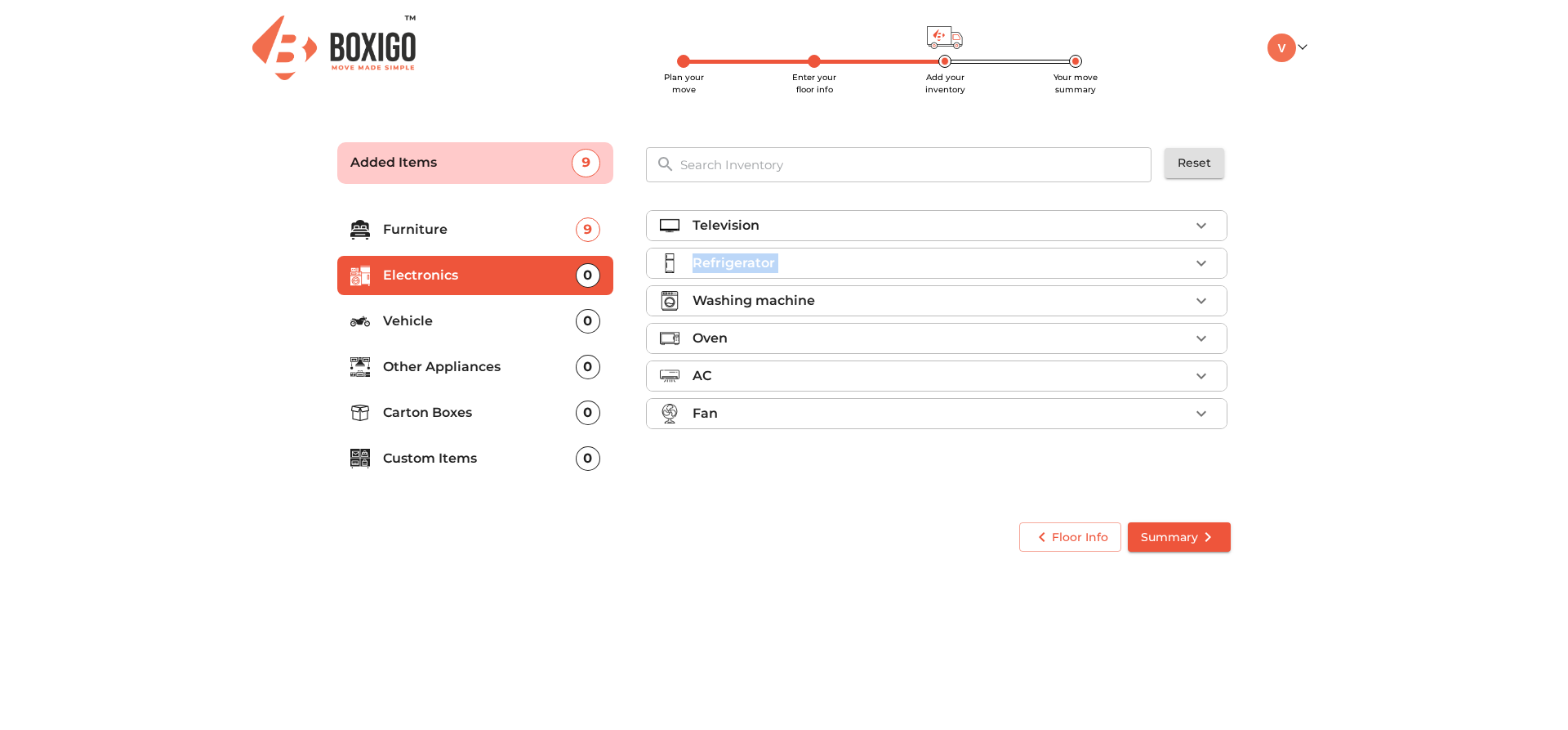
click at [767, 259] on p "Refrigerator" at bounding box center [733, 262] width 83 height 20
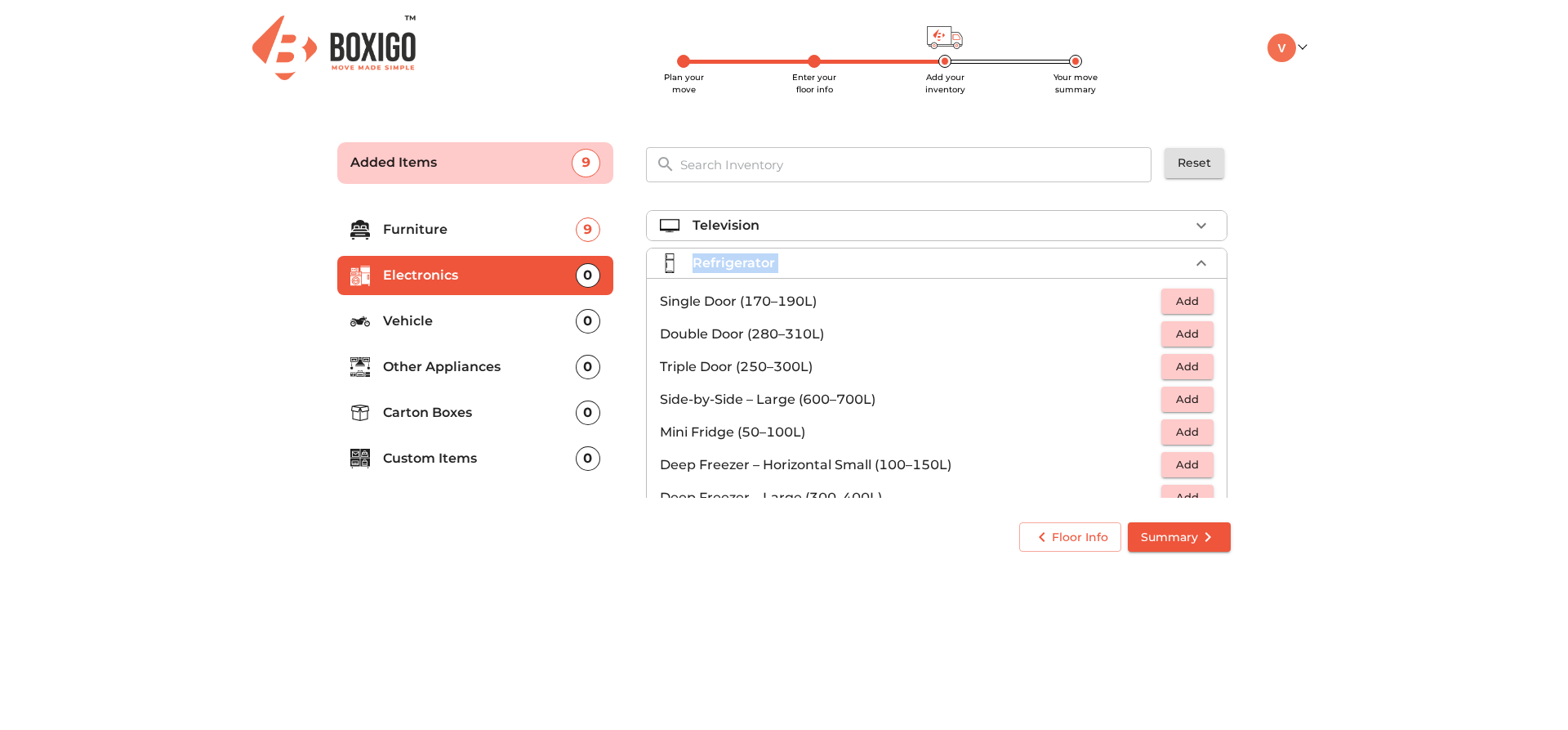
click at [1193, 298] on span "Add" at bounding box center [1188, 301] width 36 height 19
click at [1178, 294] on div "1" at bounding box center [1177, 301] width 74 height 24
click at [1146, 301] on icon "button" at bounding box center [1152, 301] width 11 height 15
click at [1176, 304] on span "Add" at bounding box center [1188, 301] width 36 height 19
click at [1192, 299] on icon "button" at bounding box center [1201, 301] width 20 height 20
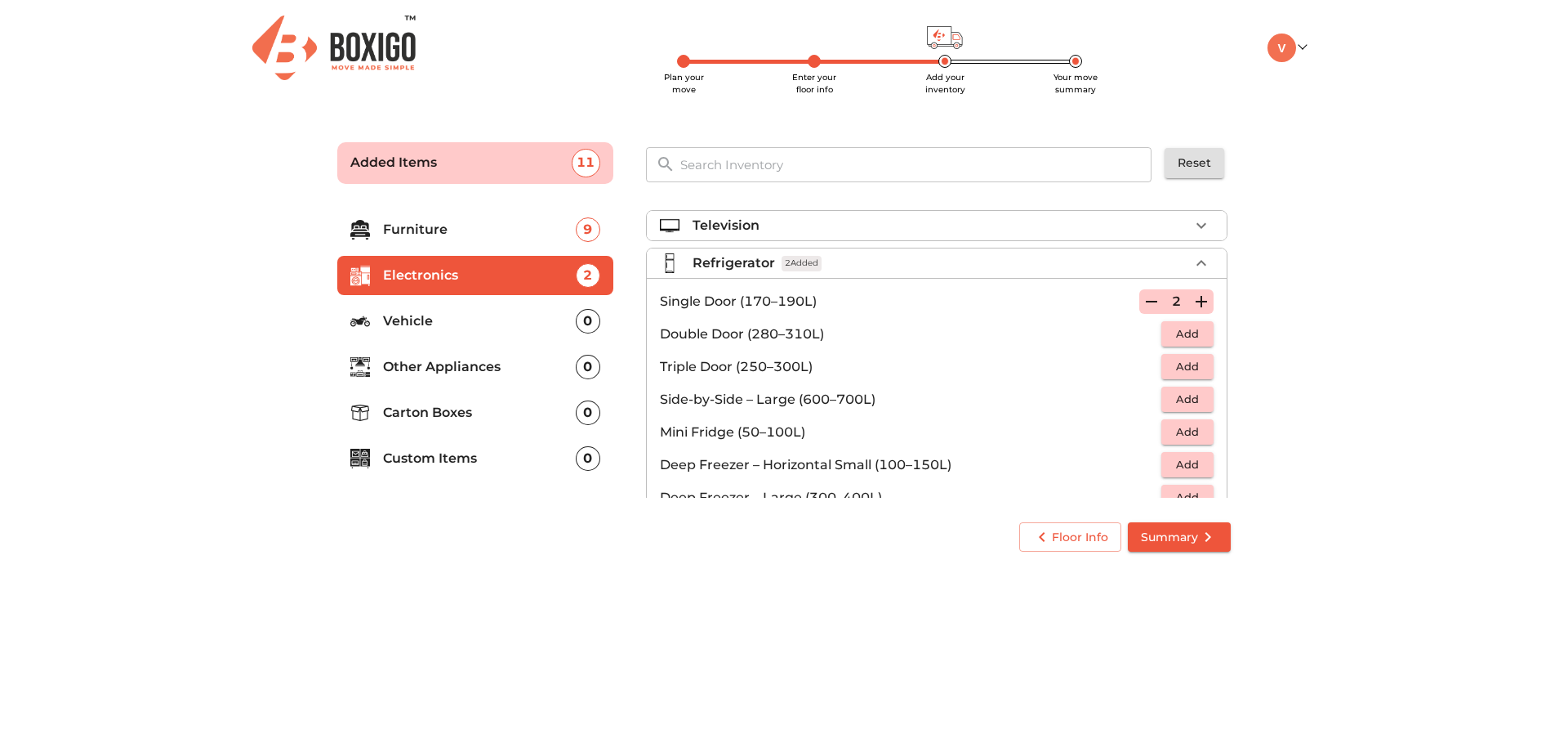
click at [1128, 301] on p "Single Door (170–190L)" at bounding box center [900, 301] width 480 height 20
click at [1142, 300] on icon "button" at bounding box center [1152, 301] width 20 height 20
click at [1189, 302] on span "Add" at bounding box center [1188, 301] width 36 height 19
click at [1201, 259] on icon "button" at bounding box center [1201, 262] width 20 height 20
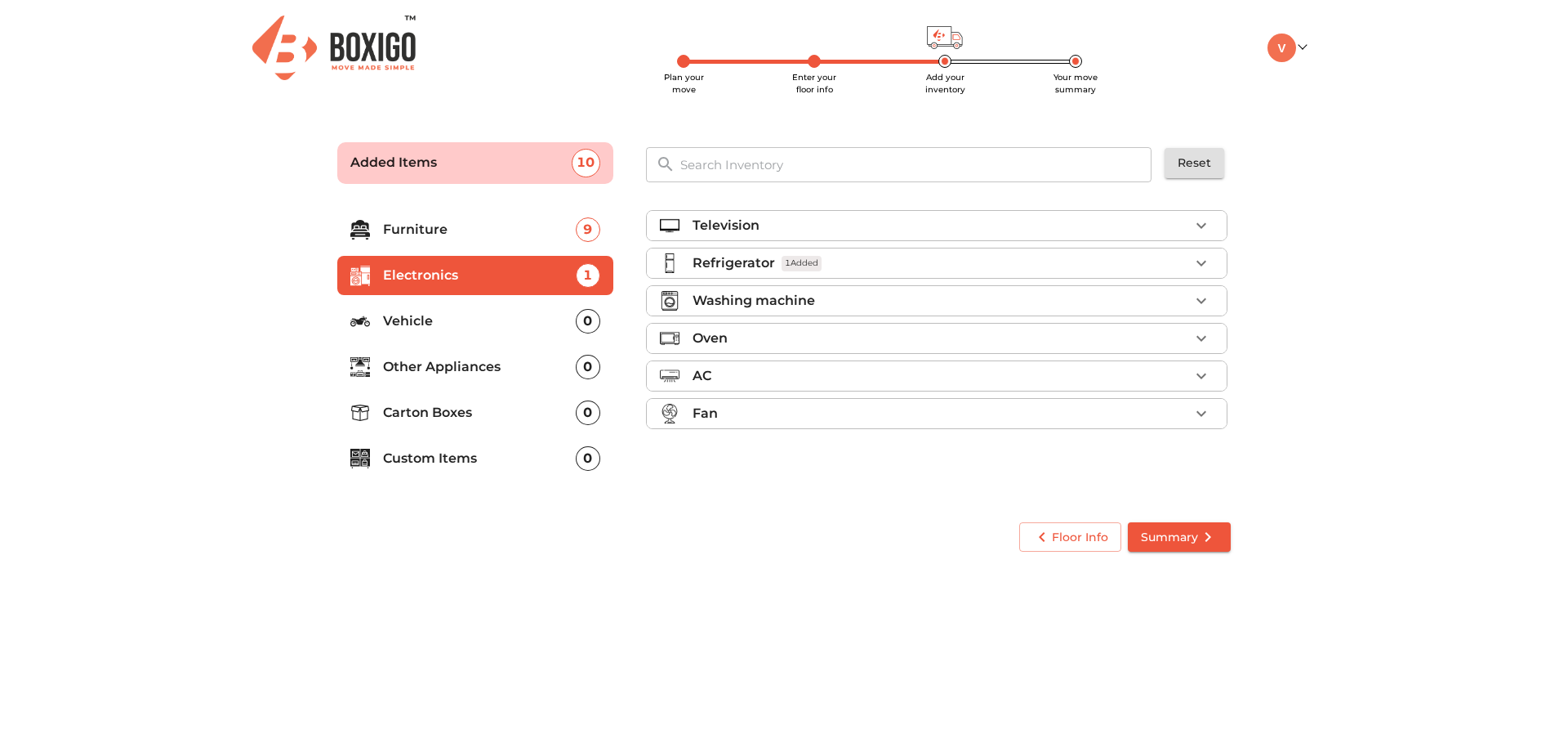
click at [1163, 300] on div "Washing machine" at bounding box center [941, 300] width 496 height 20
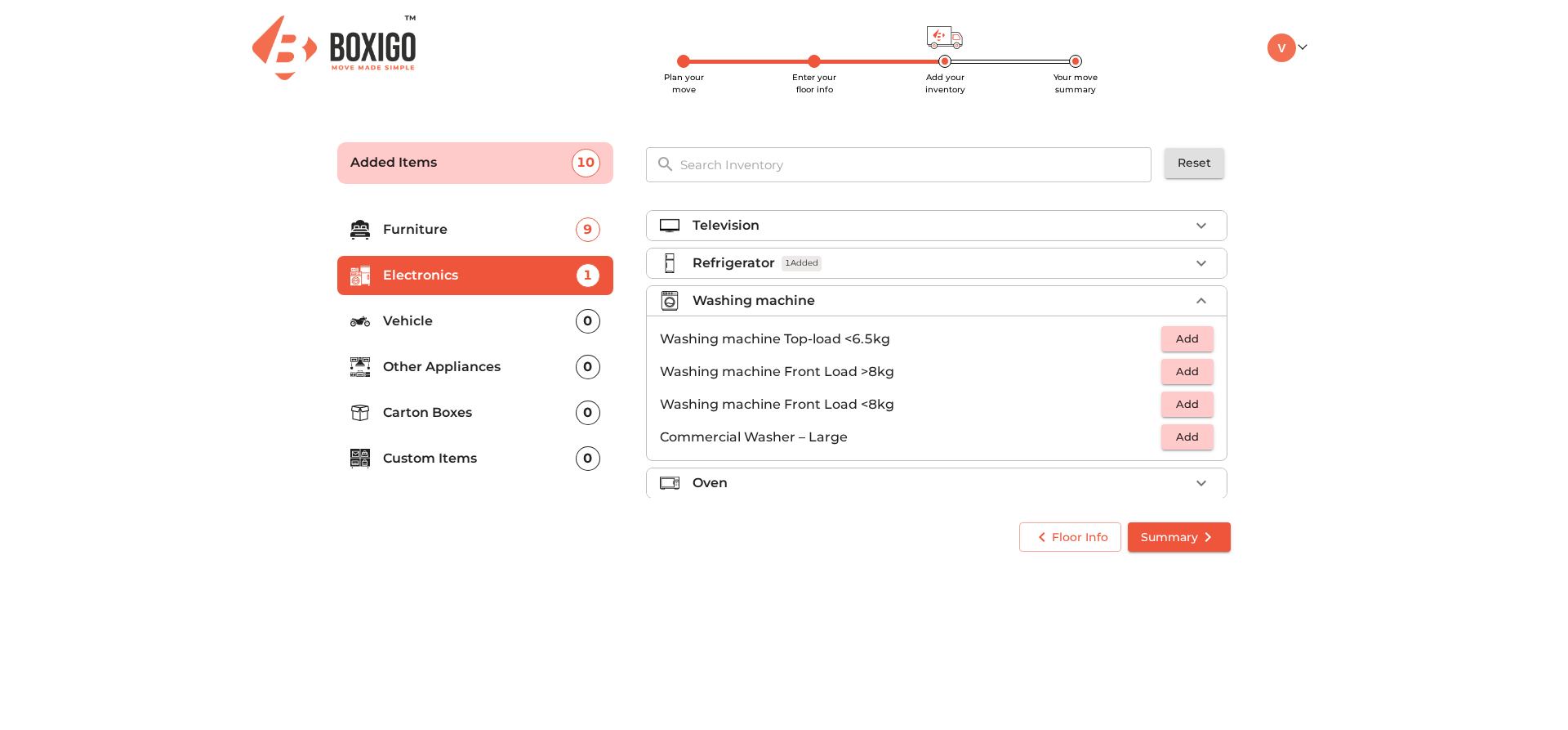
click at [1214, 338] on li "Washing machine Top-load <6.5kg Add" at bounding box center [937, 338] width 580 height 33
click at [1174, 331] on span "Add" at bounding box center [1188, 338] width 36 height 19
click at [1142, 335] on icon "button" at bounding box center [1152, 338] width 20 height 20
click at [1179, 335] on span "Add" at bounding box center [1188, 338] width 36 height 19
click at [1192, 300] on icon "button" at bounding box center [1201, 300] width 20 height 20
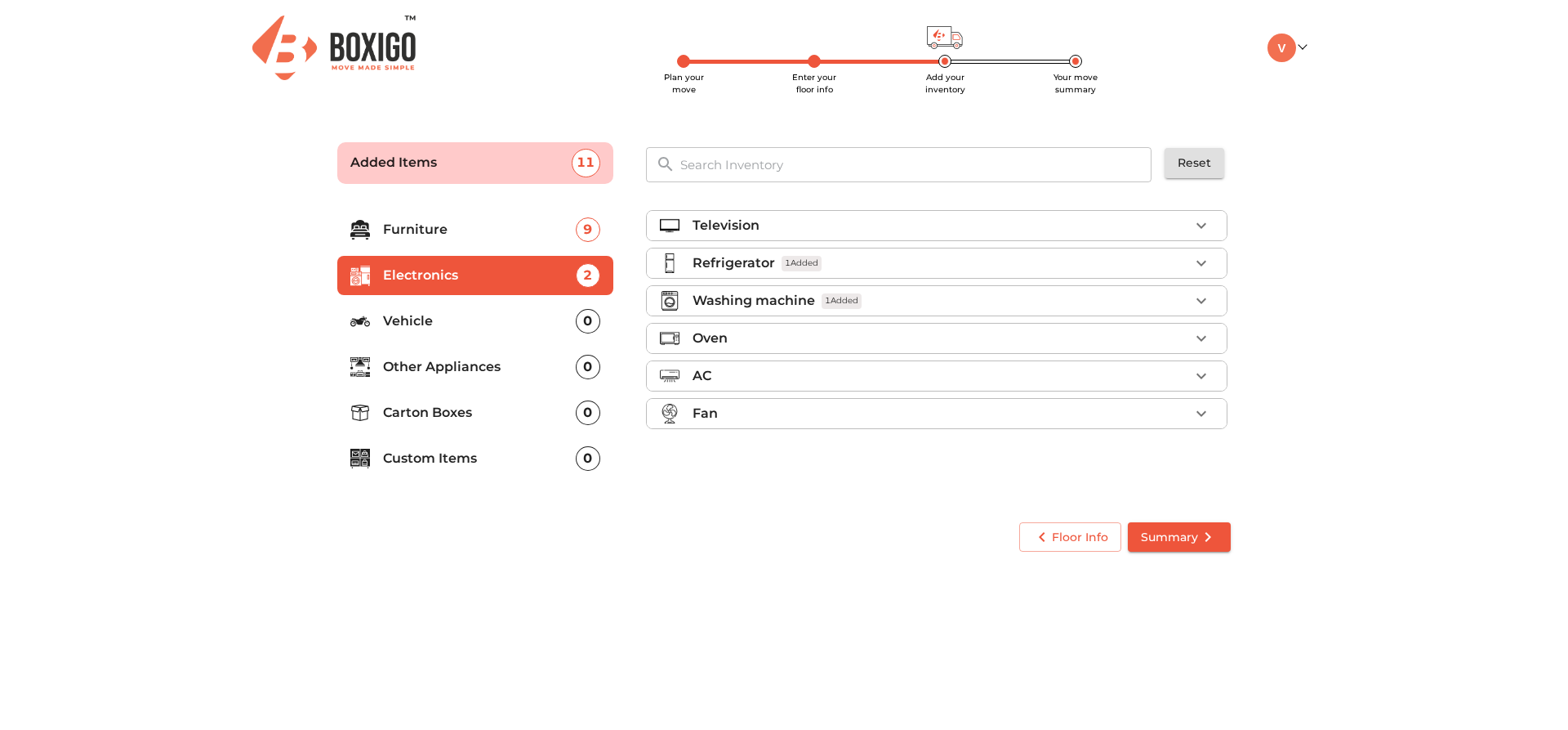
click at [1121, 375] on div "AC" at bounding box center [941, 376] width 496 height 20
click at [752, 380] on div "AC" at bounding box center [941, 376] width 496 height 20
click at [783, 170] on input "text" at bounding box center [917, 165] width 493 height 35
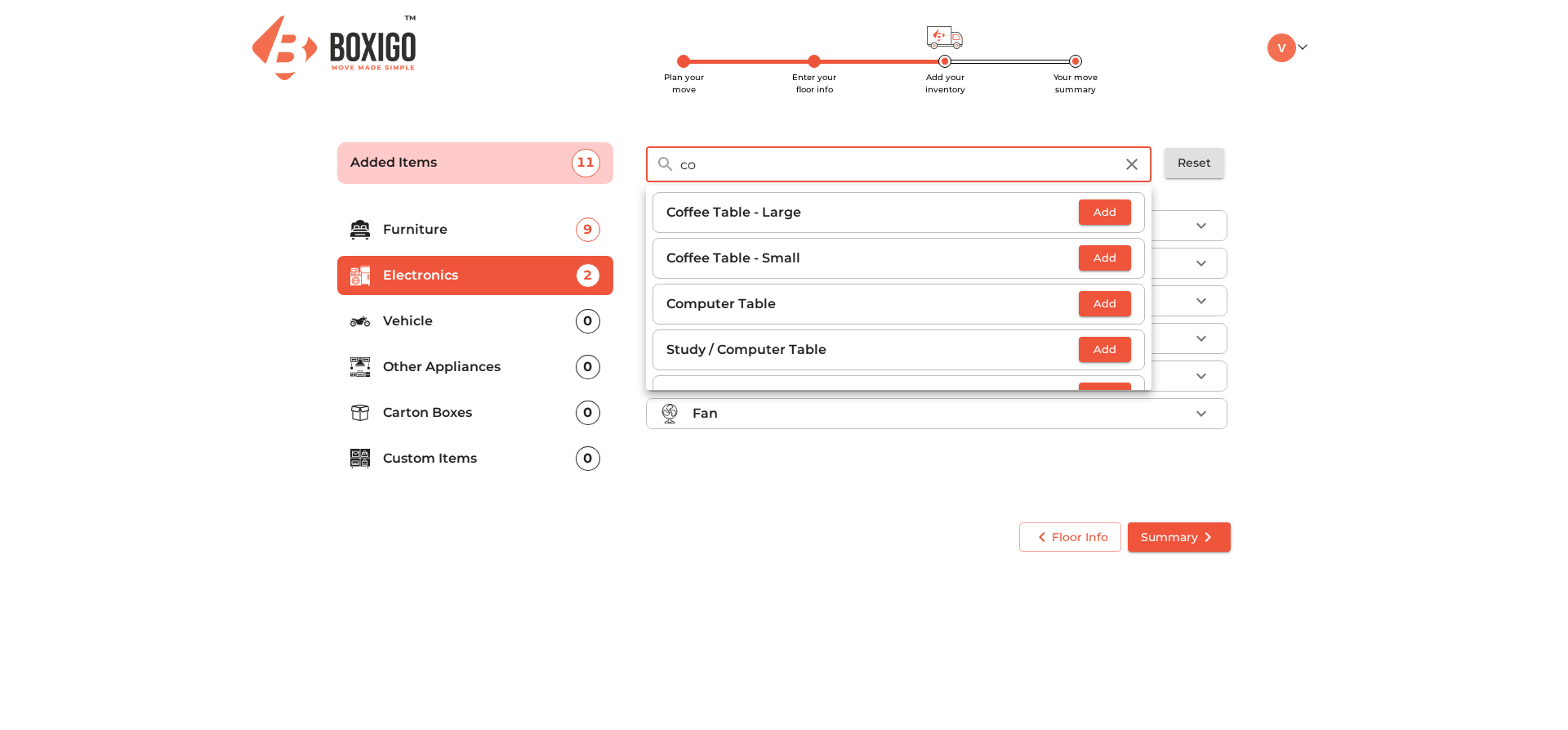
type input "c"
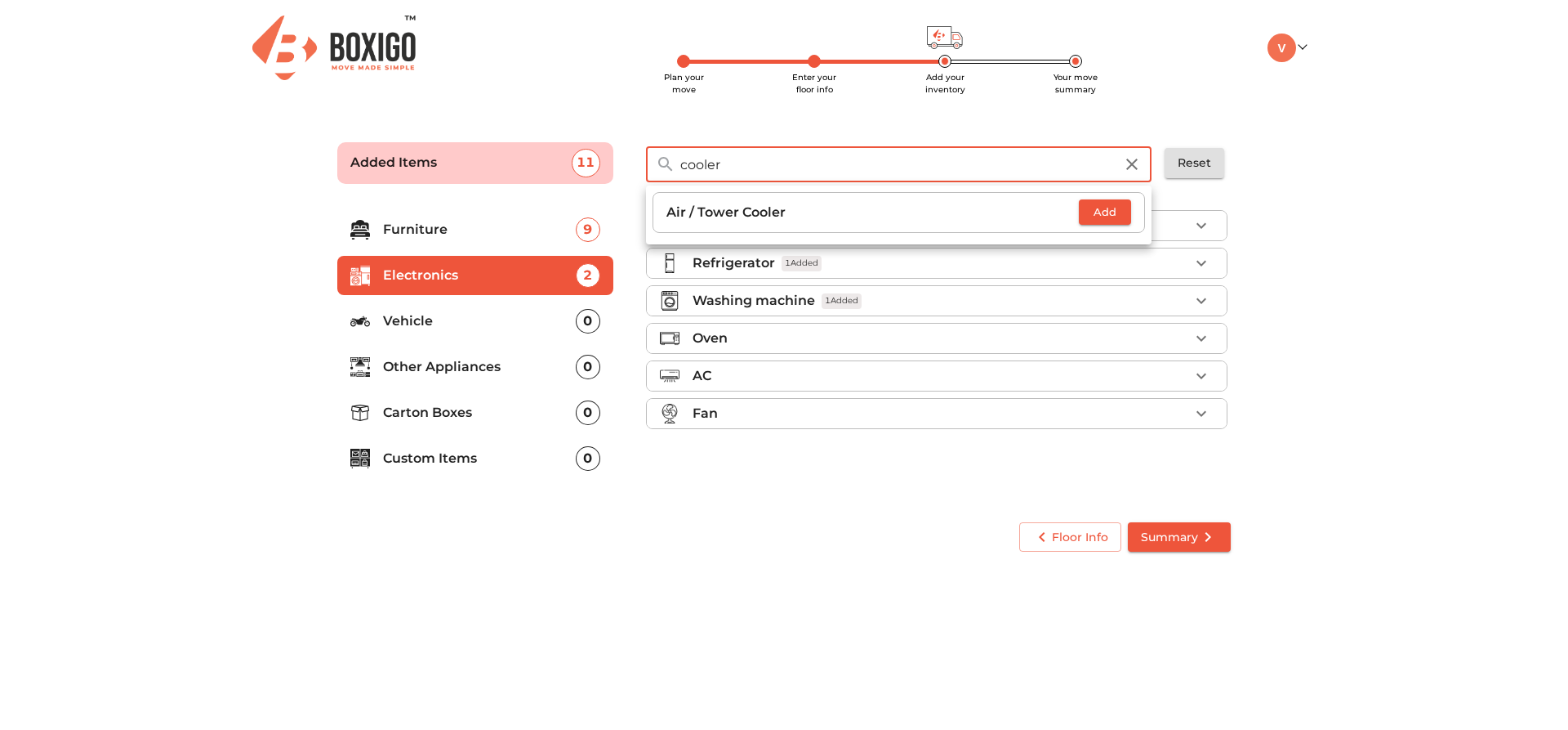
type input "cooler"
click at [1093, 219] on span "Add" at bounding box center [1105, 212] width 36 height 19
click at [1378, 309] on main "Plan your move Enter your floor info Add your inventory Your move summary Added…" at bounding box center [784, 343] width 1568 height 449
click at [1100, 427] on li "Fan 1 Added" at bounding box center [937, 414] width 580 height 30
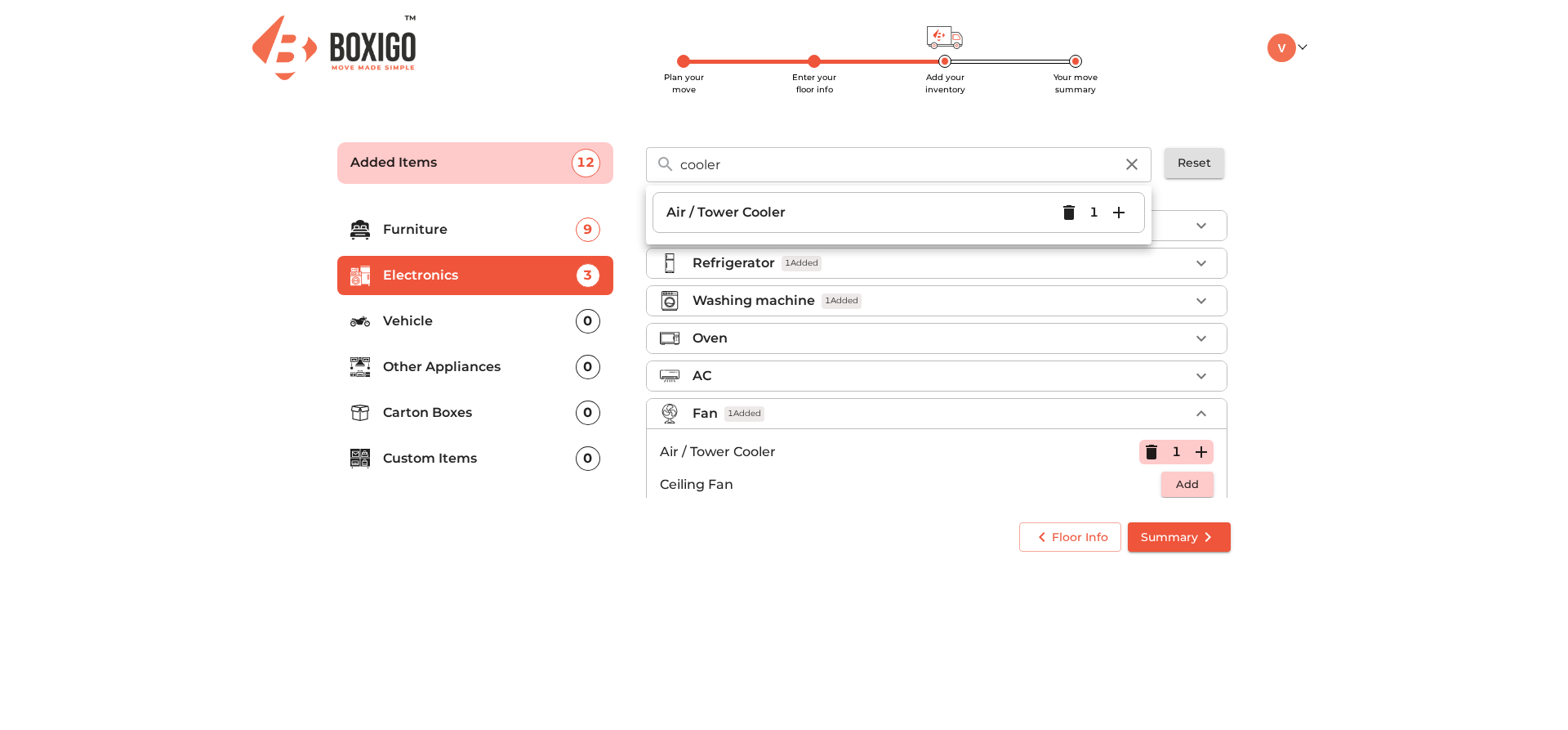
click at [1098, 421] on div "Fan 1 Added" at bounding box center [941, 413] width 496 height 20
click at [1134, 165] on icon "button" at bounding box center [1132, 165] width 11 height 11
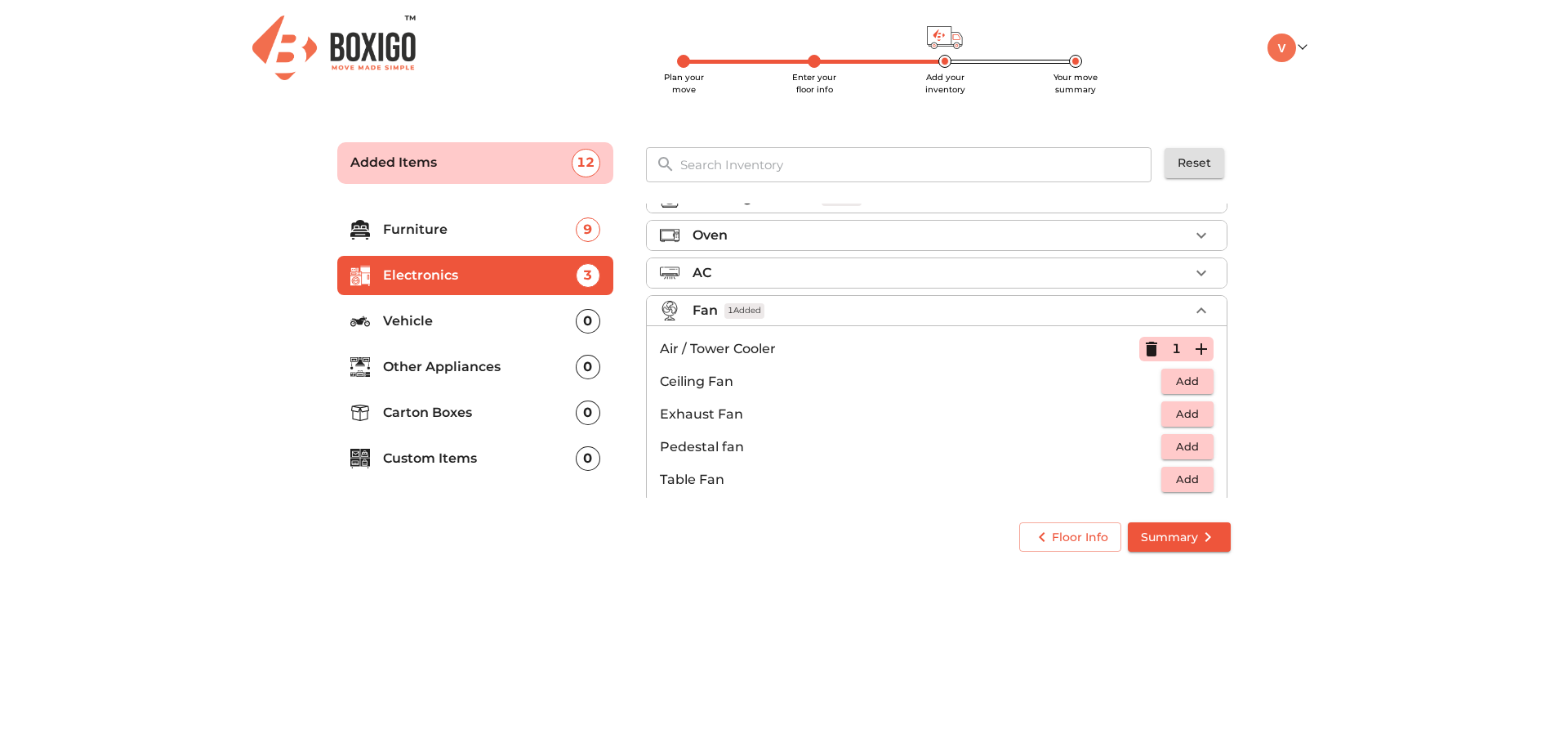
scroll to position [122, 0]
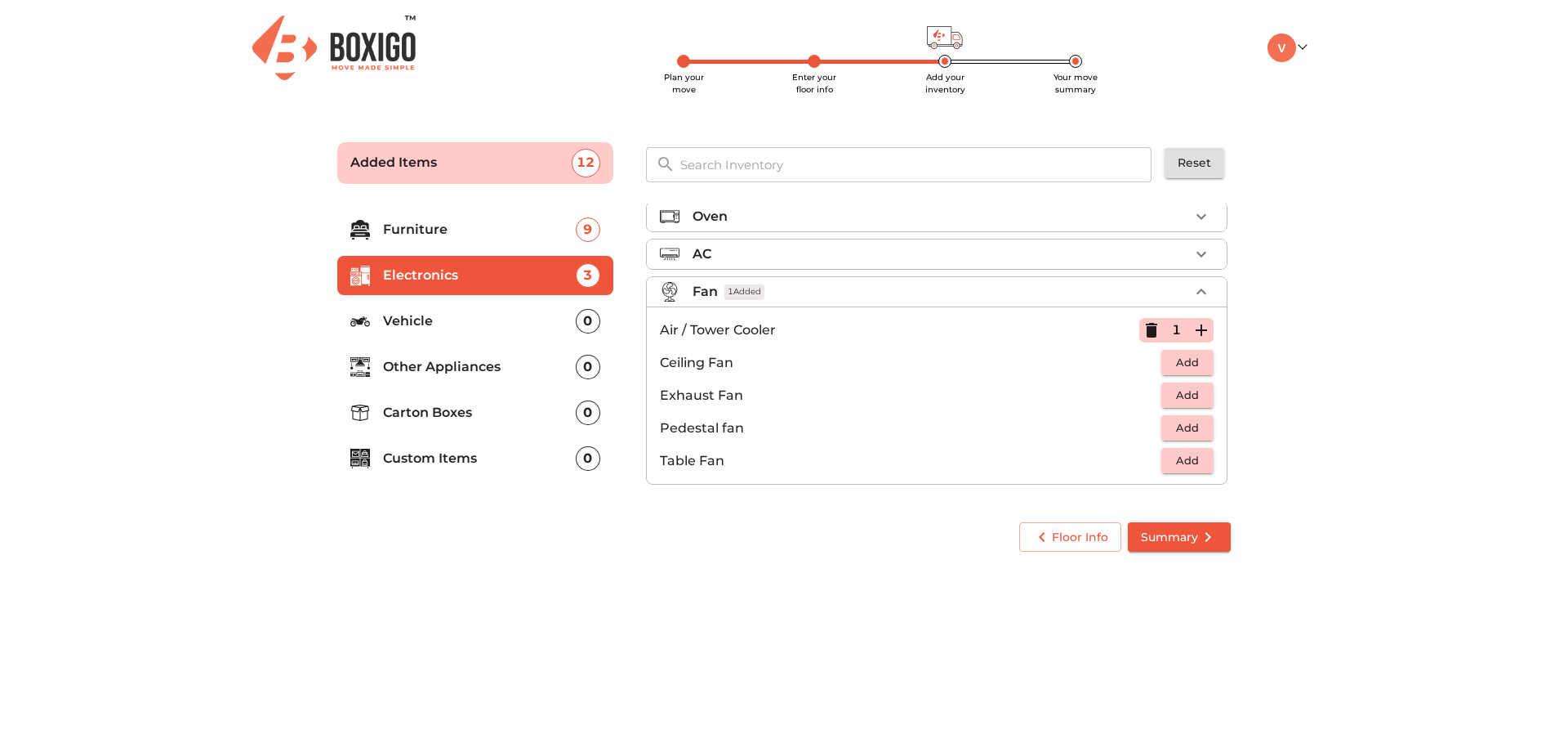
click at [476, 316] on p "Vehicle" at bounding box center [479, 321] width 192 height 20
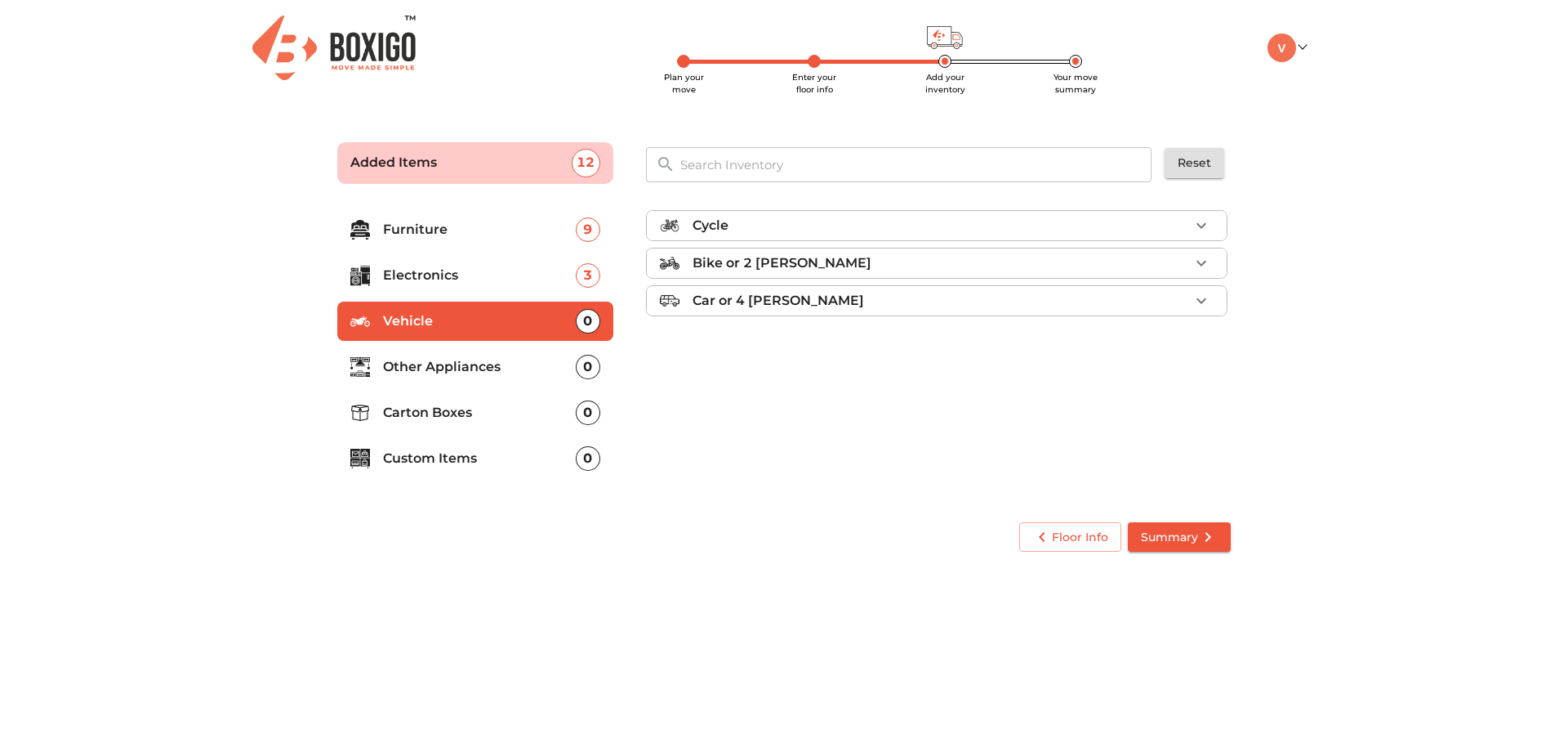
scroll to position [0, 0]
click at [449, 354] on li "Other Appliances 0" at bounding box center [475, 367] width 276 height 39
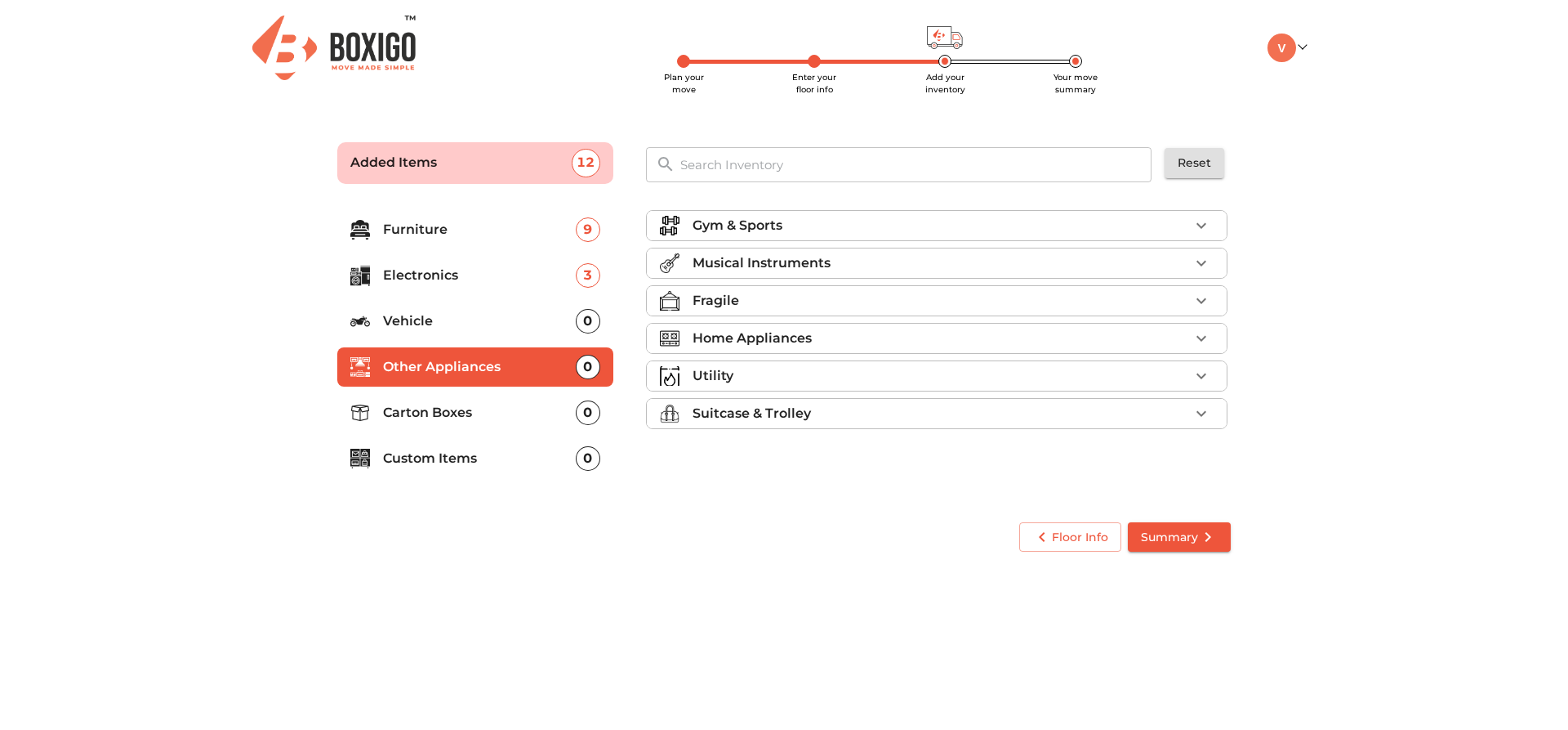
click at [449, 315] on p "Vehicle" at bounding box center [479, 321] width 192 height 20
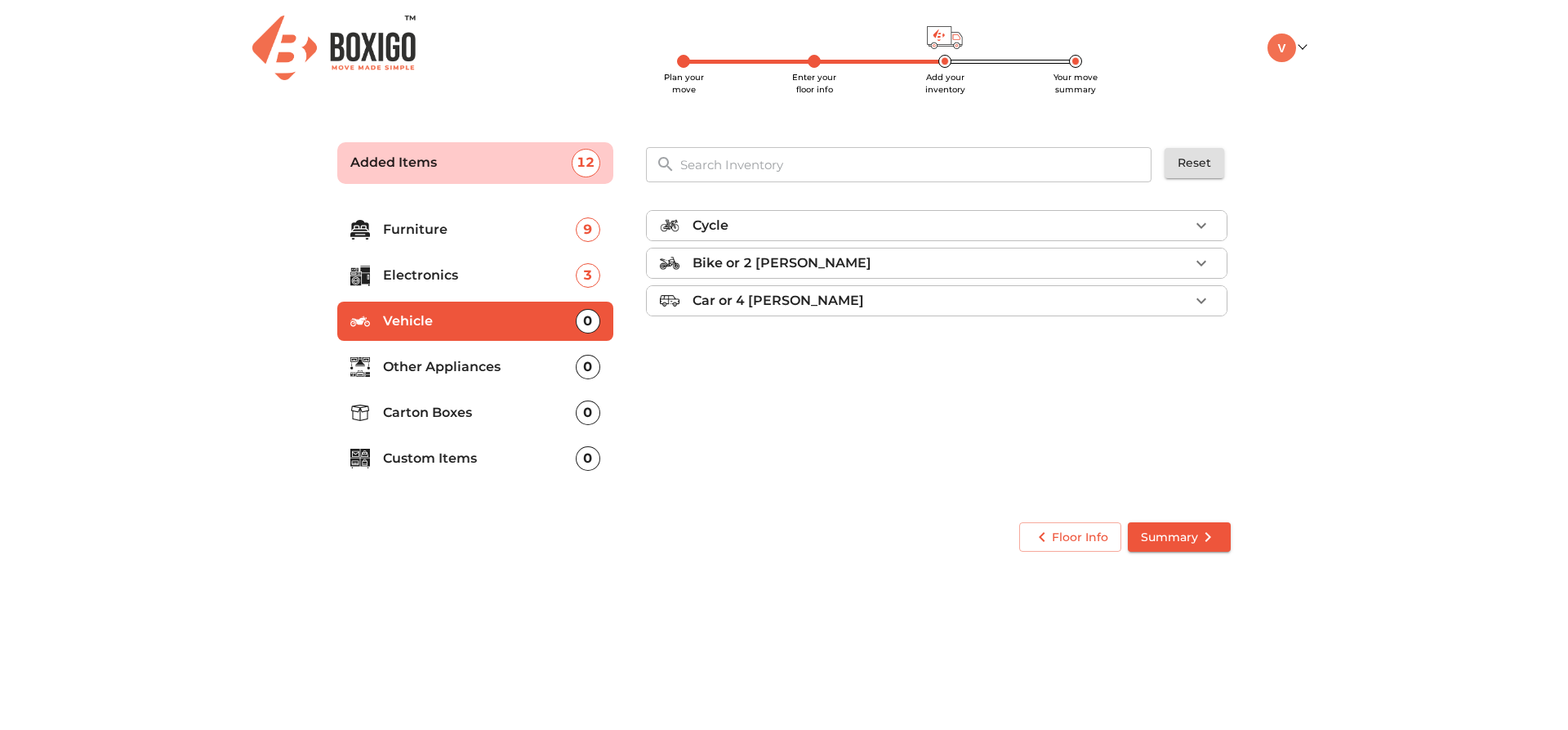
click at [459, 349] on li "Other Appliances 0" at bounding box center [475, 367] width 276 height 39
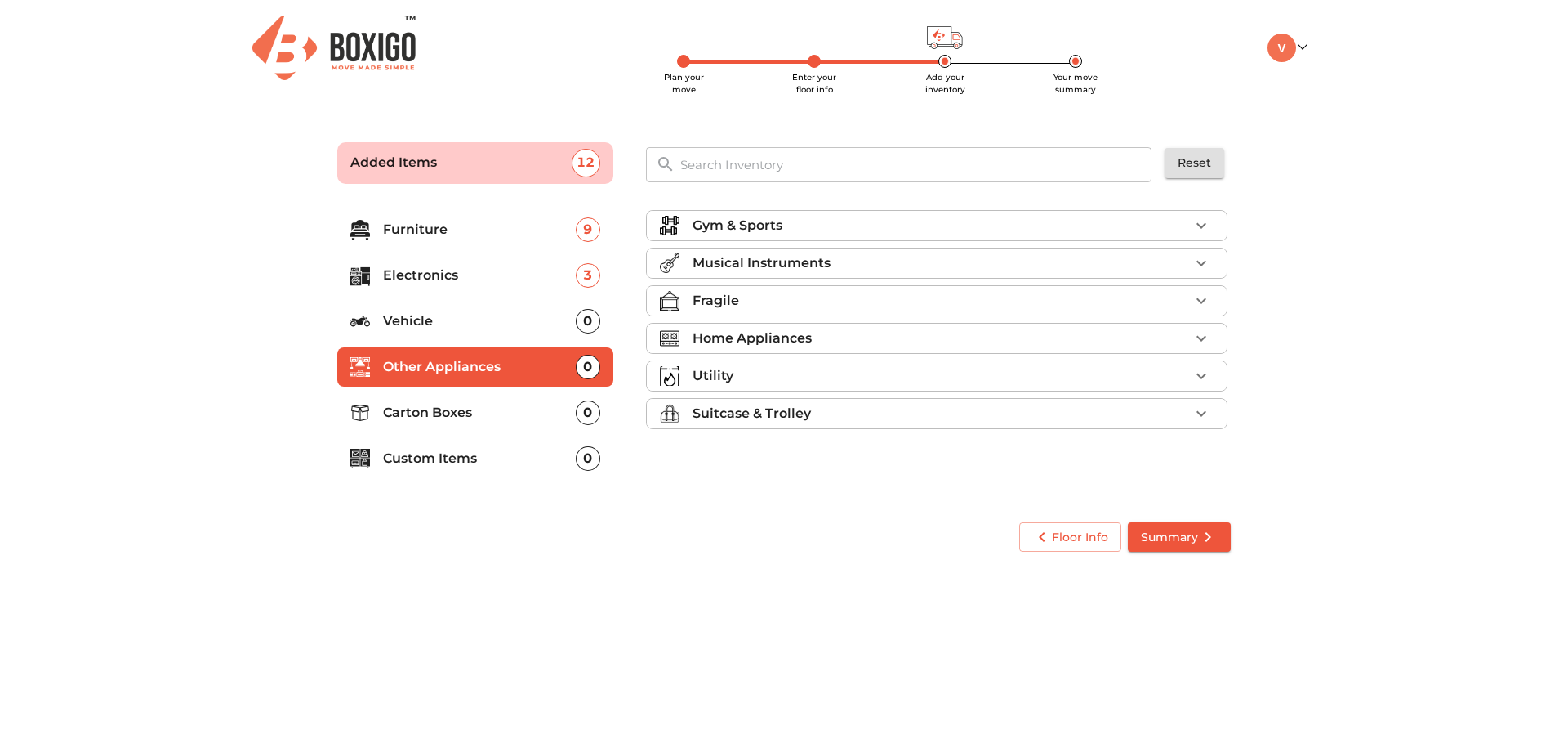
click at [468, 358] on p "Other Appliances" at bounding box center [479, 366] width 192 height 20
click at [716, 341] on p "Home Appliances" at bounding box center [752, 338] width 119 height 20
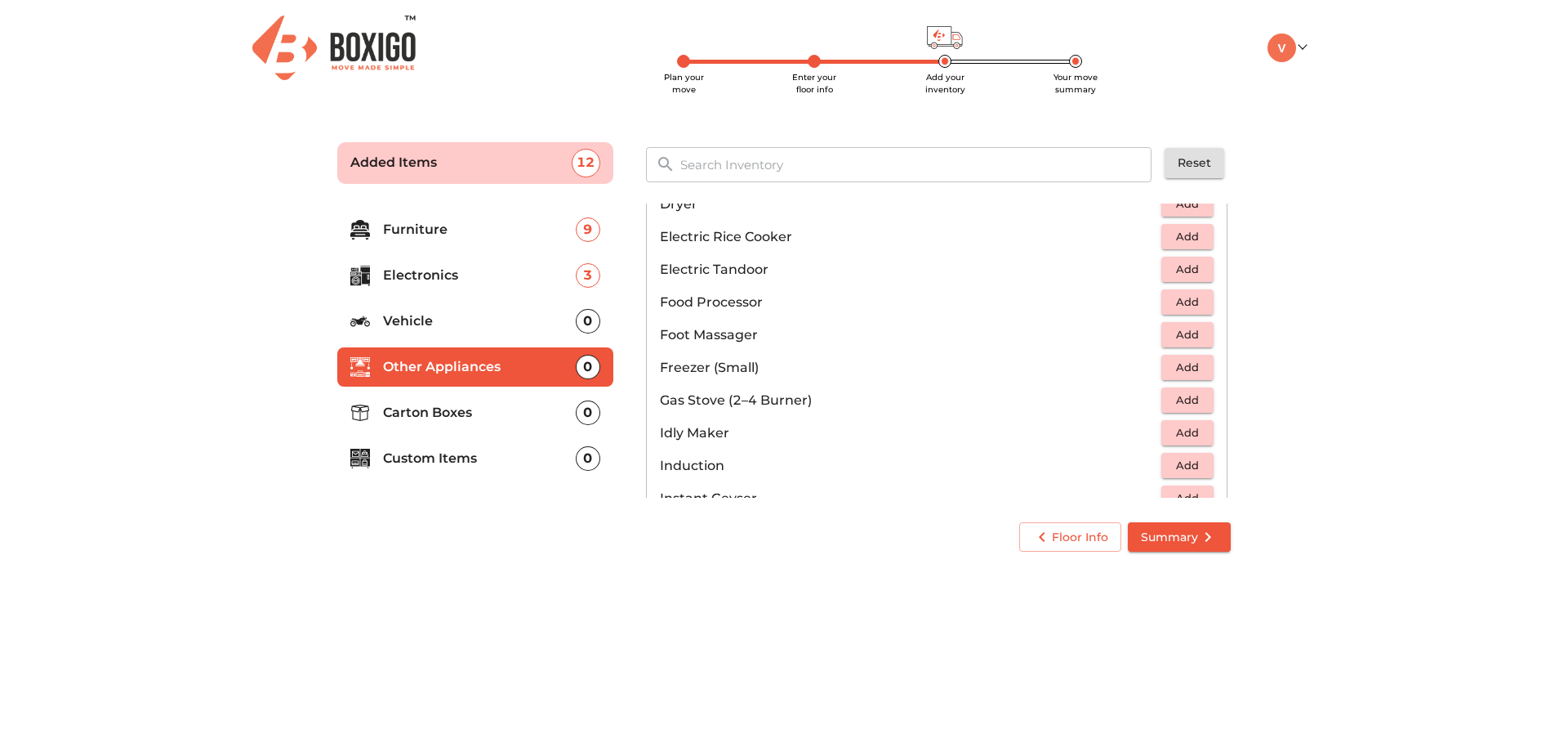
scroll to position [572, 0]
click at [1170, 356] on span "Add" at bounding box center [1188, 360] width 36 height 19
click at [1146, 360] on icon "button" at bounding box center [1152, 361] width 11 height 15
click at [1180, 358] on span "Add" at bounding box center [1188, 360] width 36 height 19
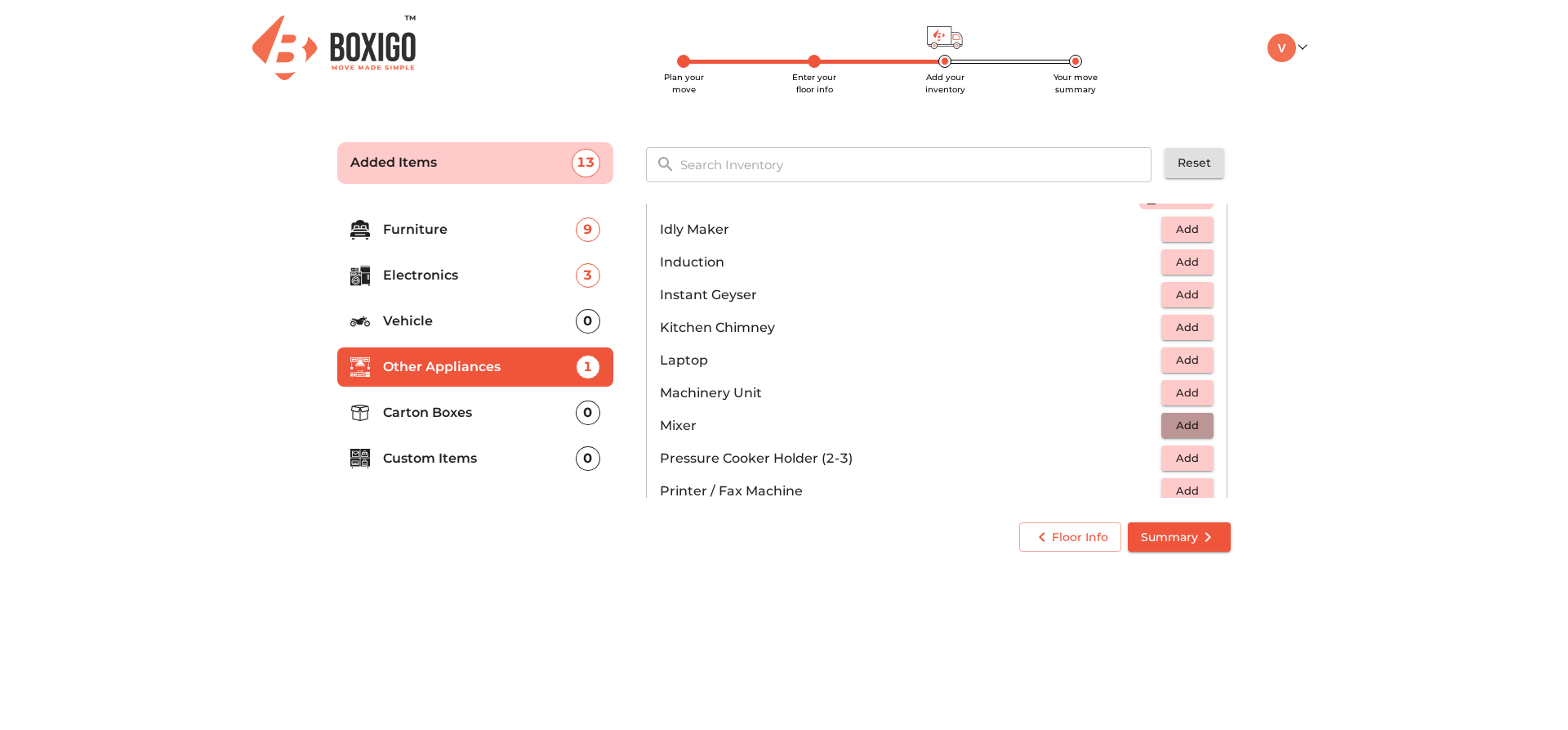
click at [1174, 420] on span "Add" at bounding box center [1188, 425] width 36 height 19
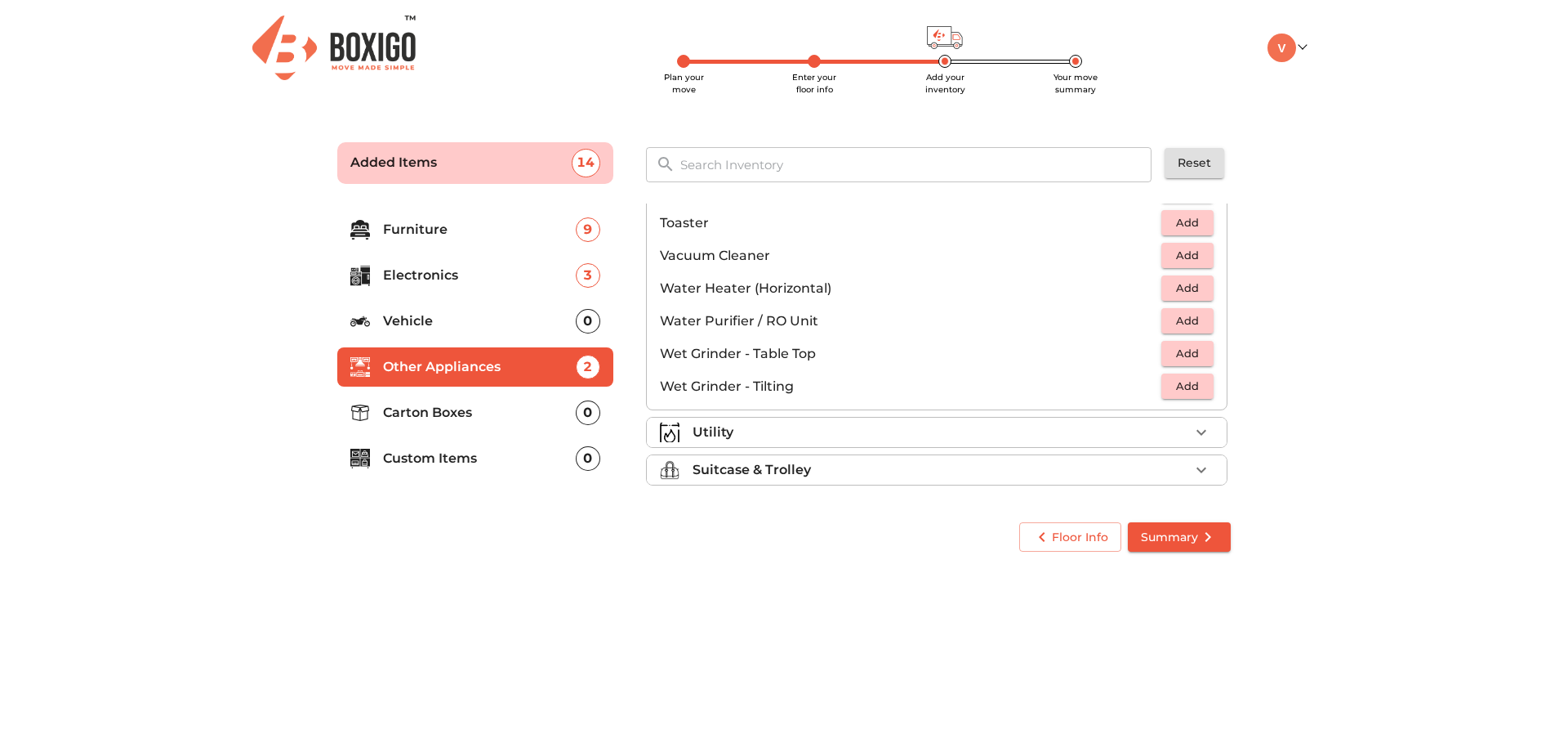
scroll to position [1135, 0]
click at [1012, 432] on div "Utility" at bounding box center [941, 431] width 496 height 20
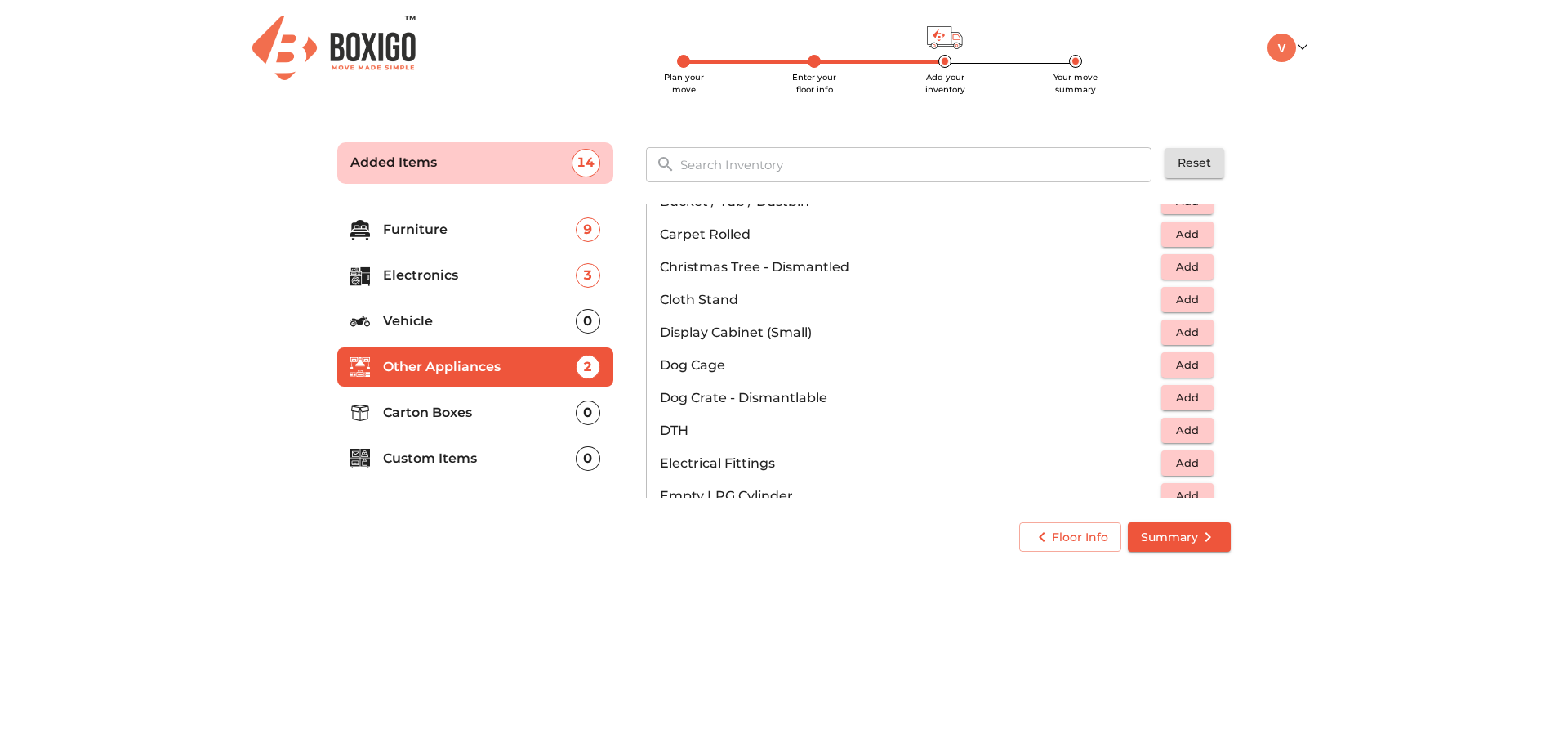
scroll to position [246, 0]
click at [1170, 362] on span "Add" at bounding box center [1188, 365] width 36 height 19
click at [1170, 330] on span "Add" at bounding box center [1188, 332] width 36 height 19
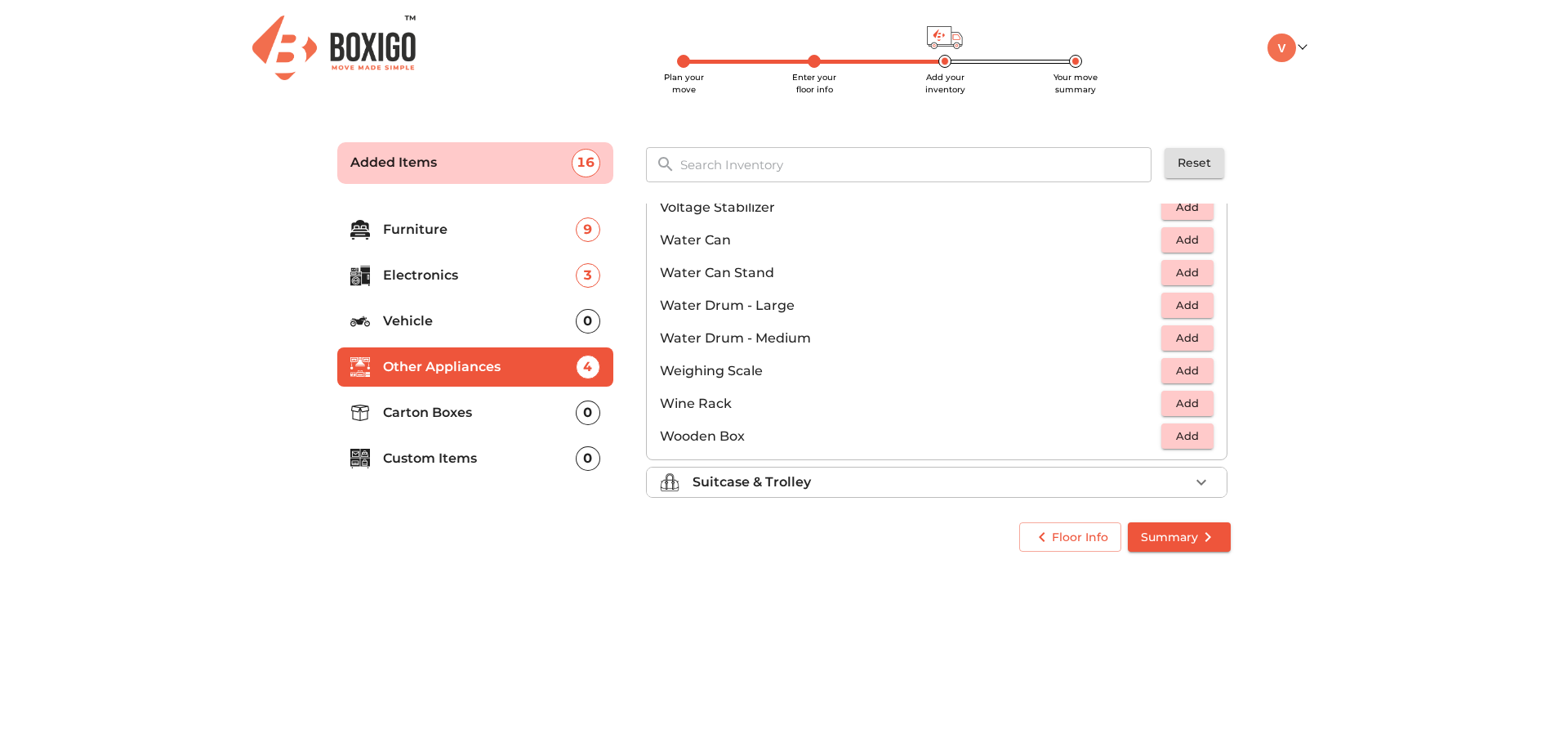
scroll to position [1226, 0]
click at [899, 475] on div "Suitcase & Trolley" at bounding box center [941, 476] width 496 height 20
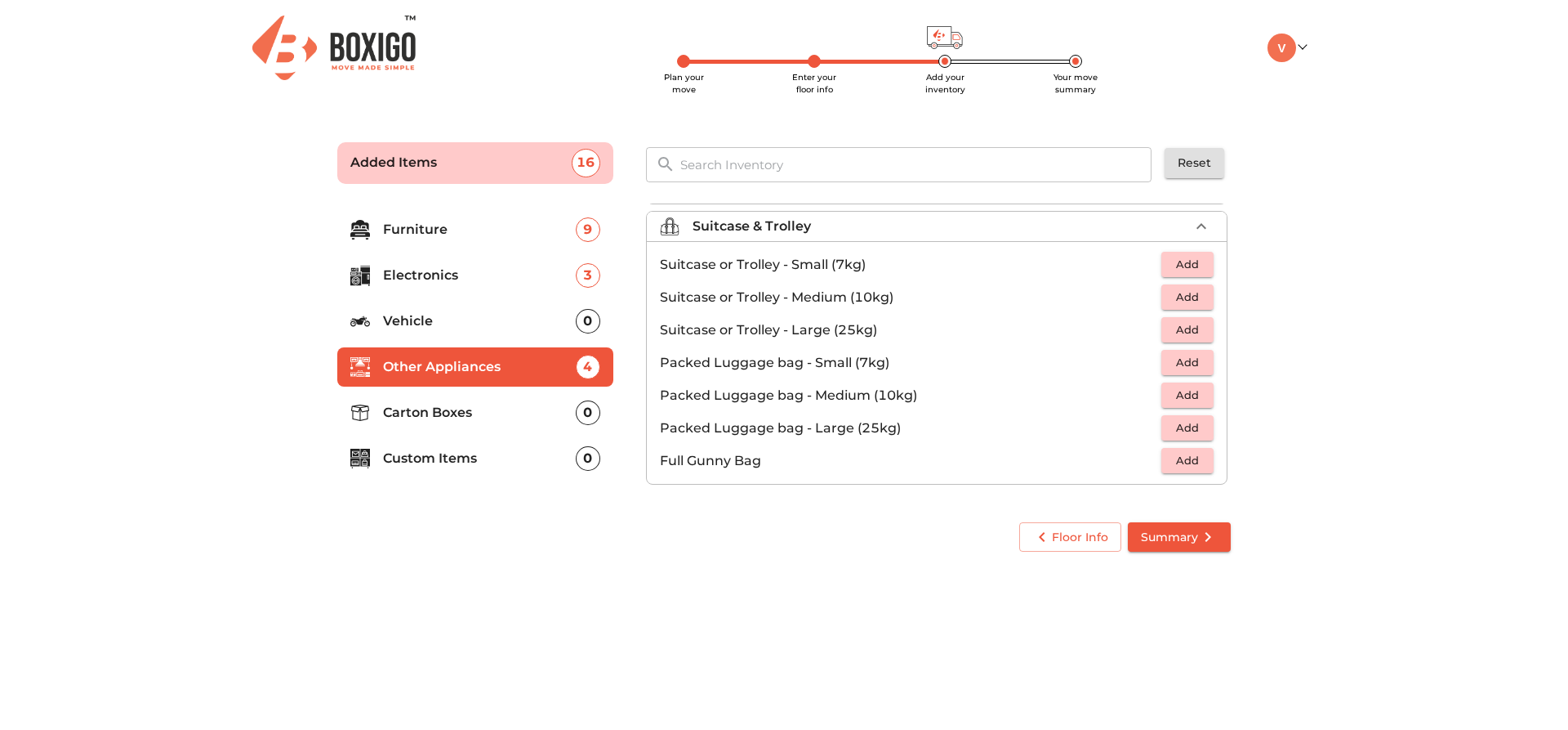
scroll to position [187, 0]
click at [1183, 327] on span "Add" at bounding box center [1188, 330] width 36 height 19
click at [1197, 334] on icon "button" at bounding box center [1201, 330] width 20 height 20
click at [482, 414] on p "Carton Boxes" at bounding box center [479, 412] width 192 height 20
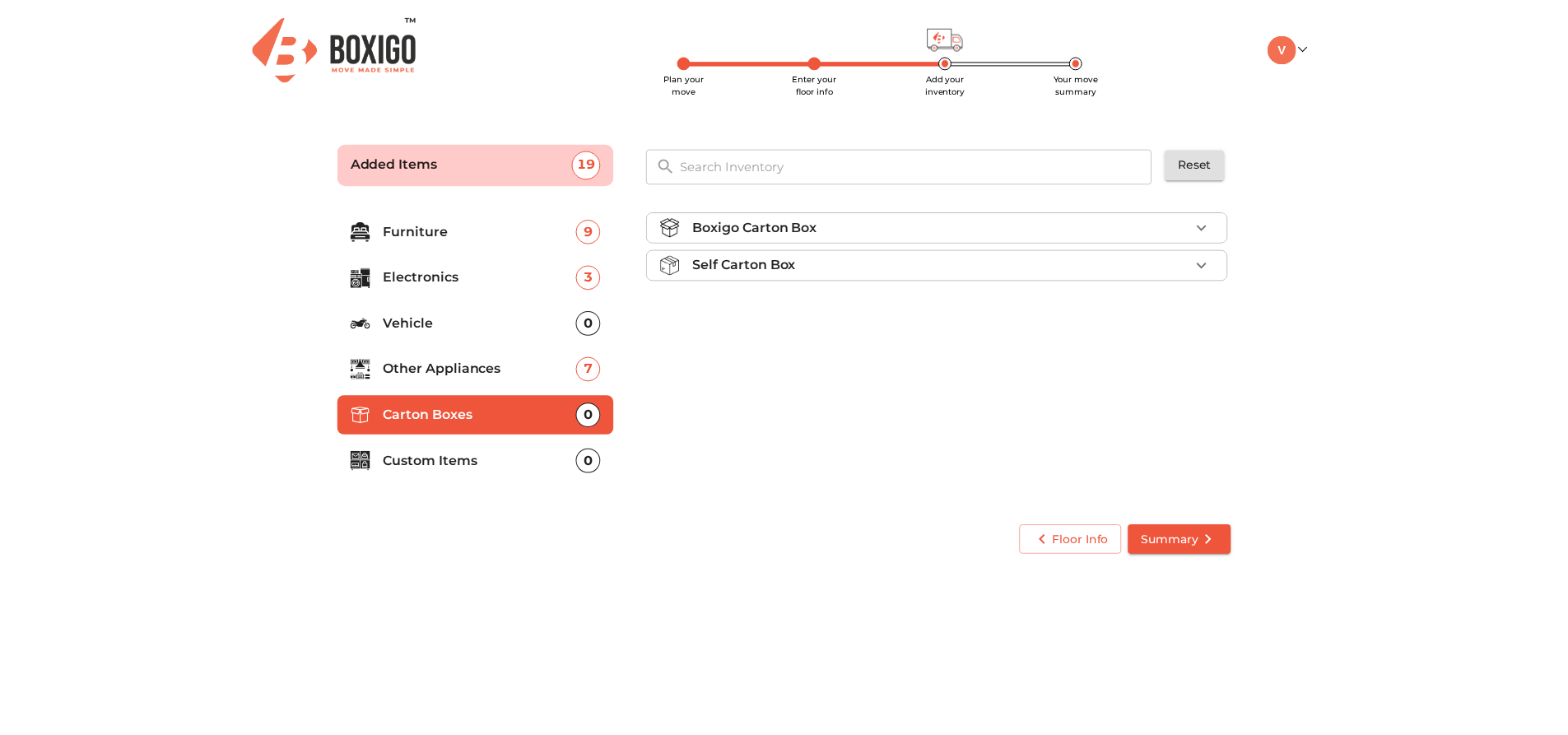
scroll to position [0, 0]
click at [821, 267] on div "Self Carton Box" at bounding box center [948, 264] width 500 height 20
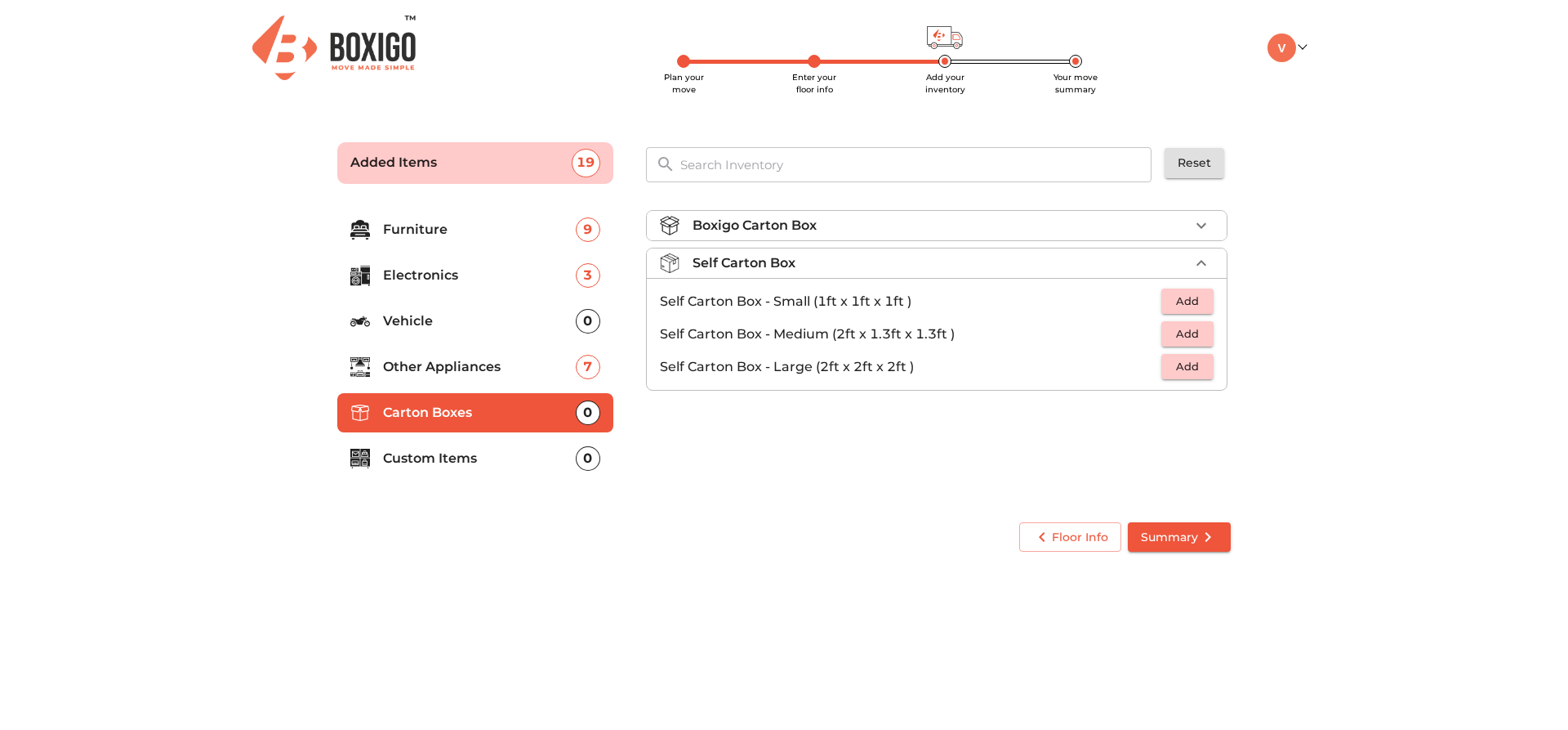
click at [816, 259] on div "Self Carton Box" at bounding box center [941, 262] width 496 height 20
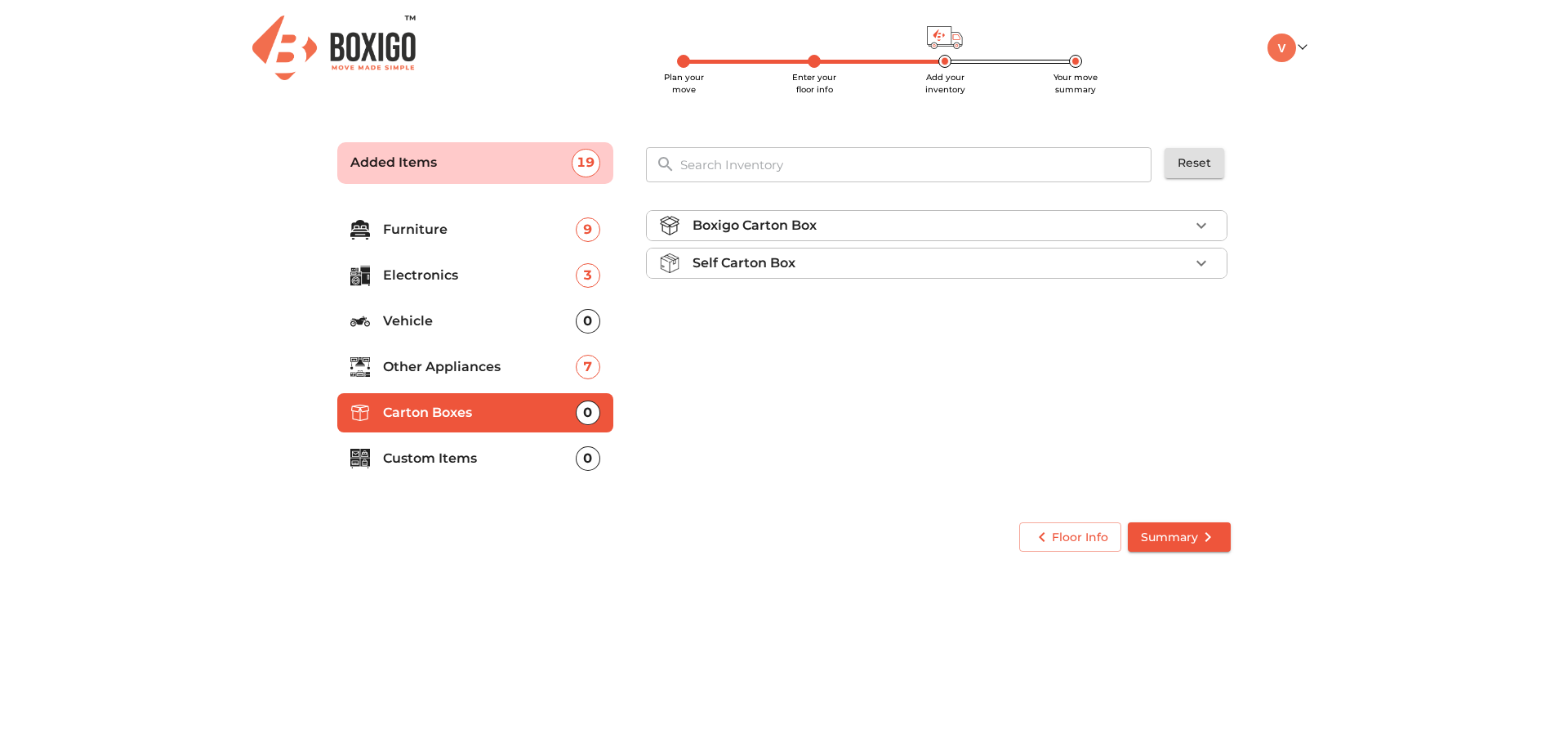
click at [813, 227] on p "Boxigo Carton Box" at bounding box center [755, 225] width 125 height 20
click at [1041, 325] on ul "Boxigo Carton Box Boxigo Carton Box (2ft x 1.3ft x 1.3ft) Add Self Carton Box" at bounding box center [937, 271] width 582 height 135
click at [1179, 261] on span "Add" at bounding box center [1188, 263] width 36 height 19
click at [1206, 260] on icon "button" at bounding box center [1201, 263] width 20 height 20
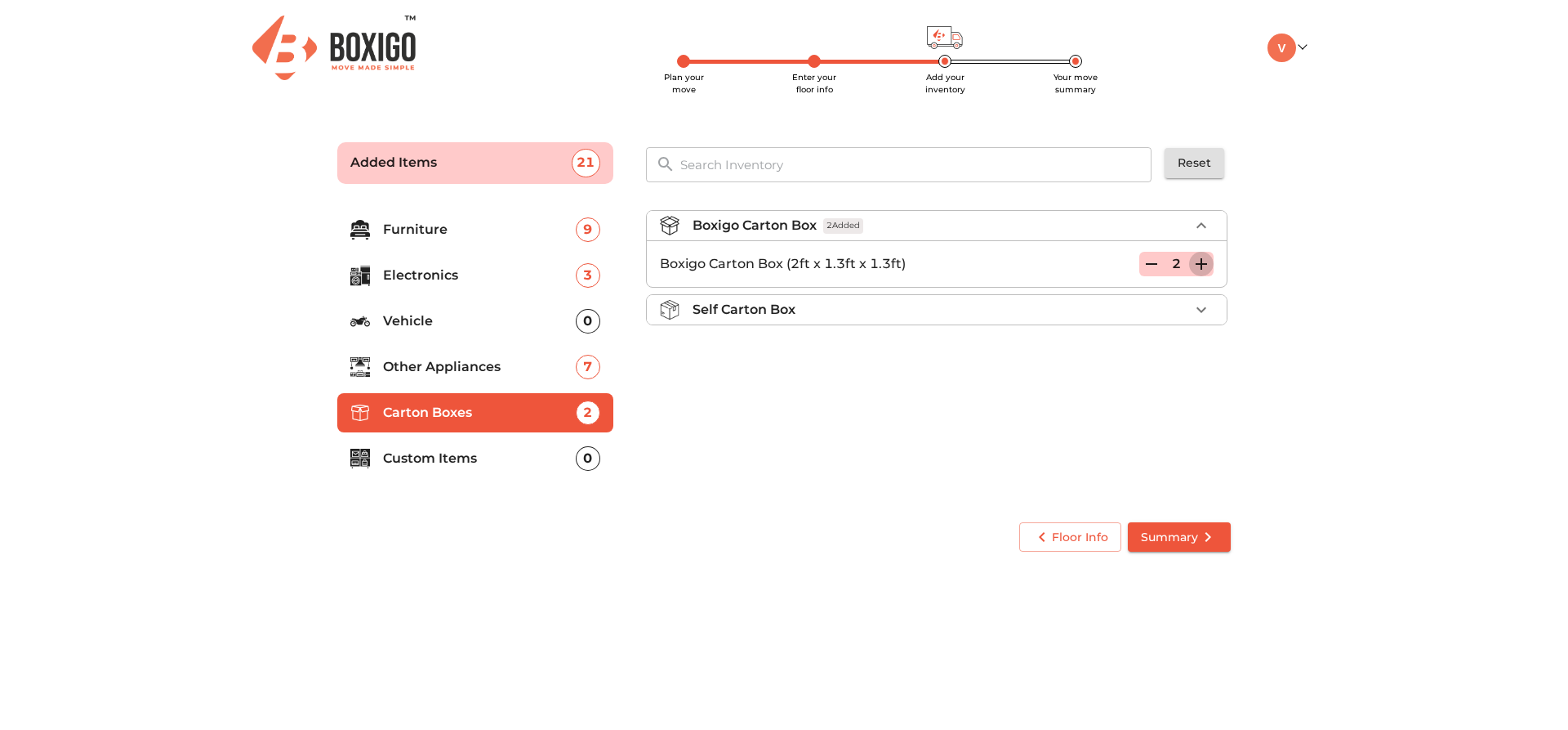
click at [1206, 260] on icon "button" at bounding box center [1201, 263] width 20 height 20
click at [469, 465] on p "Custom Items" at bounding box center [479, 458] width 192 height 20
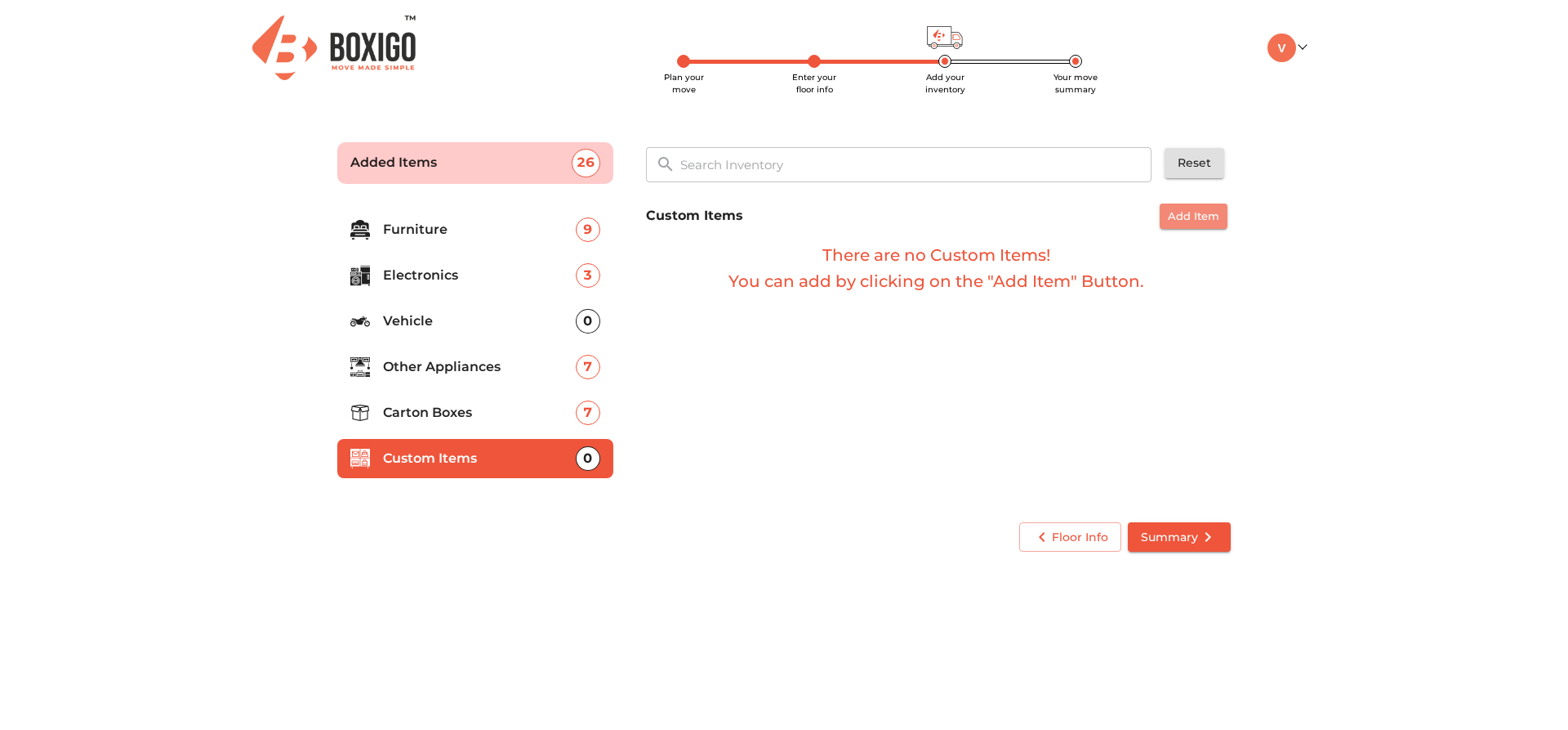
click at [1188, 204] on button "Add Item" at bounding box center [1193, 216] width 68 height 25
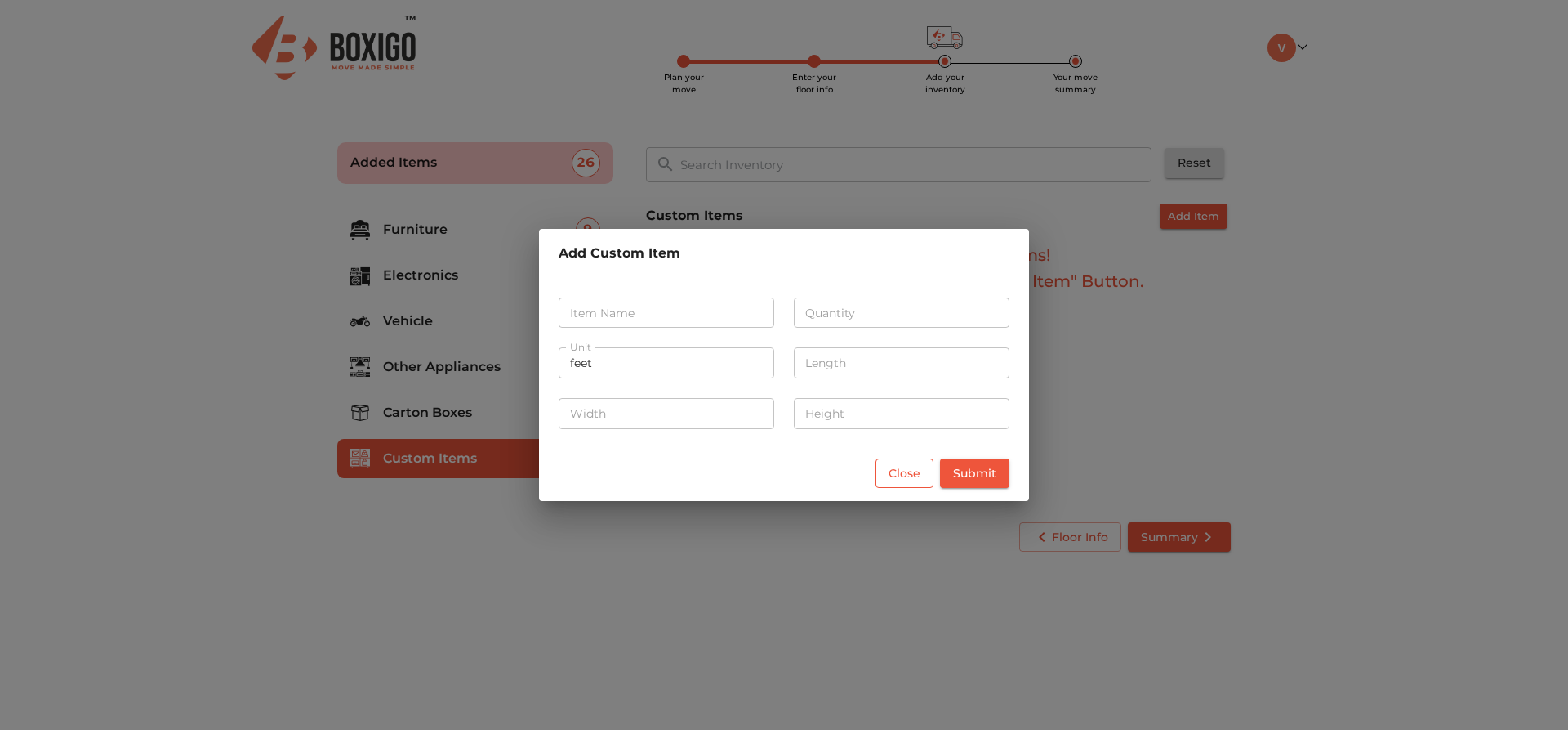
click at [897, 477] on span "Close" at bounding box center [904, 473] width 32 height 20
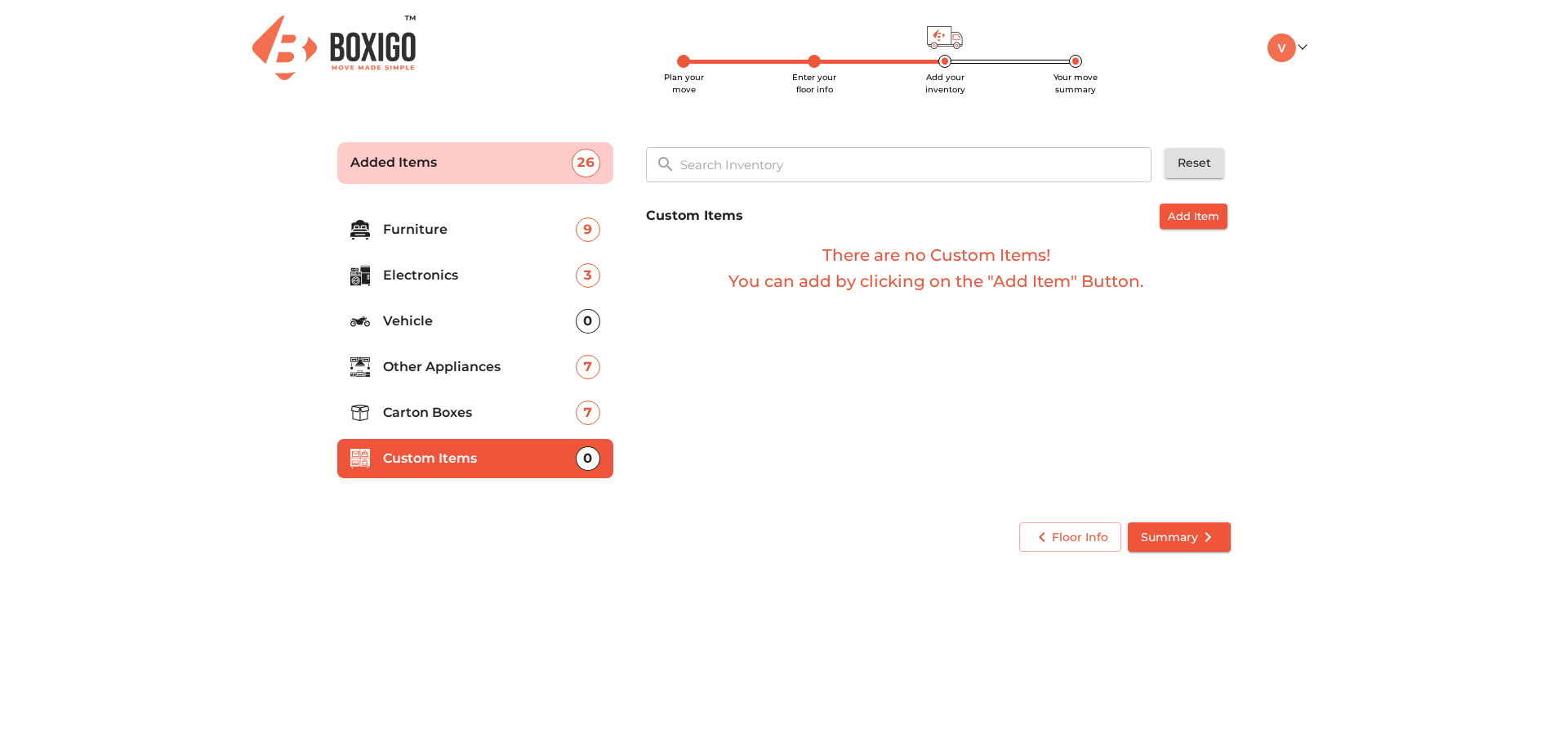
click at [1184, 528] on span "Summary" at bounding box center [1179, 538] width 77 height 20
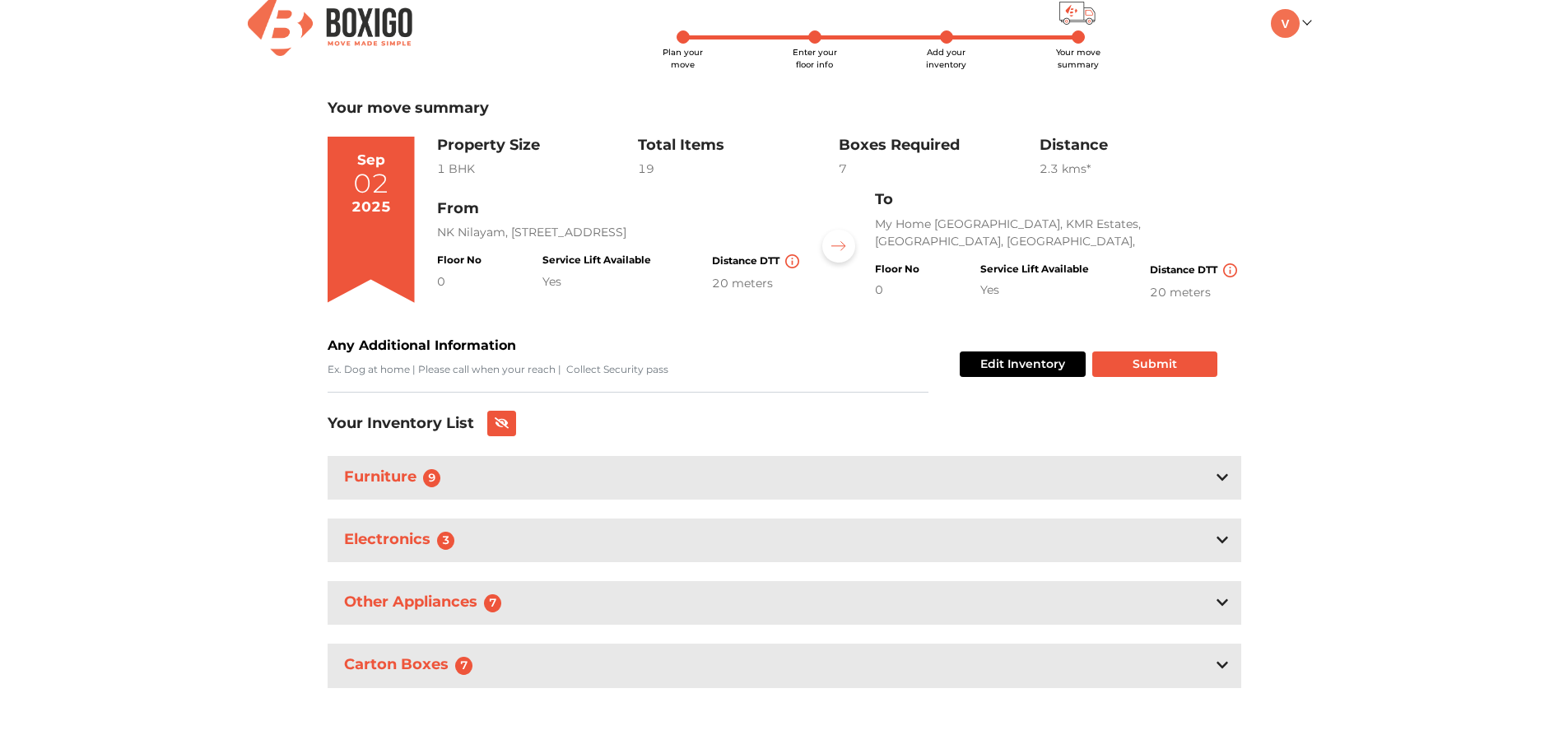
scroll to position [36, 0]
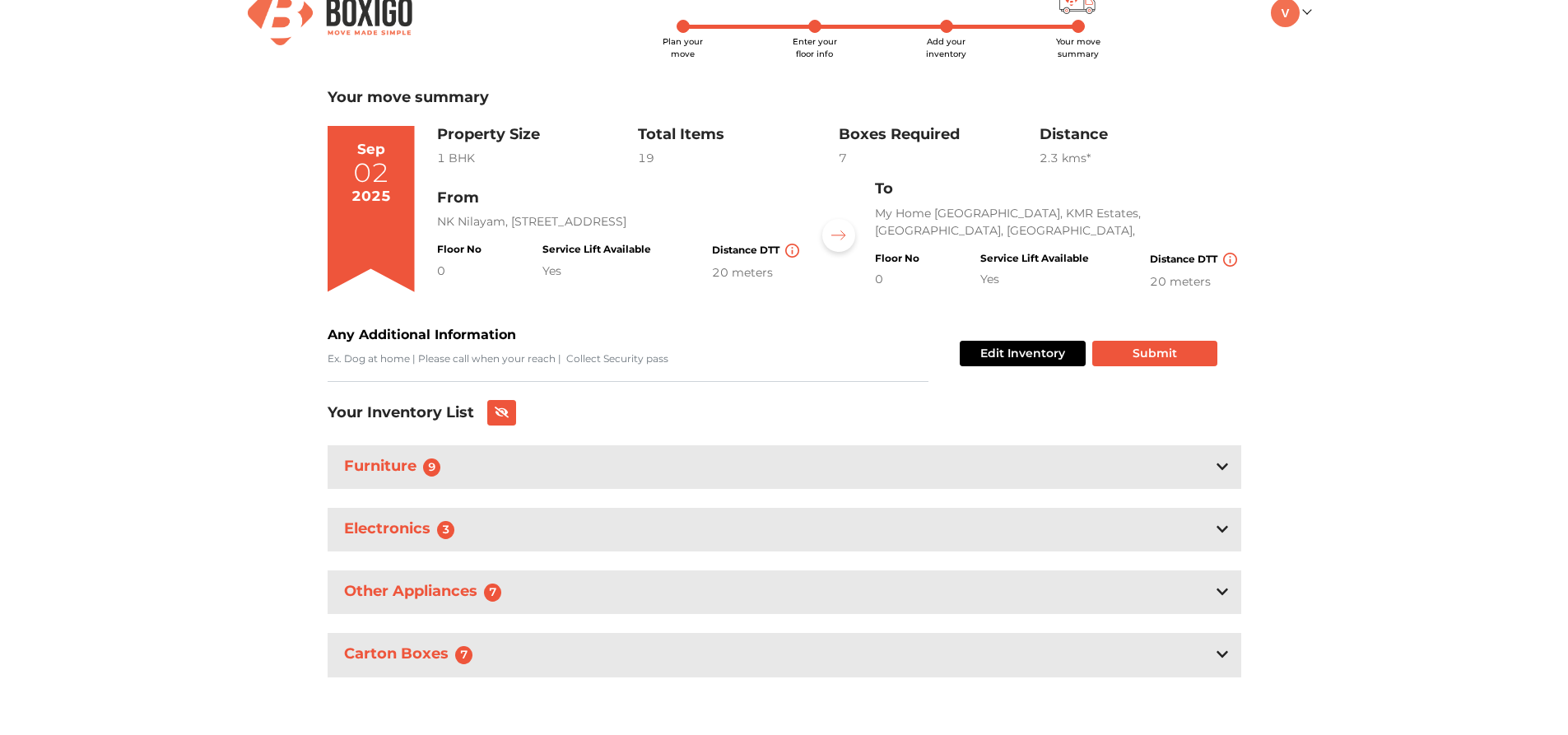
click at [805, 469] on div "Furniture 9" at bounding box center [785, 466] width 914 height 44
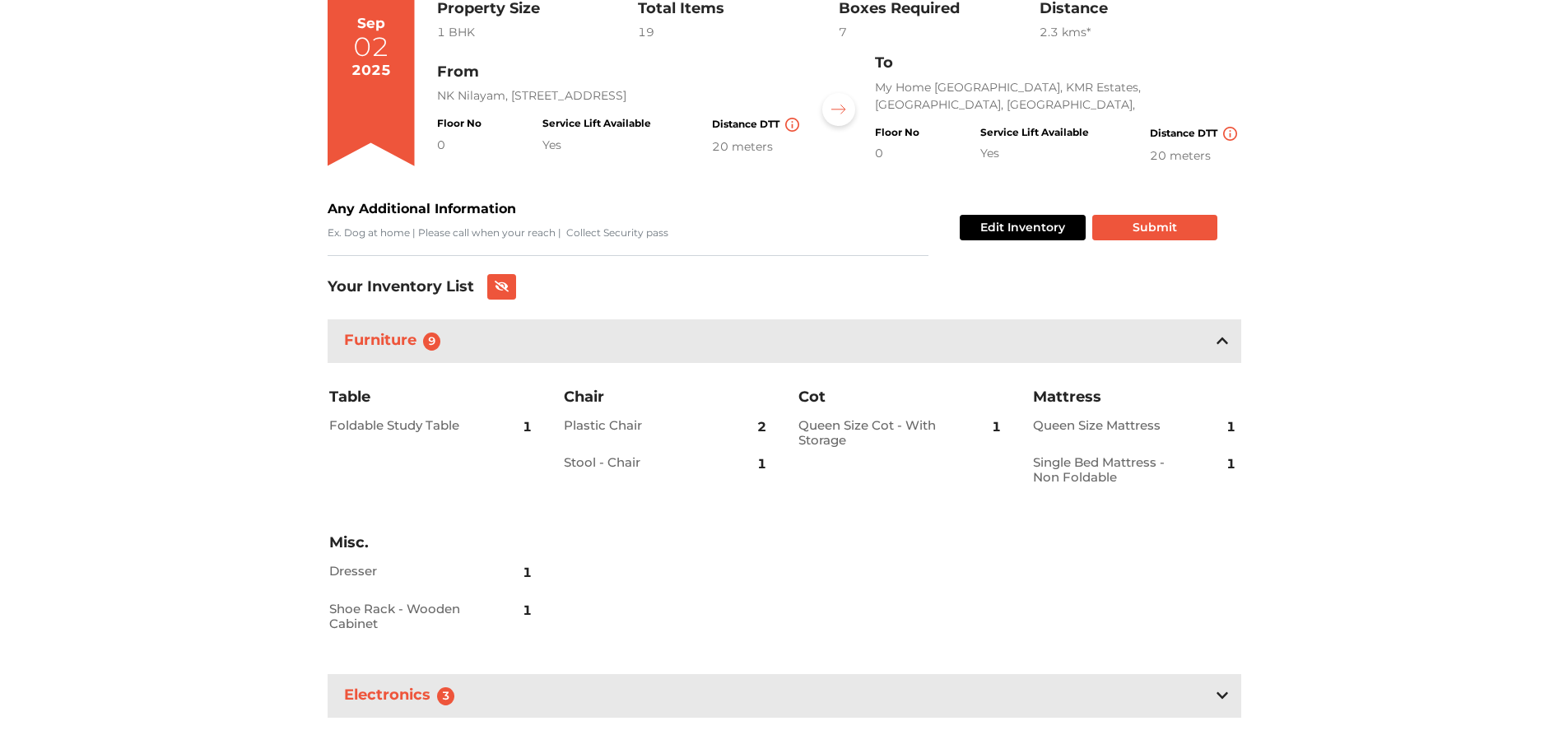
scroll to position [200, 0]
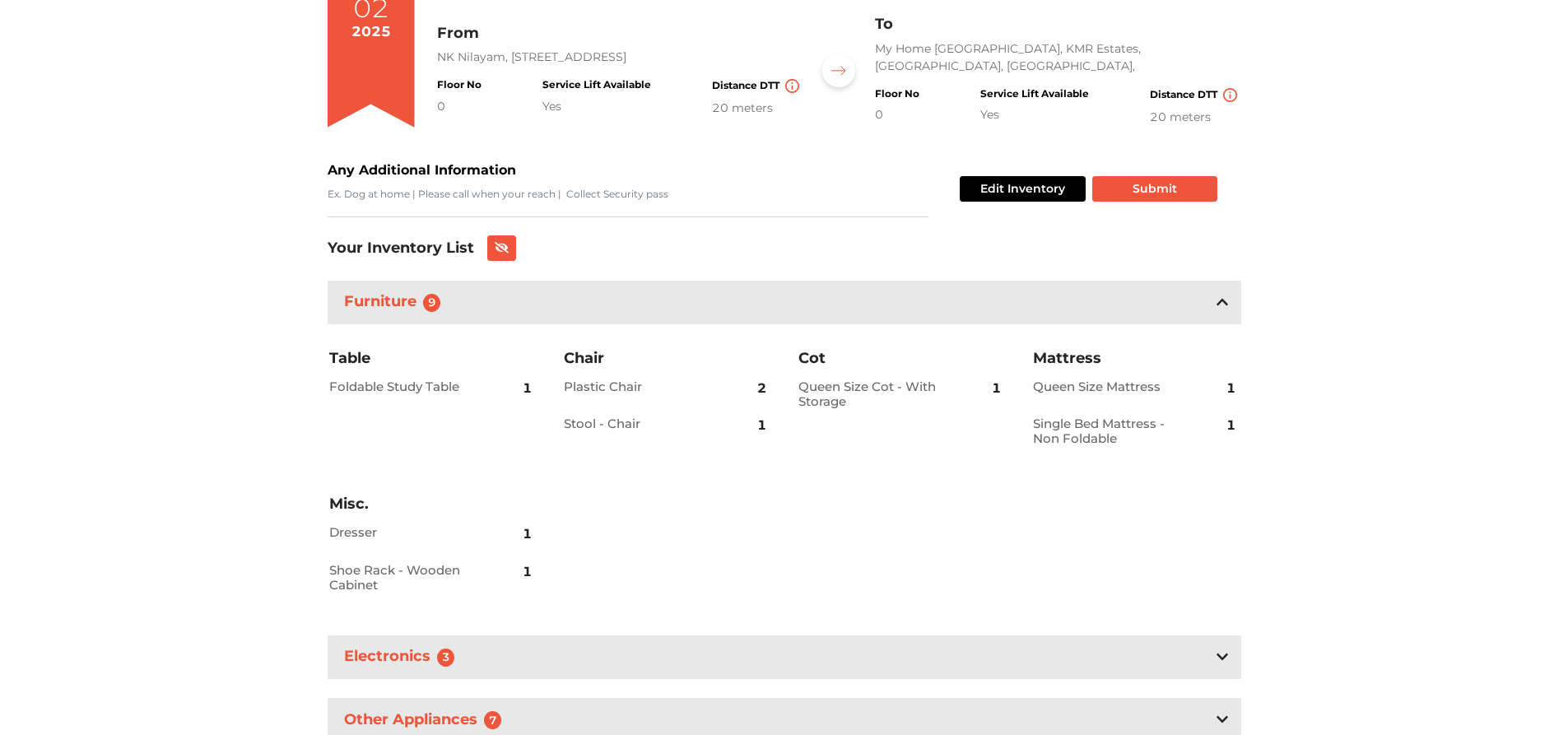
click at [758, 662] on div "Electronics 3" at bounding box center [785, 657] width 914 height 44
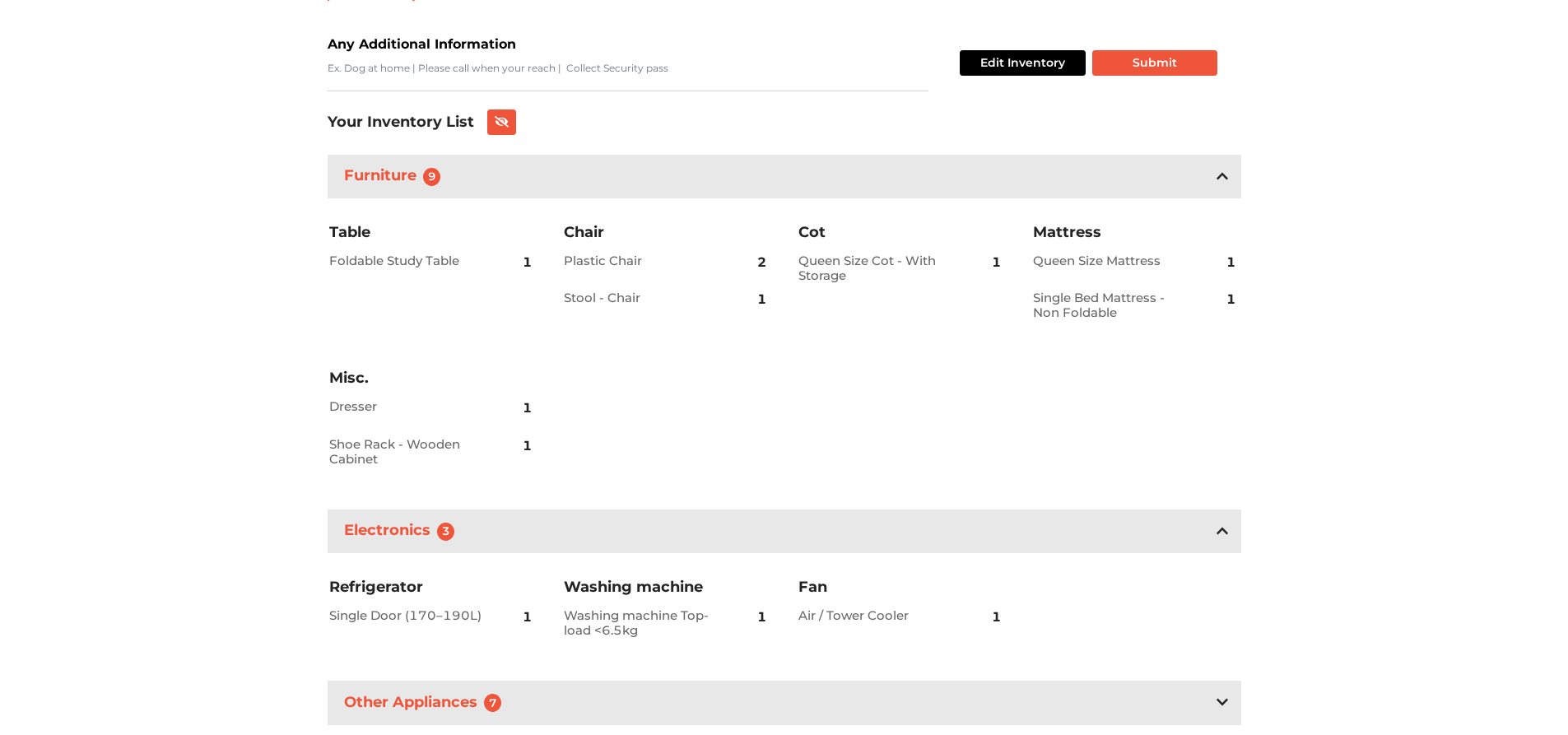
scroll to position [437, 0]
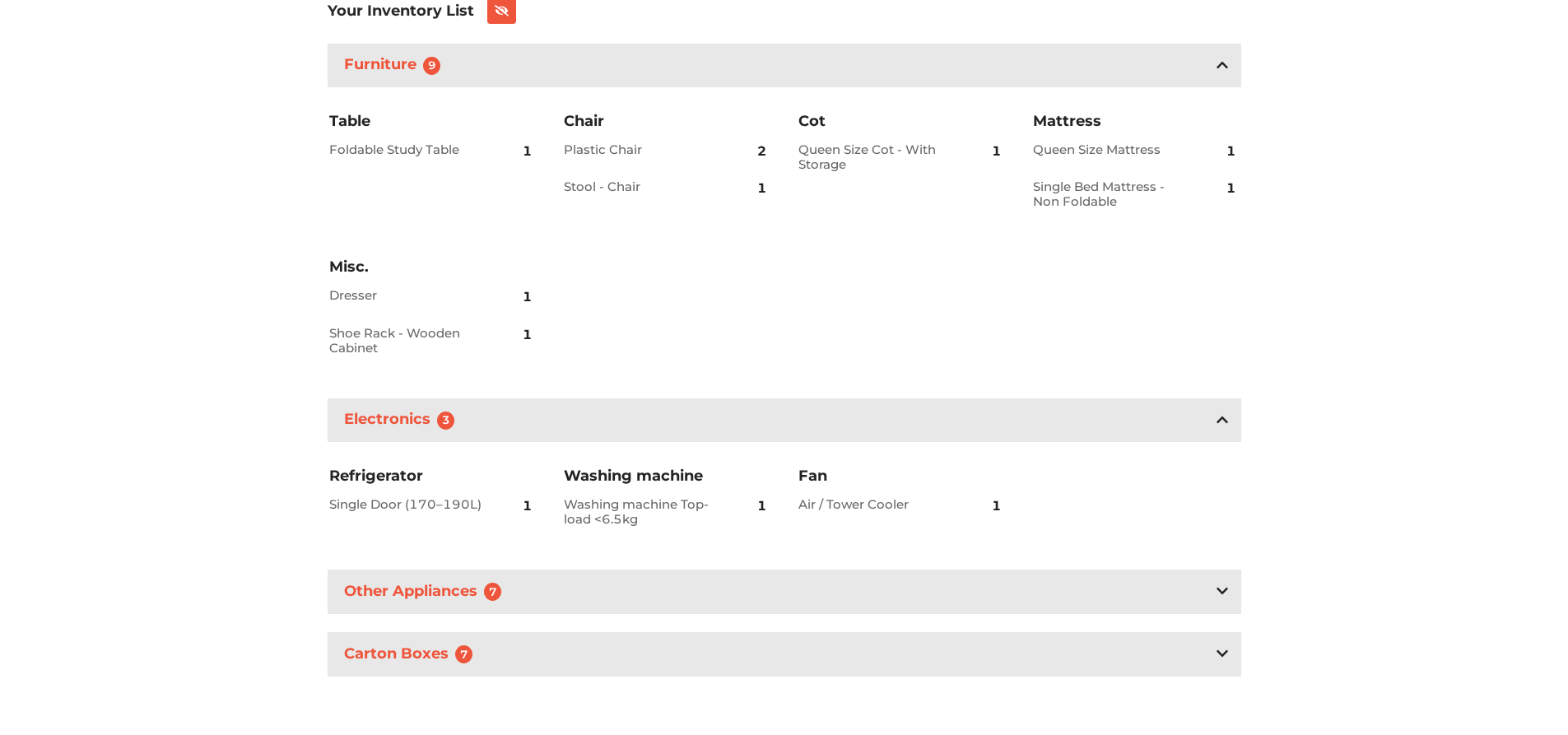
click at [645, 583] on div "Other Appliances 7" at bounding box center [785, 591] width 914 height 44
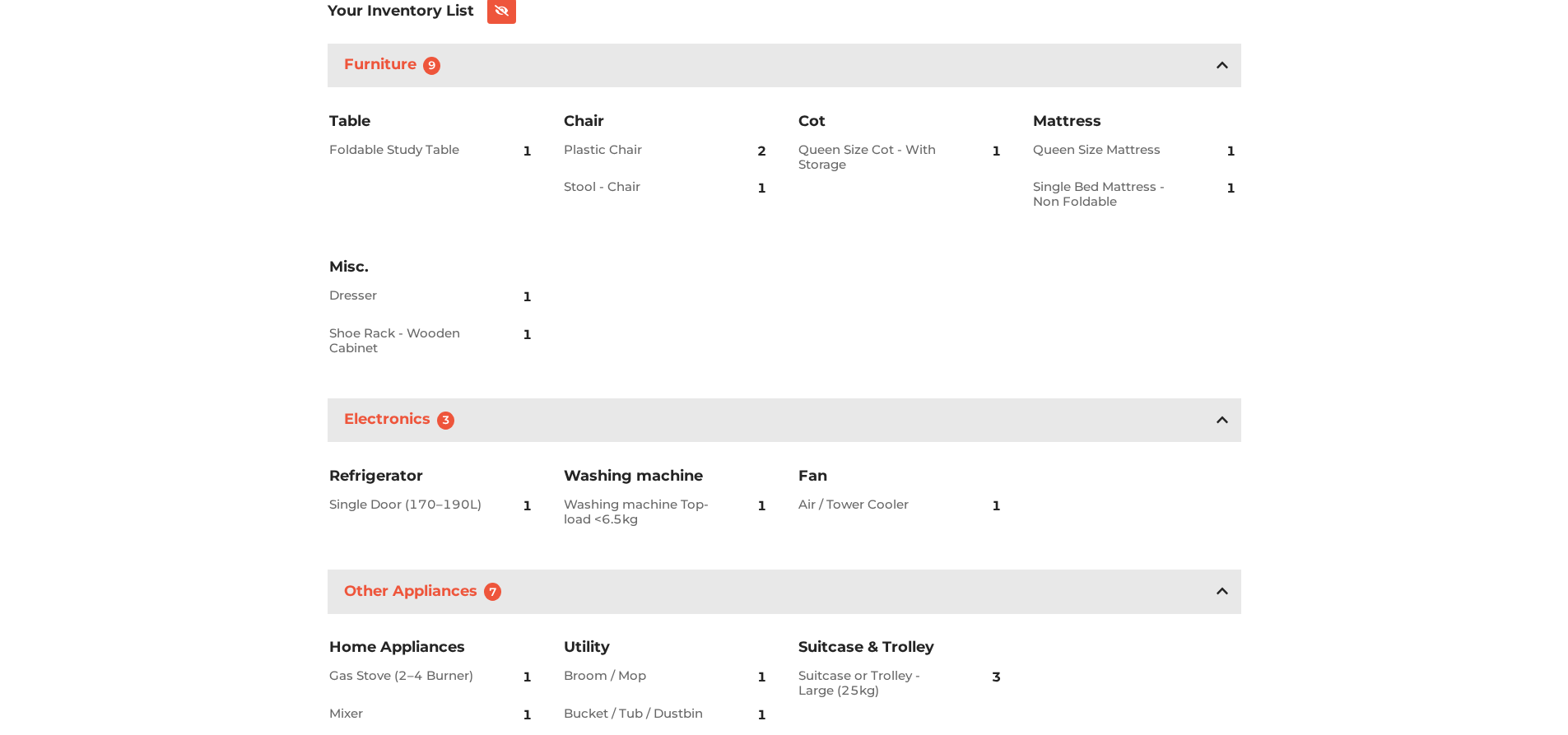
click at [649, 588] on div "Other Appliances 7" at bounding box center [785, 591] width 914 height 44
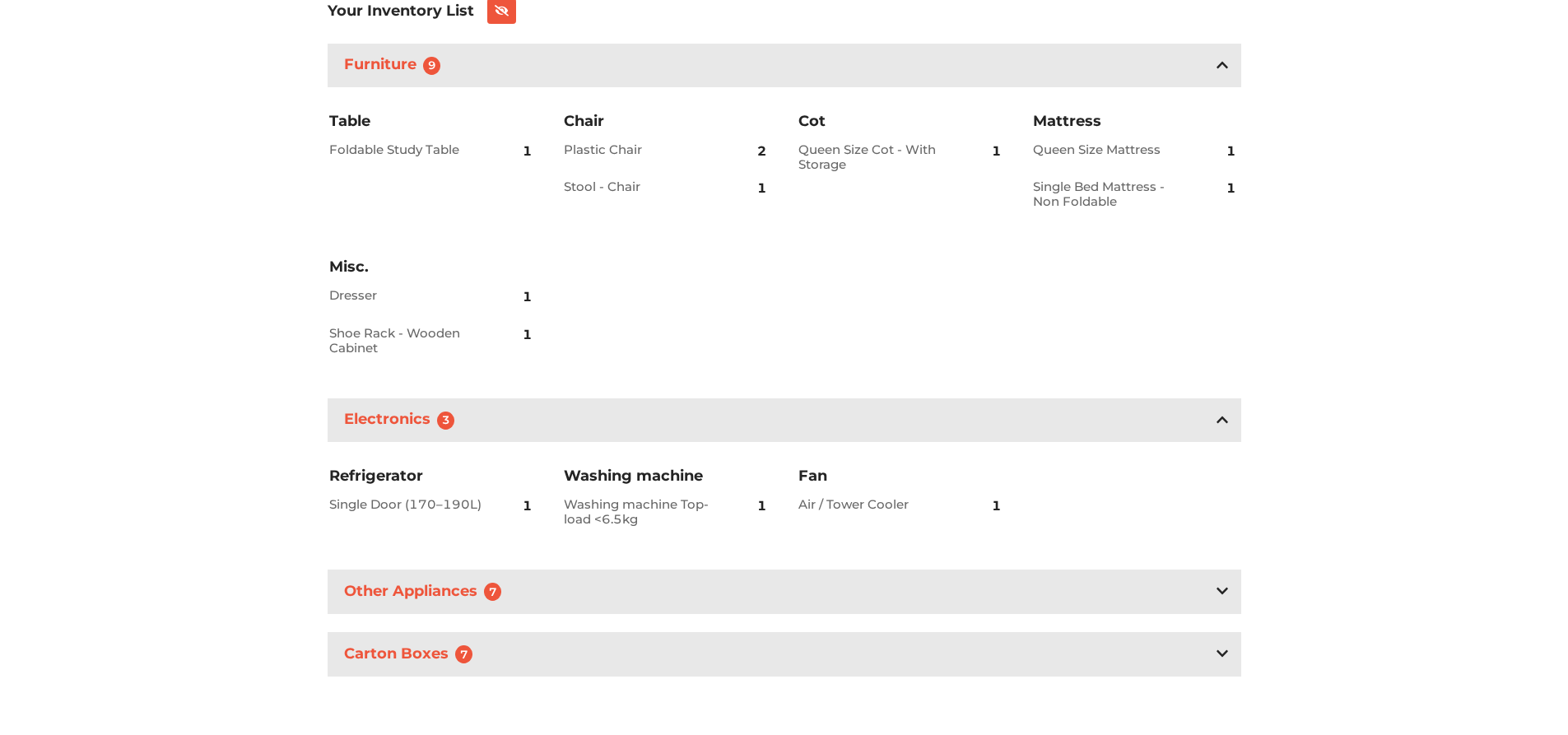
click at [649, 588] on div "Other Appliances 7" at bounding box center [785, 591] width 914 height 44
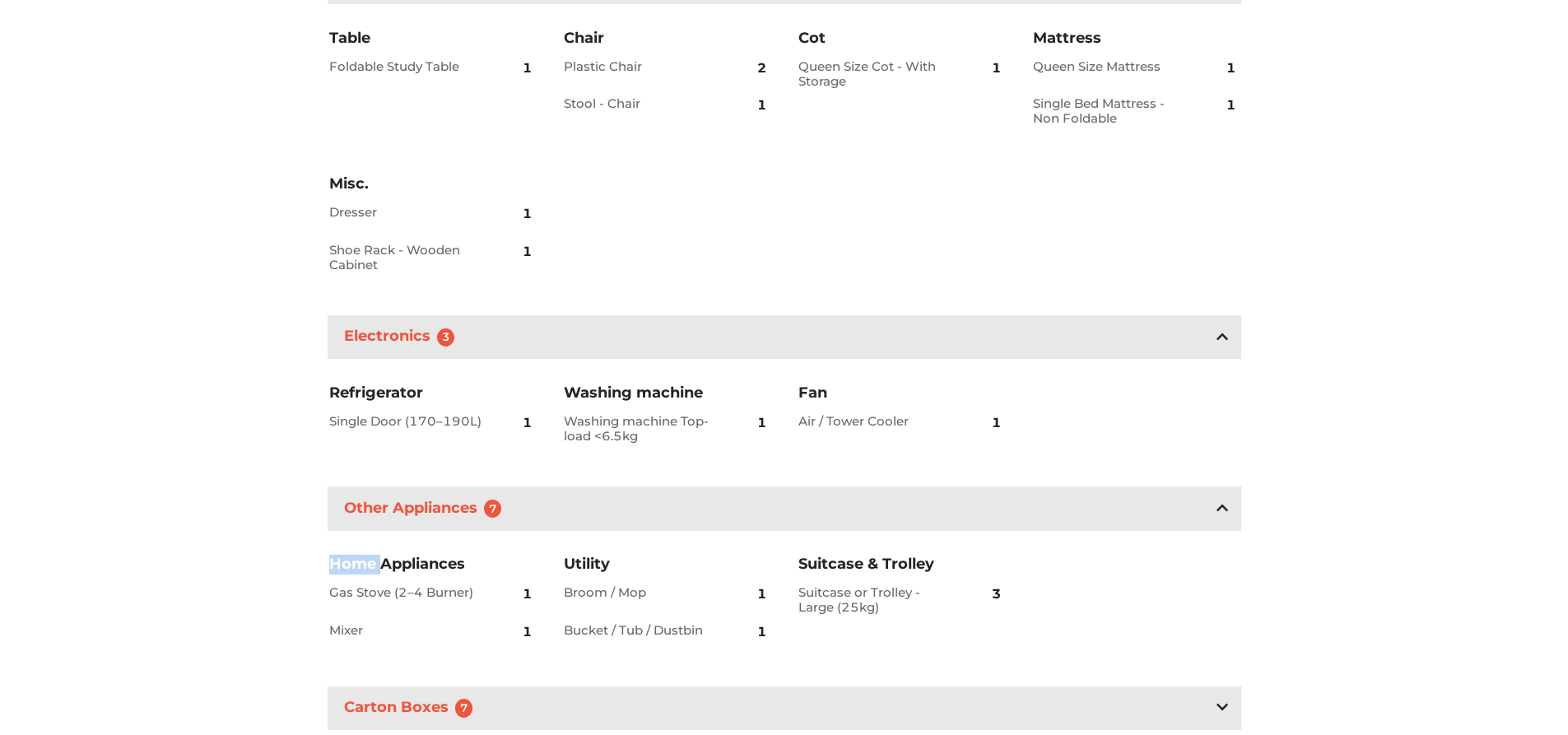
scroll to position [574, 0]
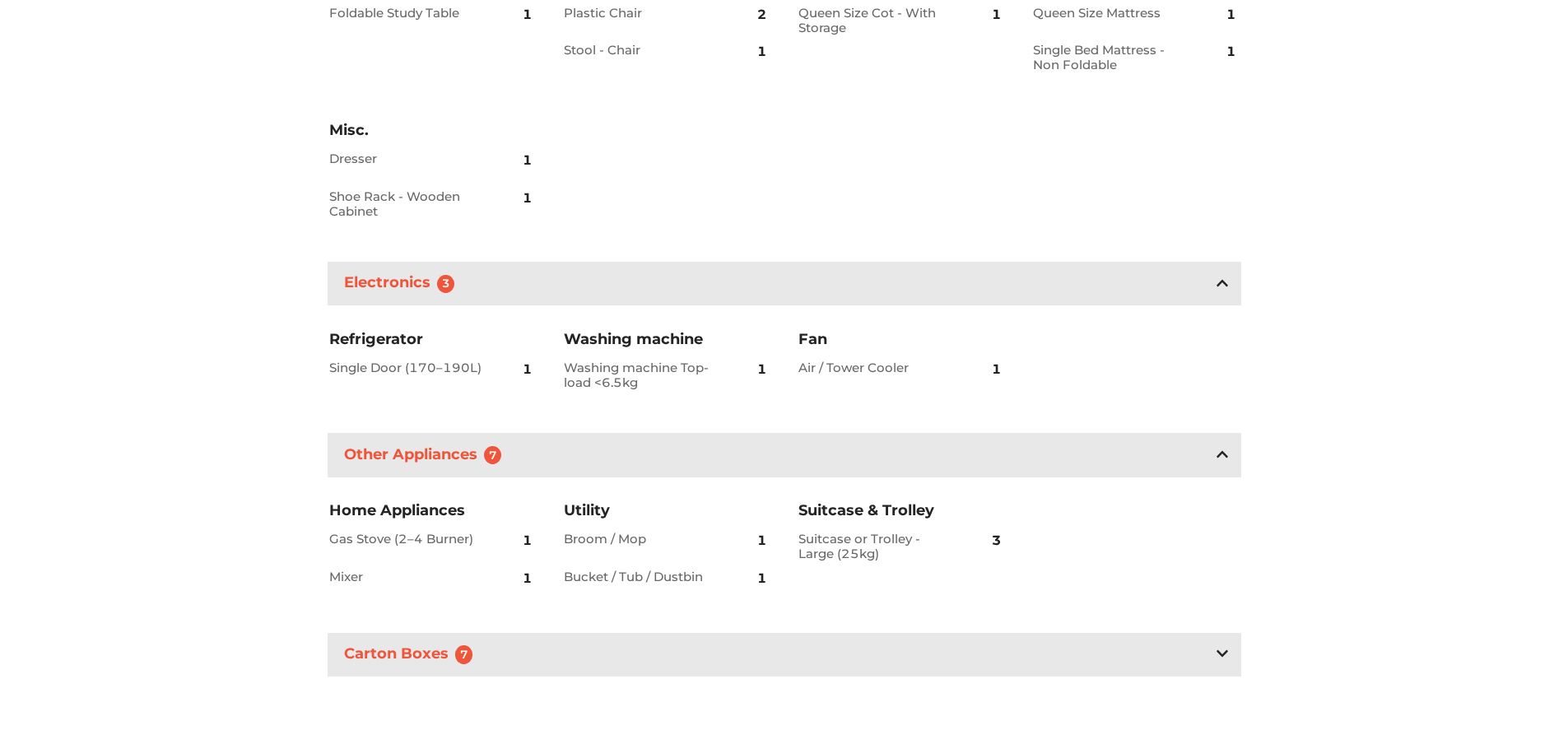
click at [601, 667] on div "Carton Boxes 7" at bounding box center [785, 654] width 914 height 44
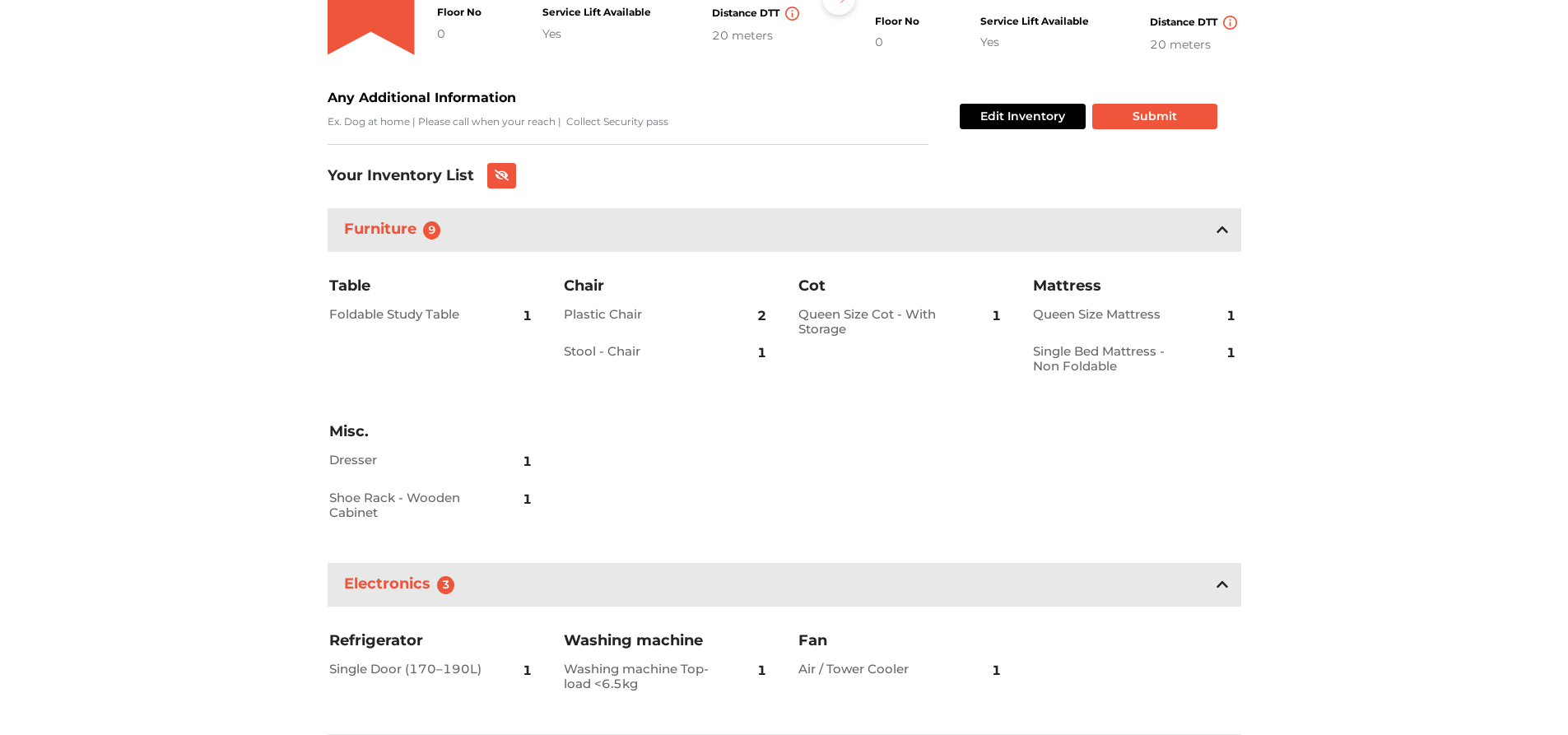
scroll to position [271, 0]
click at [1033, 118] on button "Edit Inventory" at bounding box center [1023, 117] width 126 height 25
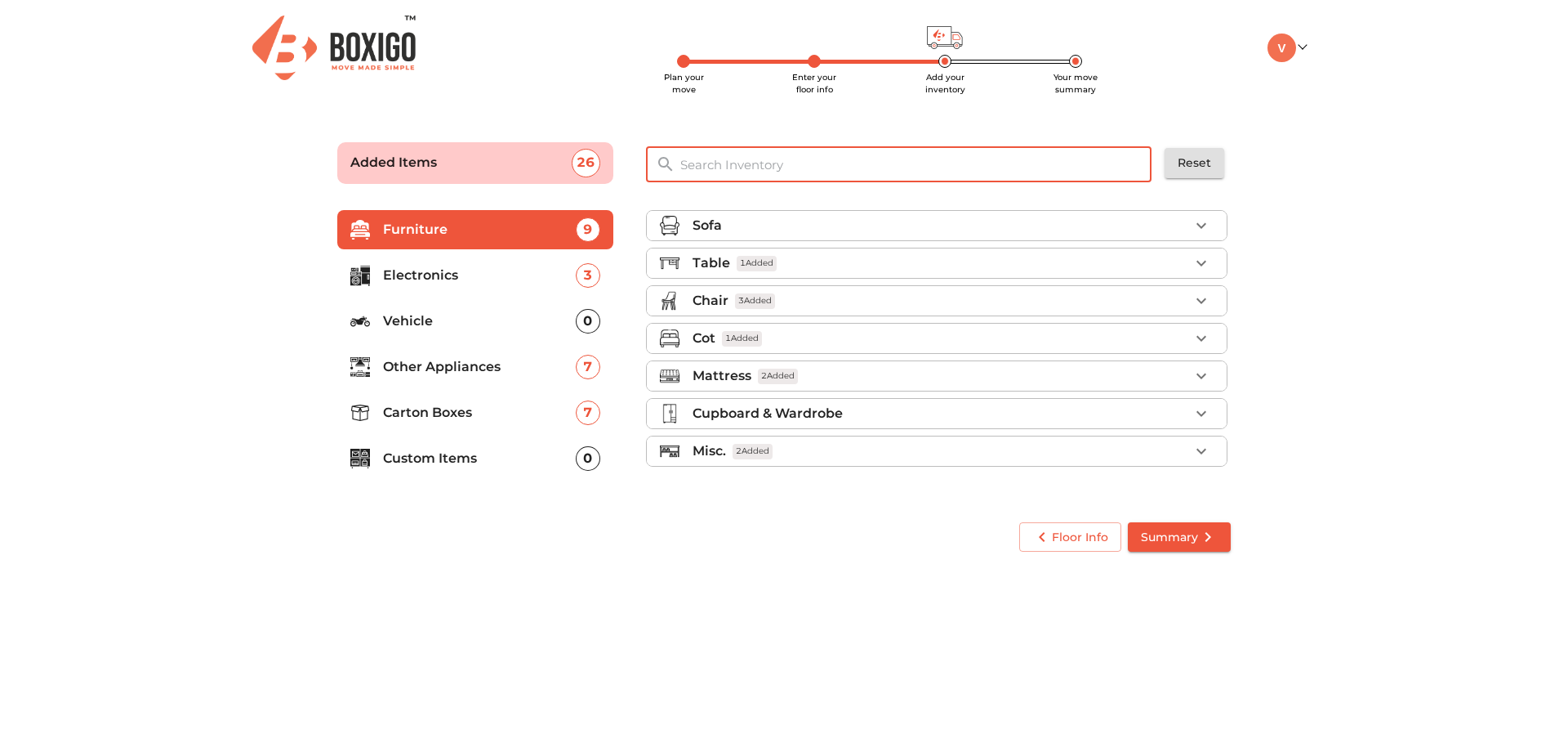
click at [795, 171] on input "text" at bounding box center [917, 165] width 493 height 35
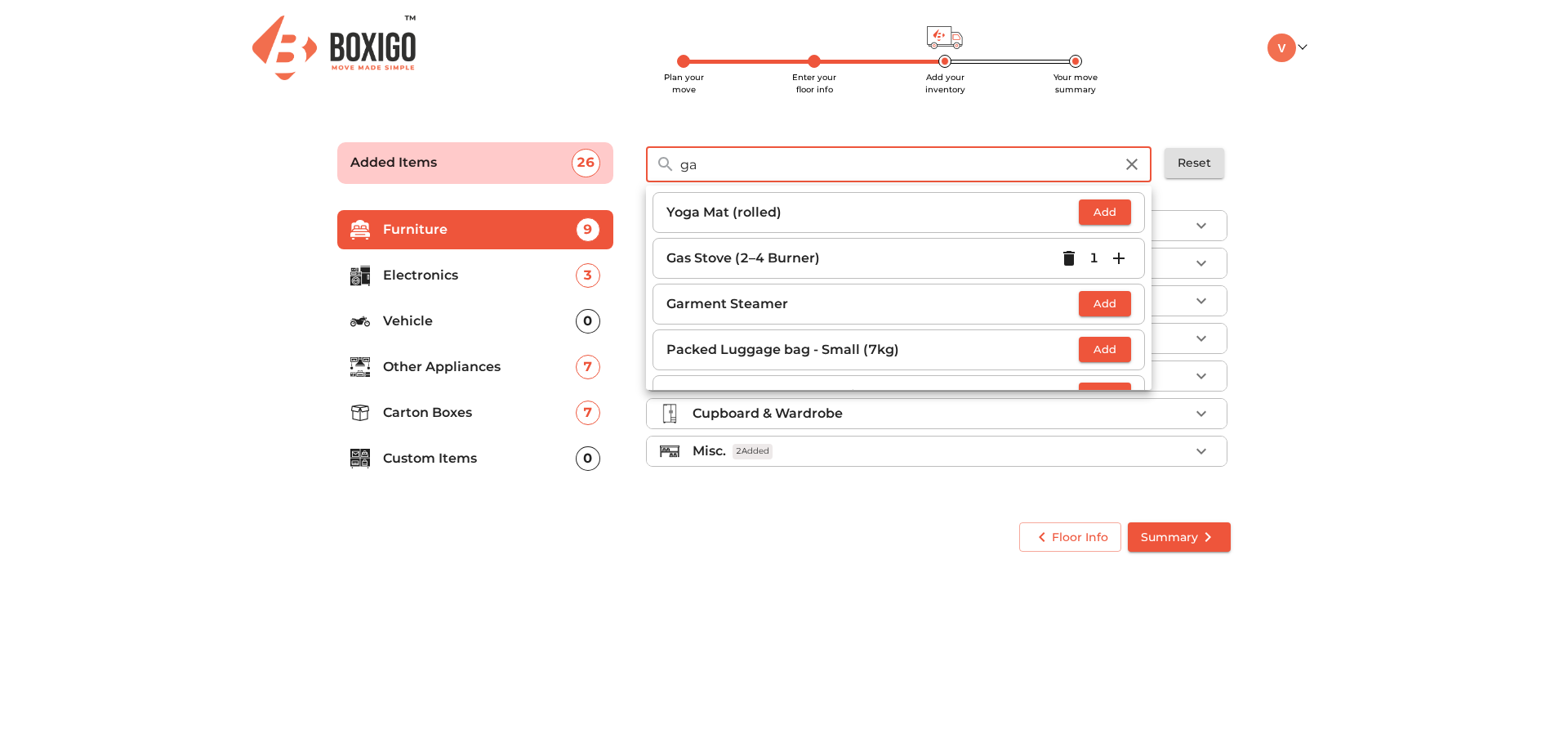
type input "g"
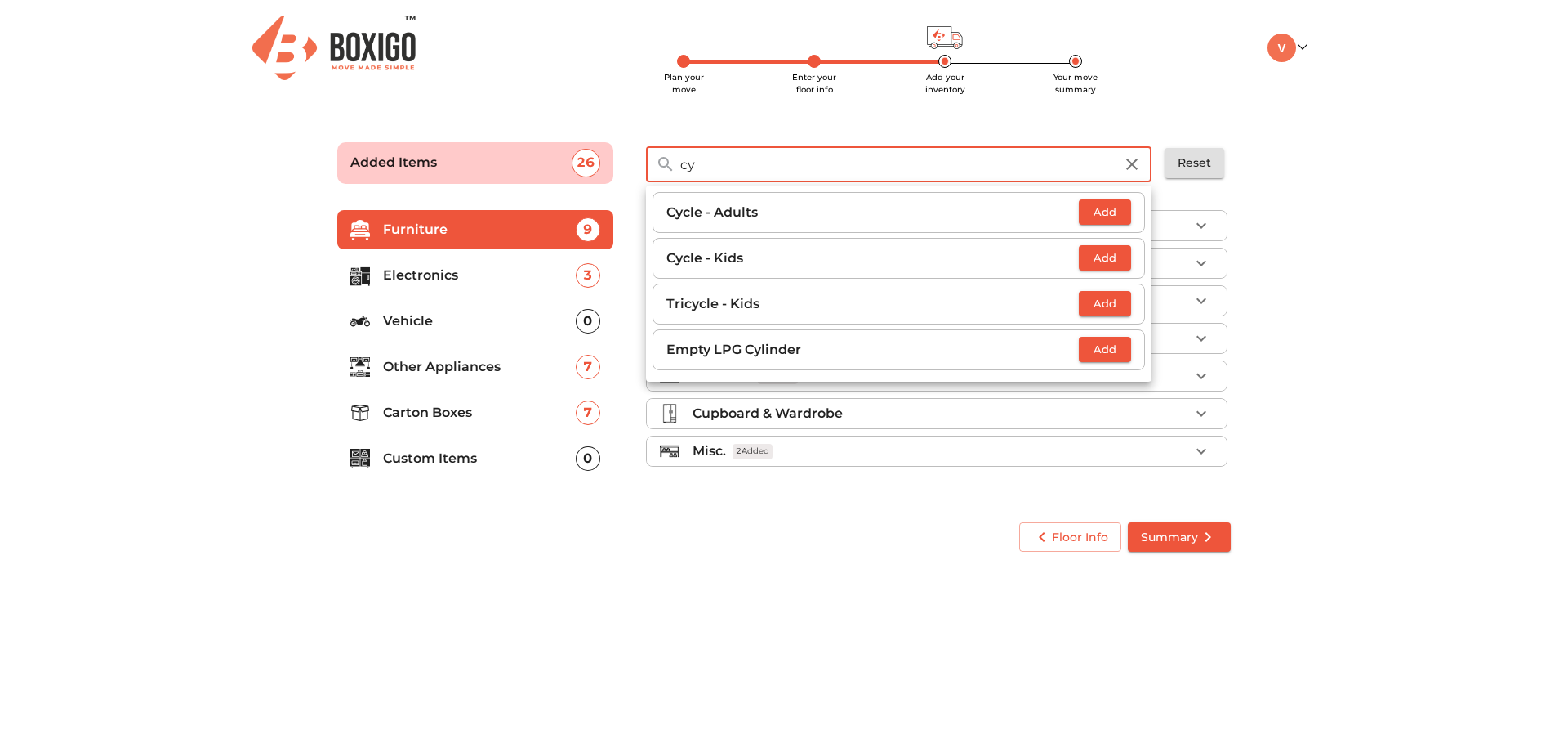
type input "cy"
click at [1110, 343] on span "Add" at bounding box center [1105, 350] width 36 height 19
click at [1443, 489] on main "Plan your move Enter your floor info Add your inventory Your move summary Added…" at bounding box center [784, 343] width 1568 height 449
click at [1191, 533] on span "Summary" at bounding box center [1179, 538] width 77 height 20
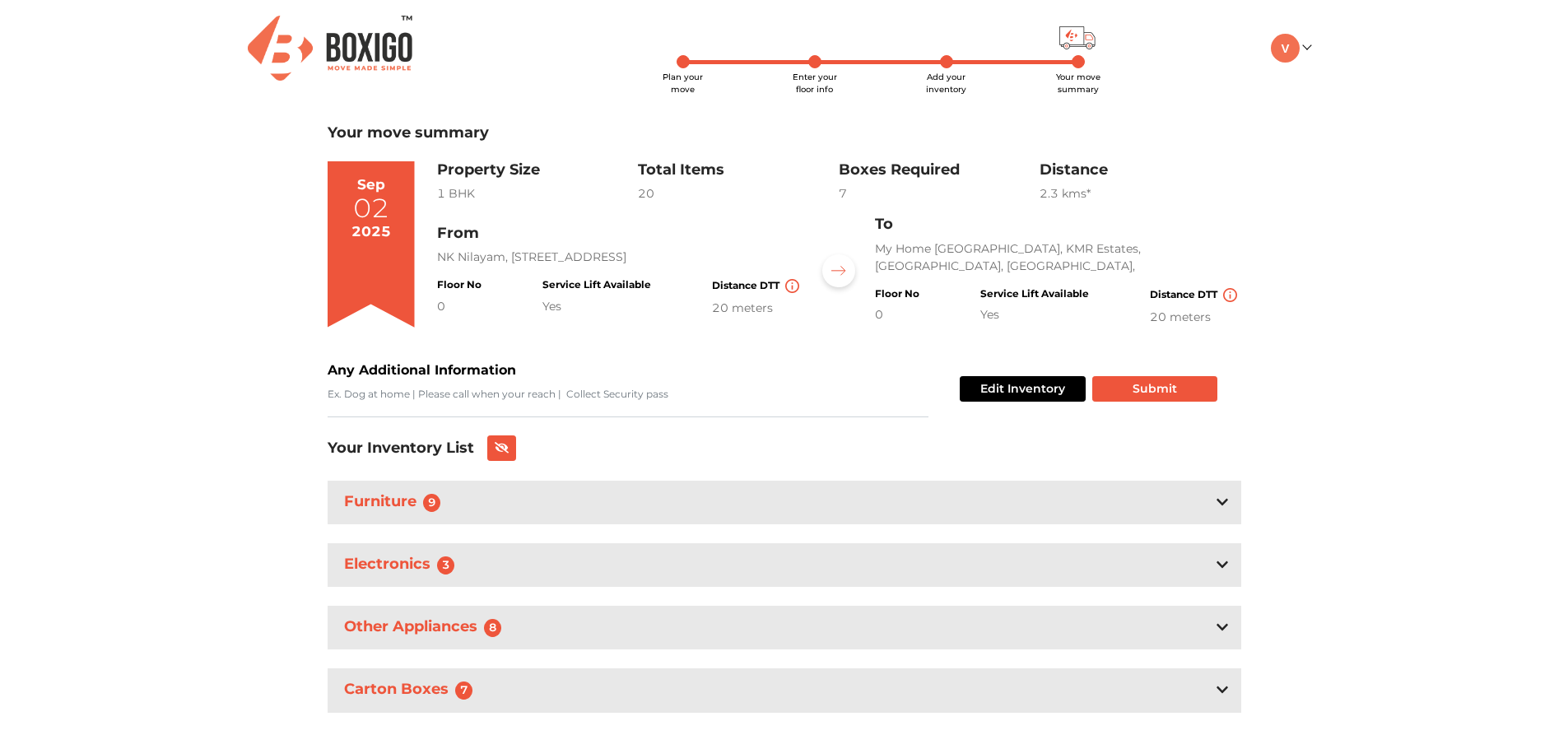
scroll to position [36, 0]
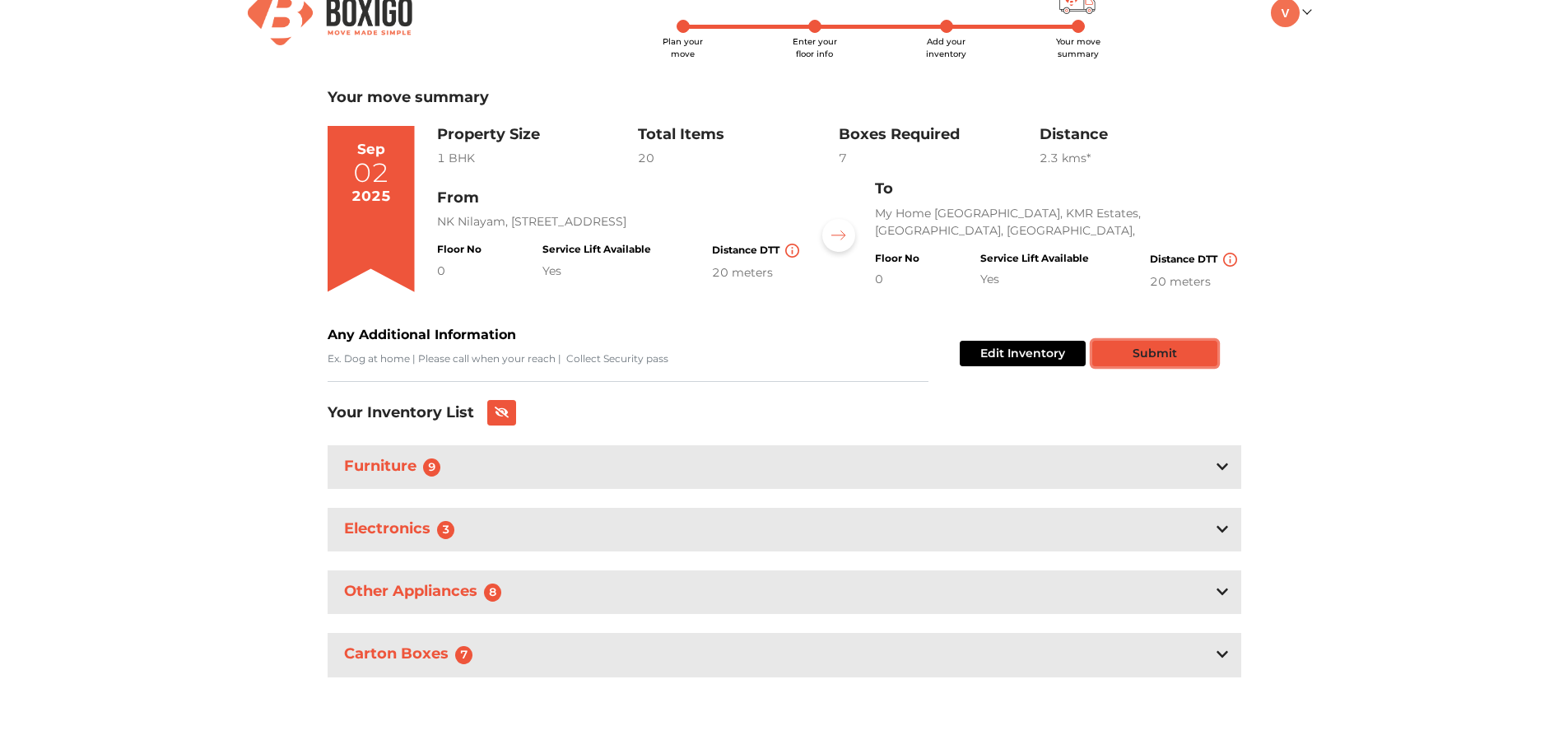
click at [1146, 361] on button "Submit" at bounding box center [1155, 353] width 126 height 25
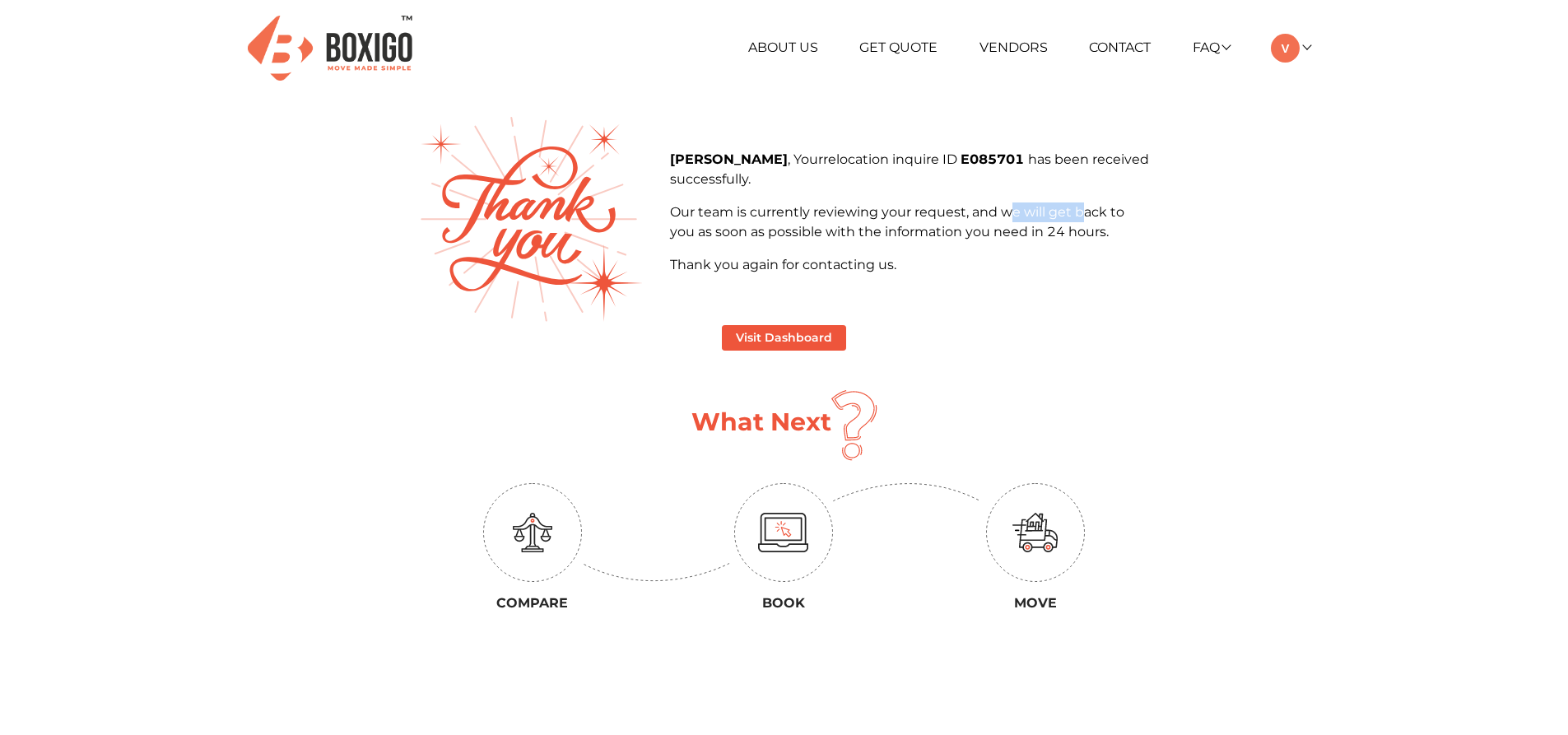
drag, startPoint x: 1007, startPoint y: 213, endPoint x: 1083, endPoint y: 208, distance: 76.2
click at [1083, 208] on p "Our team is currently reviewing your request, and we will get back to you as so…" at bounding box center [910, 222] width 480 height 39
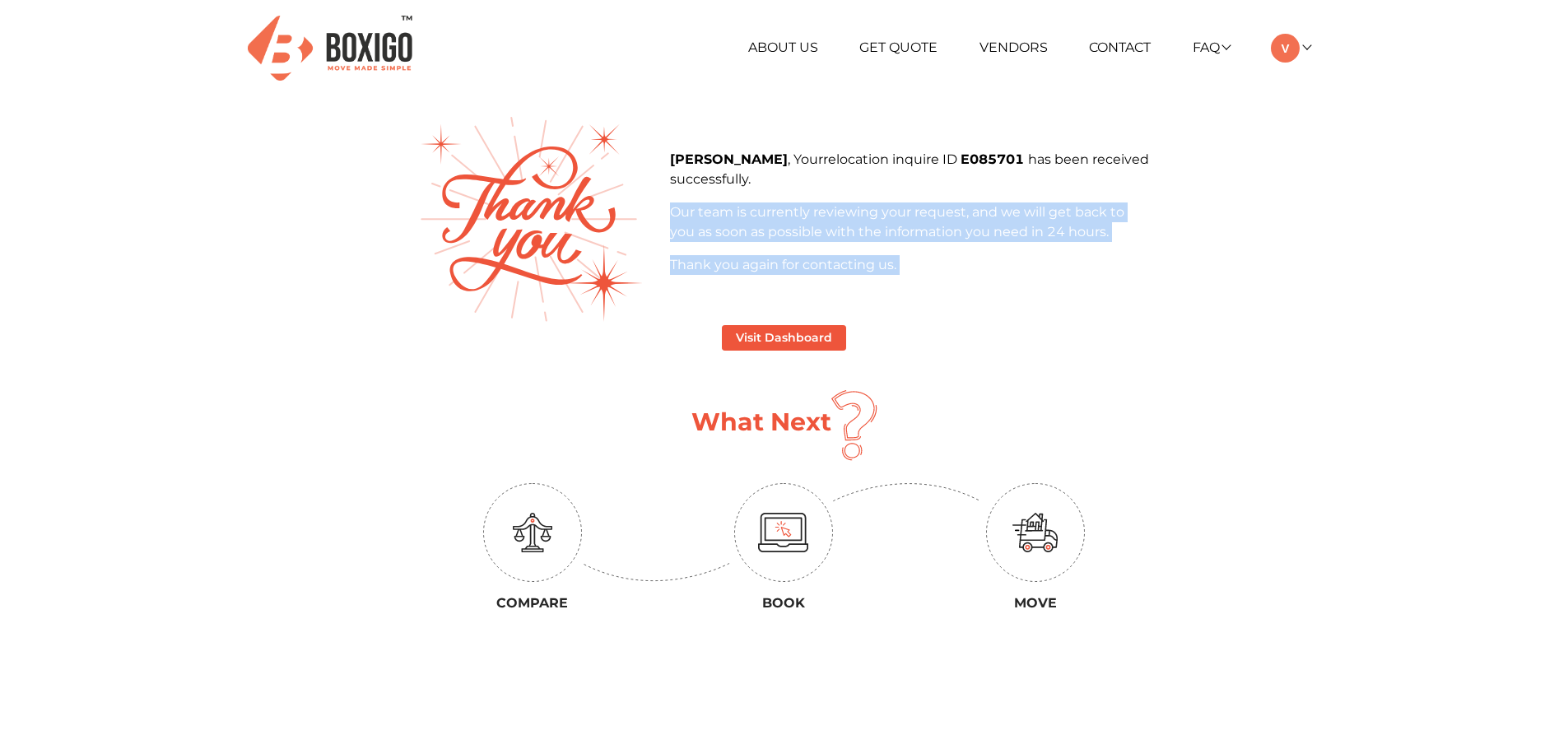
drag, startPoint x: 669, startPoint y: 212, endPoint x: 1173, endPoint y: 333, distance: 518.3
click at [1173, 333] on main "Visal , Your relocation inquire ID E085701 has been received successfully. Our …" at bounding box center [785, 446] width 939 height 658
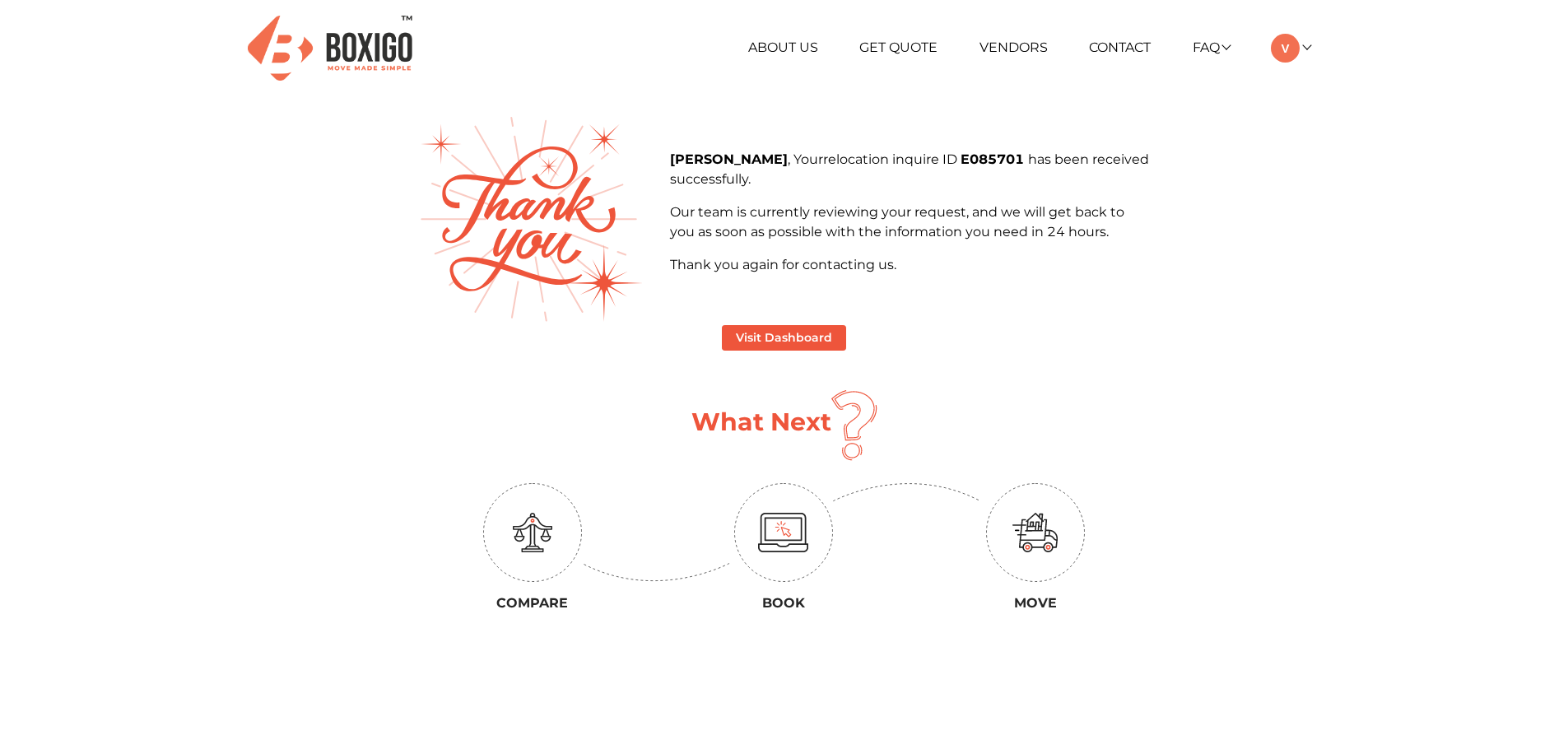
click at [1194, 403] on main "Visal , Your relocation inquire ID E085701 has been received successfully. Our …" at bounding box center [785, 446] width 939 height 658
click at [775, 339] on button "Visit Dashboard" at bounding box center [784, 337] width 125 height 25
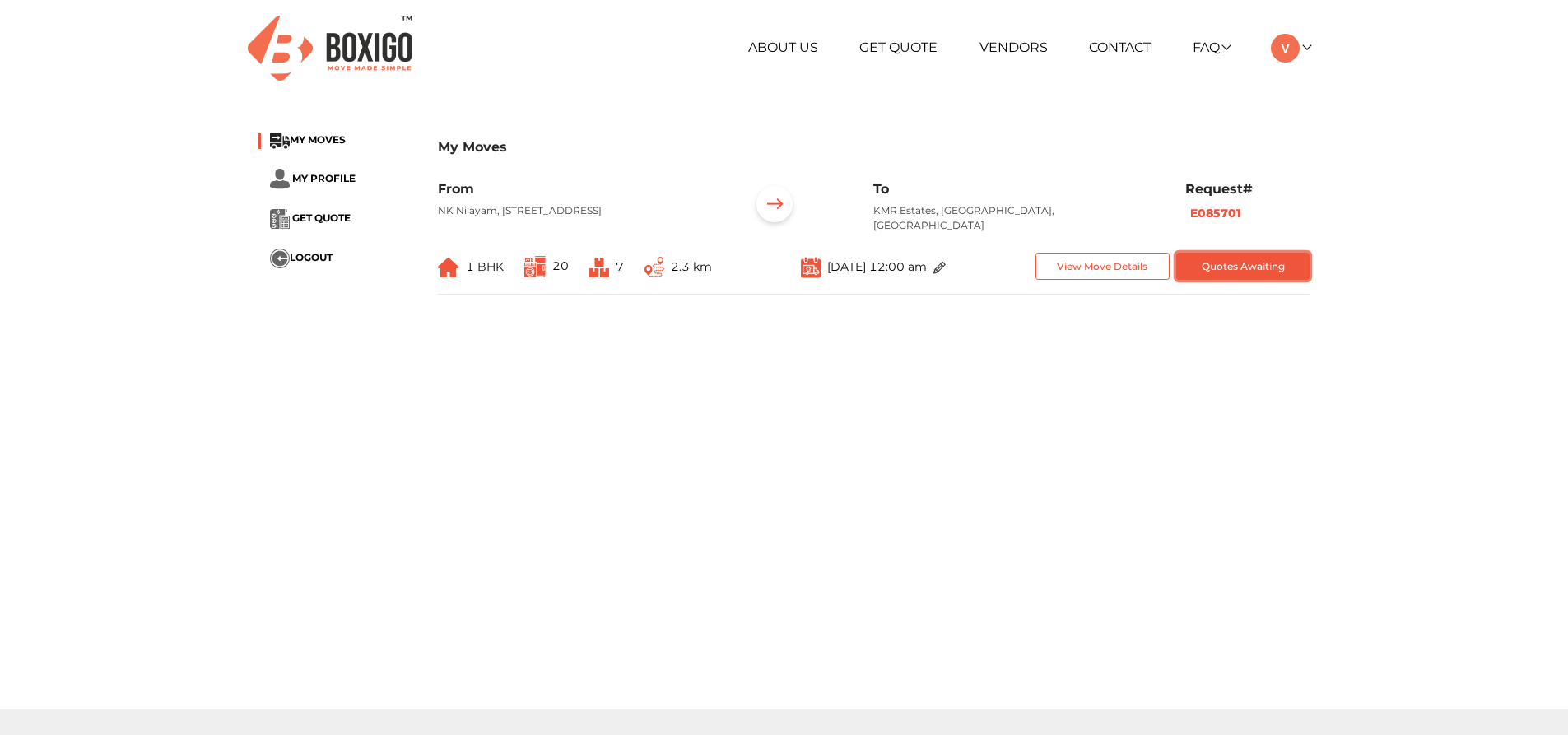
click at [1216, 265] on button "Quotes Awaiting" at bounding box center [1243, 266] width 134 height 27
